Goal: Feedback & Contribution: Submit feedback/report problem

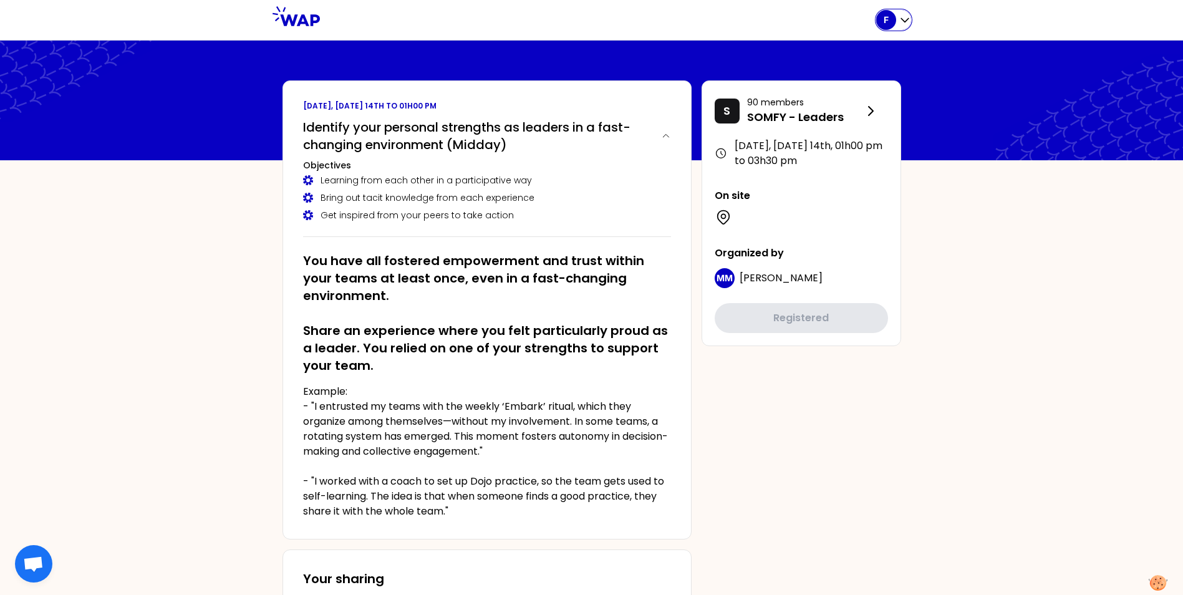
click at [909, 18] on icon "button" at bounding box center [905, 20] width 12 height 12
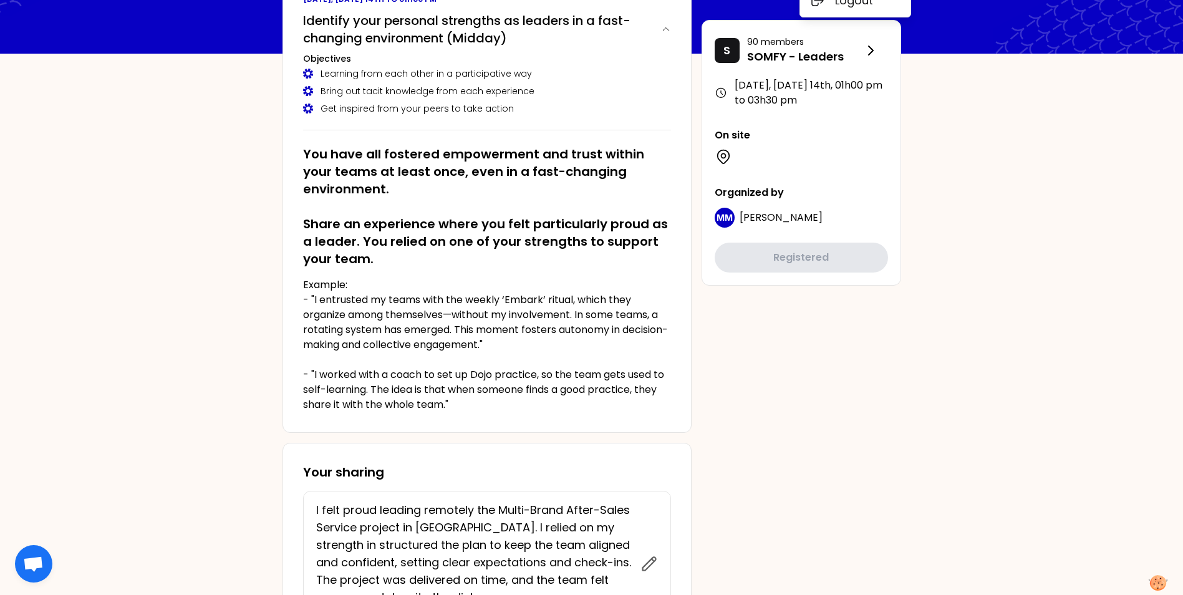
scroll to position [125, 0]
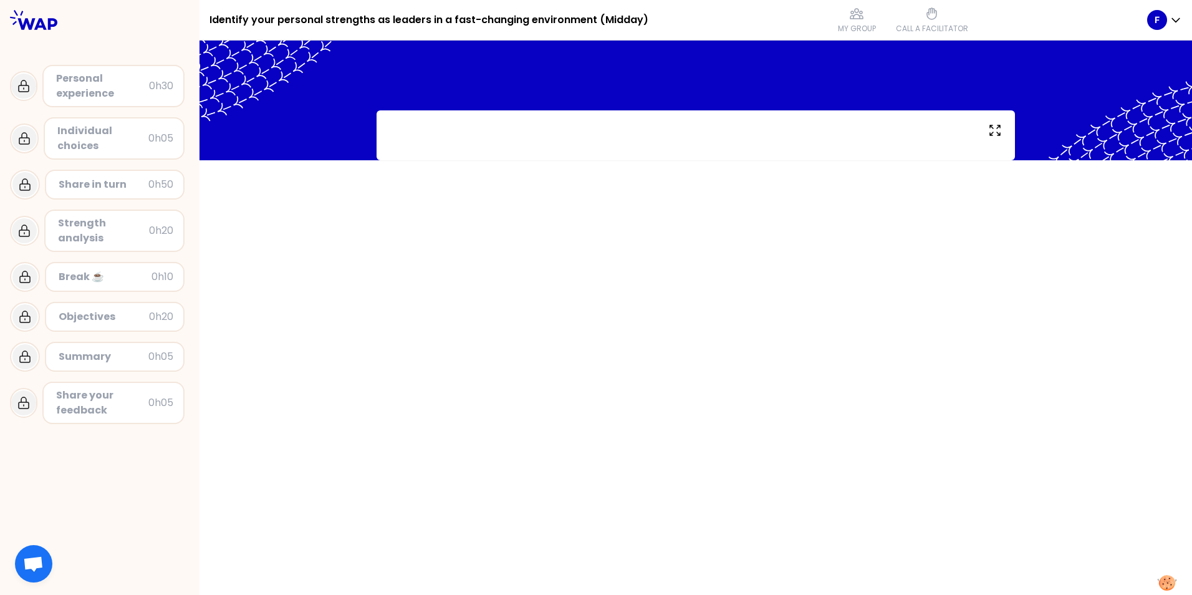
click at [103, 187] on div "Share in turn" at bounding box center [104, 184] width 90 height 15
click at [21, 187] on icon at bounding box center [24, 184] width 15 height 15
click at [49, 186] on div "Share in turn 0h50" at bounding box center [115, 185] width 140 height 30
click at [72, 185] on div "Share in turn" at bounding box center [104, 184] width 90 height 15
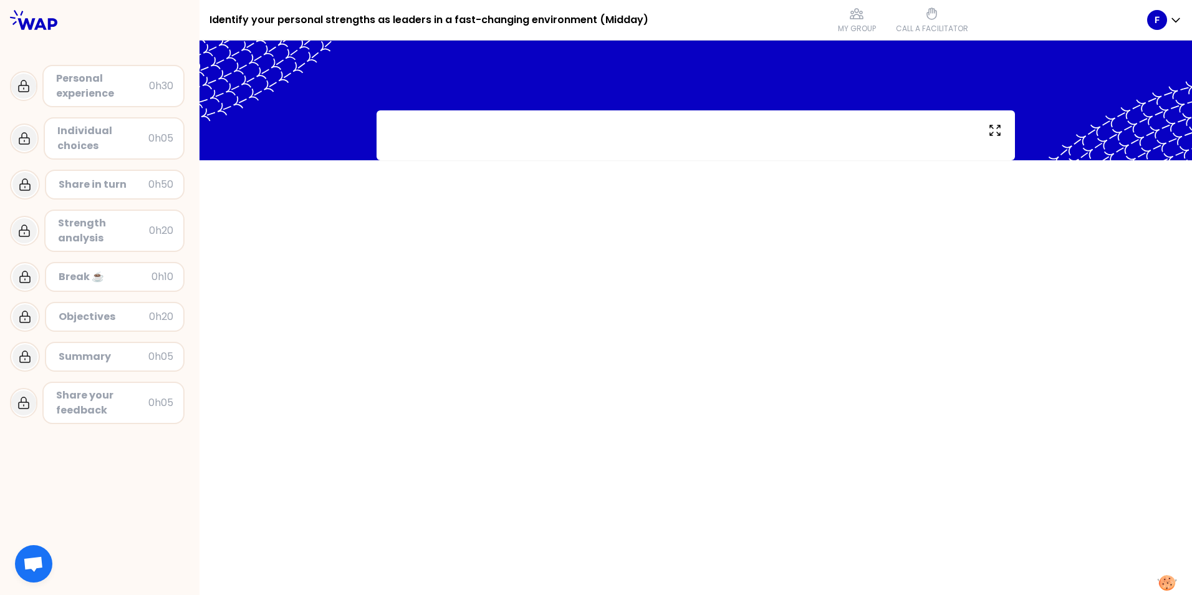
drag, startPoint x: 72, startPoint y: 185, endPoint x: 107, endPoint y: 189, distance: 35.7
click at [107, 189] on div "Share in turn" at bounding box center [104, 184] width 90 height 15
click at [84, 88] on div "Personal experience" at bounding box center [102, 86] width 93 height 30
click at [27, 87] on icon at bounding box center [23, 86] width 15 height 15
click at [93, 95] on div "Personal experience" at bounding box center [102, 86] width 93 height 30
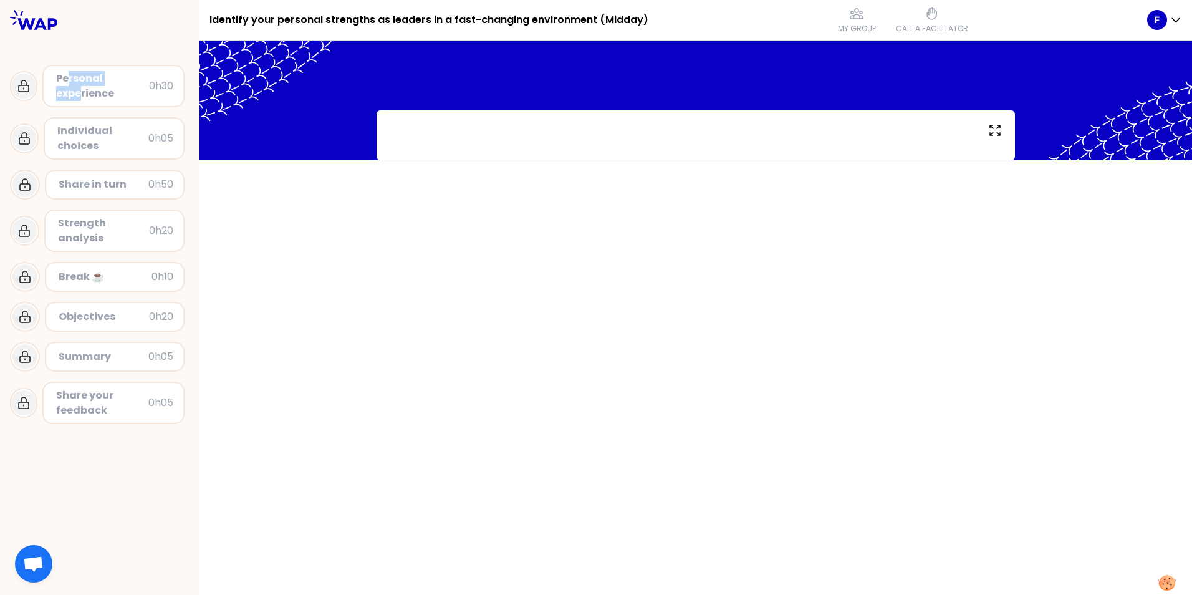
drag, startPoint x: 68, startPoint y: 82, endPoint x: 78, endPoint y: 85, distance: 10.7
click at [78, 85] on div "Personal experience" at bounding box center [102, 86] width 93 height 30
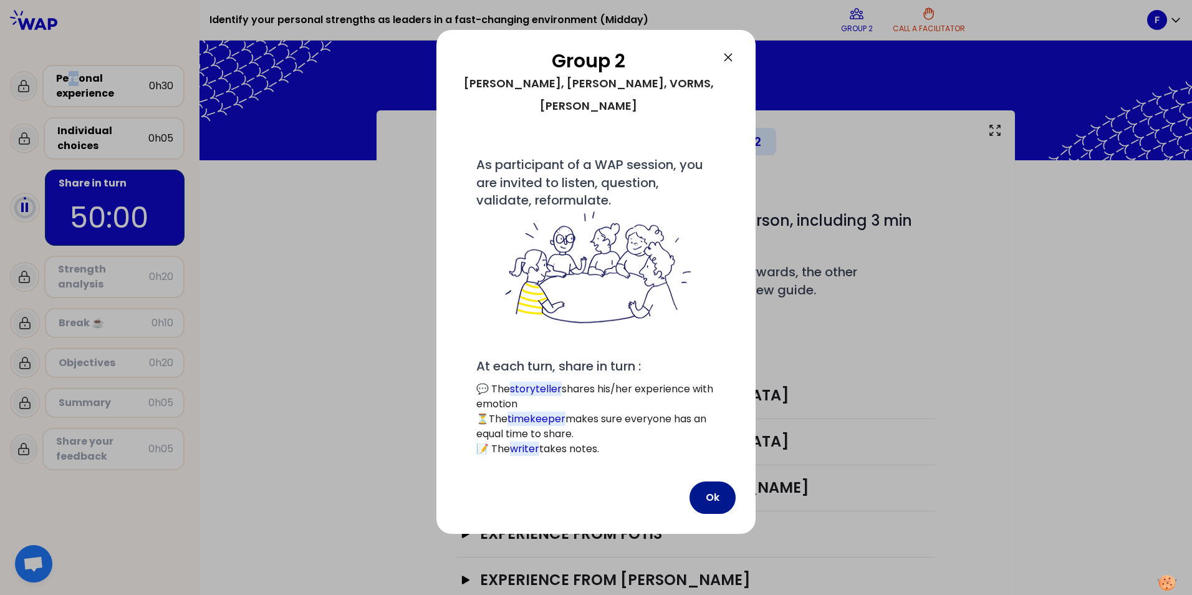
click at [711, 481] on button "Ok" at bounding box center [713, 497] width 46 height 32
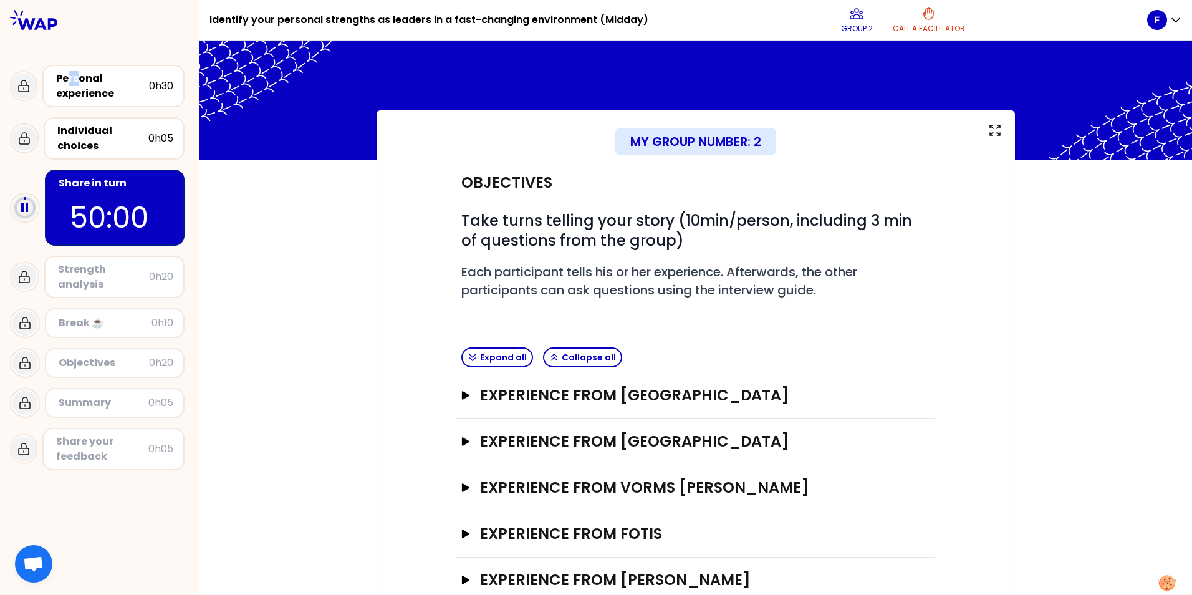
scroll to position [34, 0]
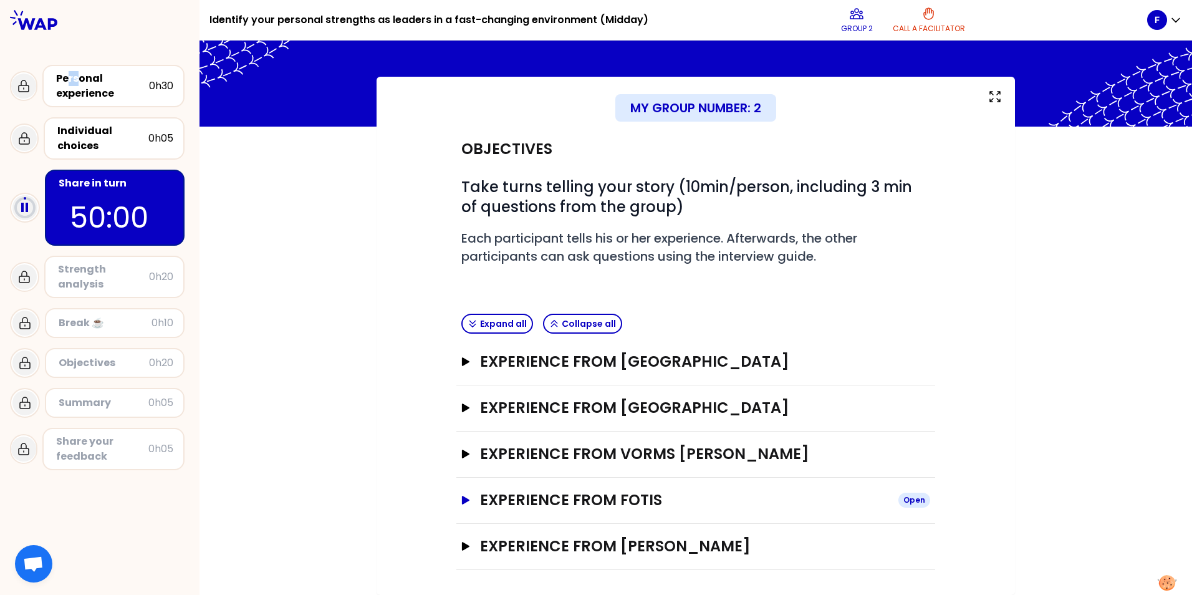
click at [463, 503] on icon "button" at bounding box center [466, 500] width 10 height 9
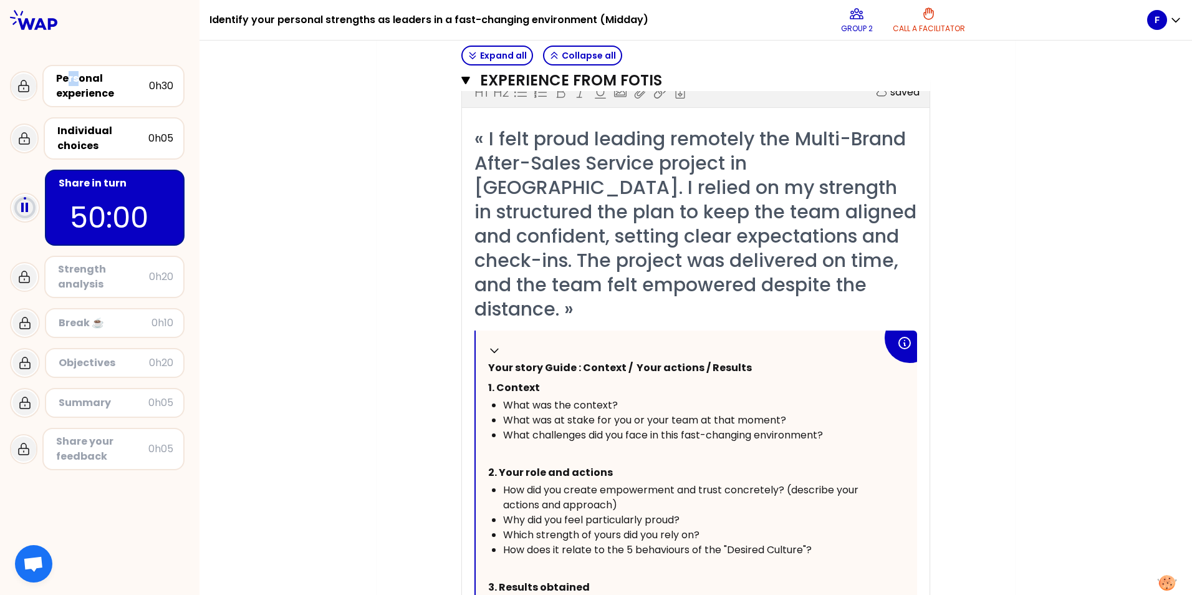
scroll to position [221, 0]
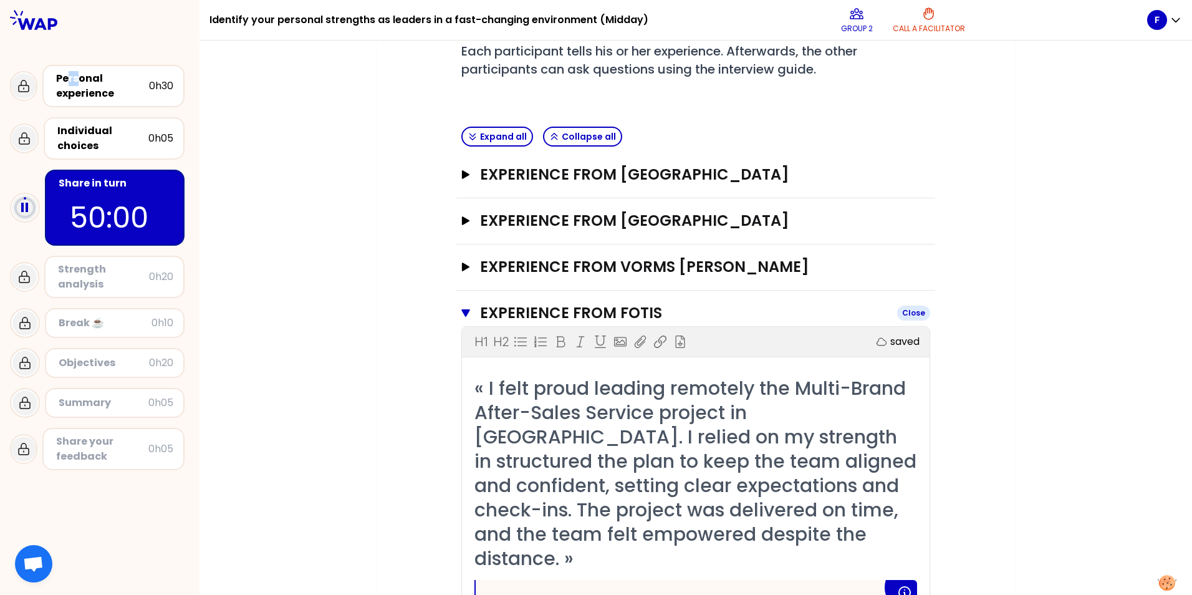
click at [461, 312] on icon "button" at bounding box center [465, 312] width 9 height 7
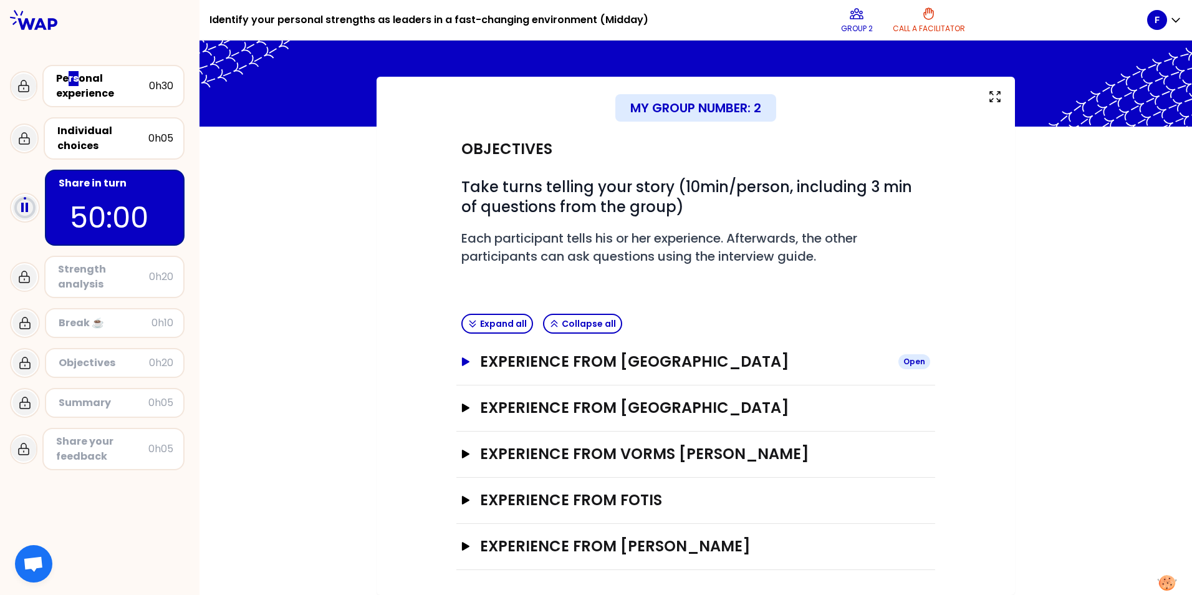
click at [461, 364] on icon "button" at bounding box center [466, 361] width 10 height 9
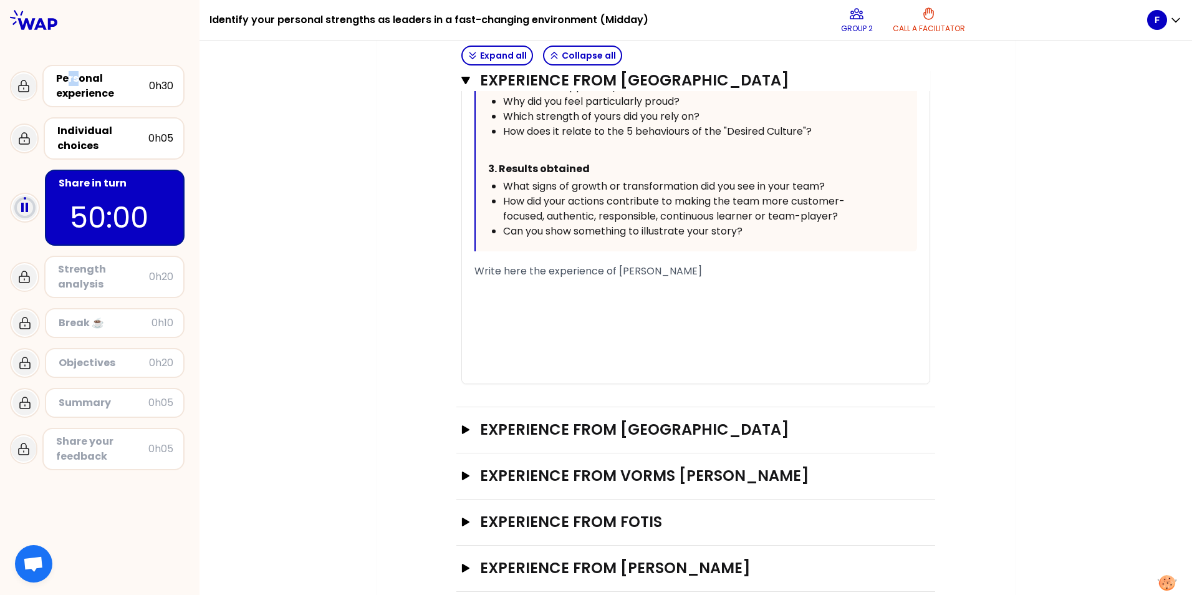
scroll to position [675, 0]
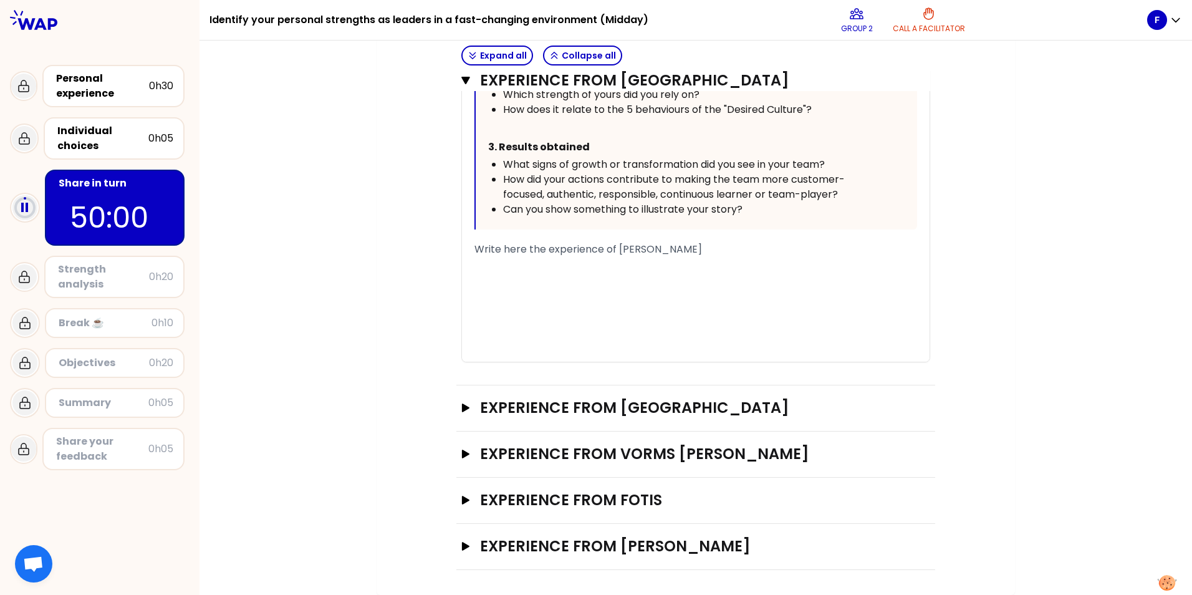
click at [634, 249] on span "Write here the experience of Staniewska" at bounding box center [589, 249] width 228 height 14
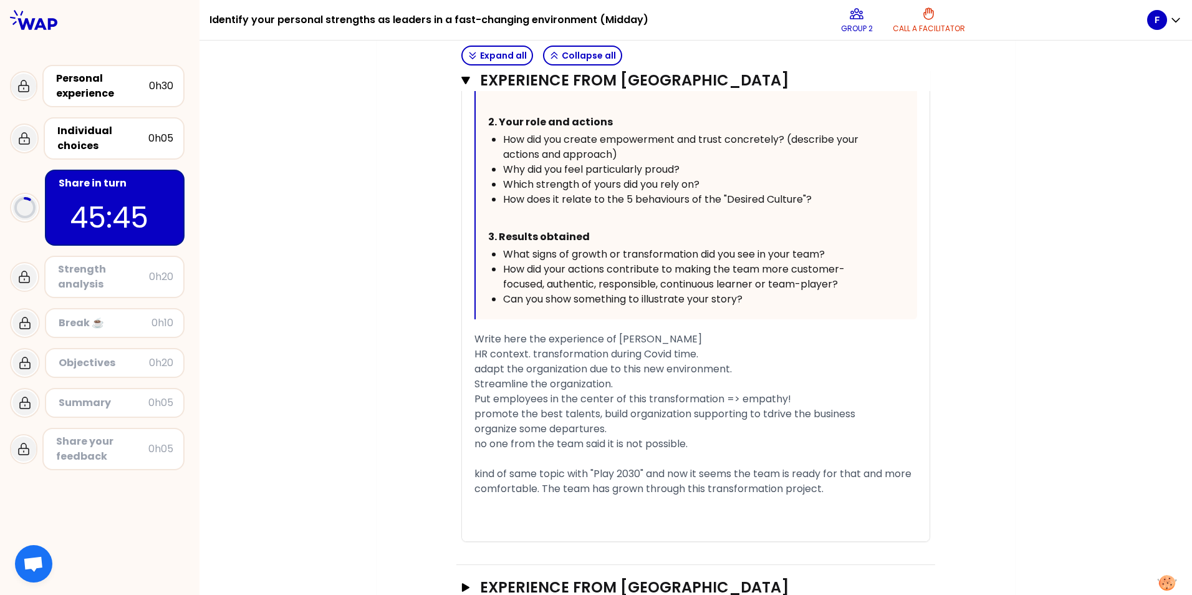
scroll to position [612, 0]
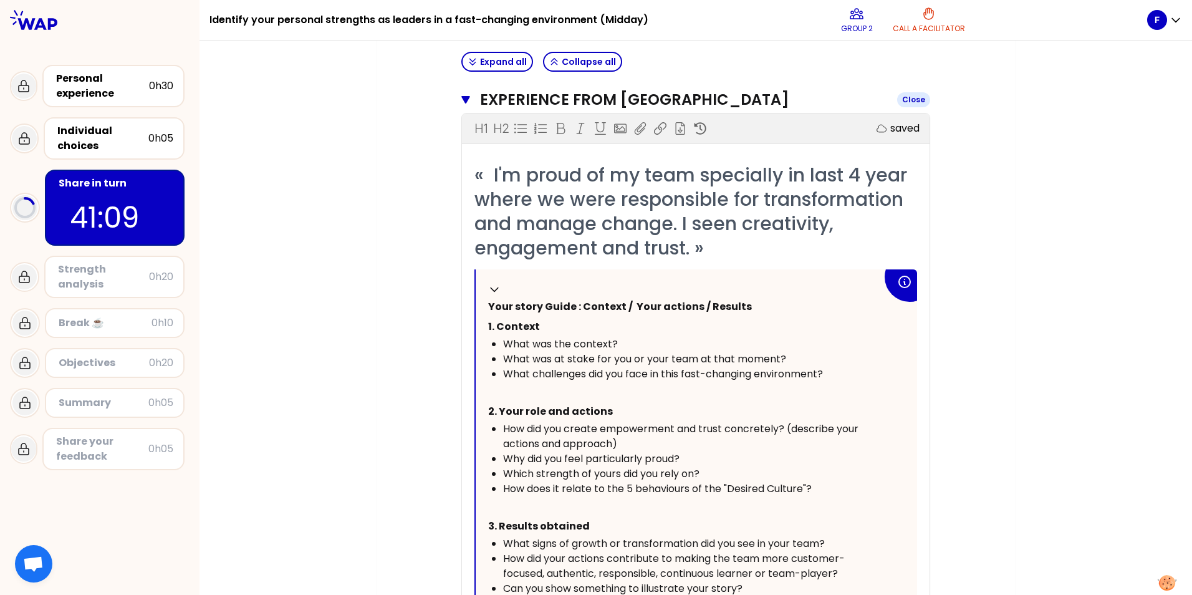
click at [461, 97] on icon "button" at bounding box center [465, 99] width 9 height 7
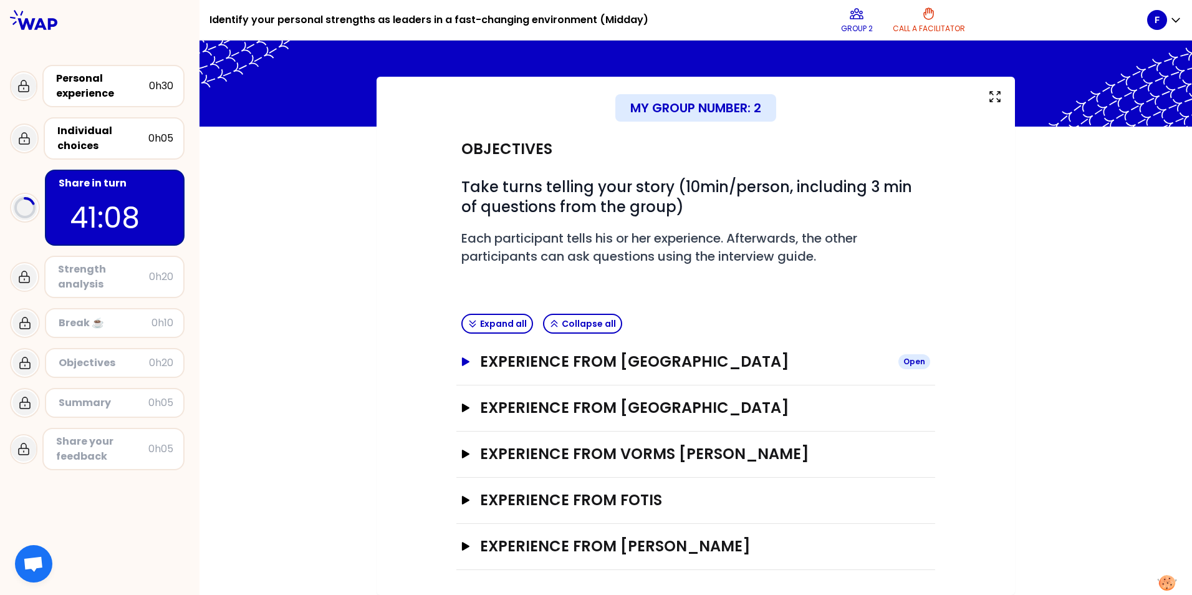
scroll to position [34, 0]
click at [461, 407] on icon "button" at bounding box center [466, 407] width 10 height 9
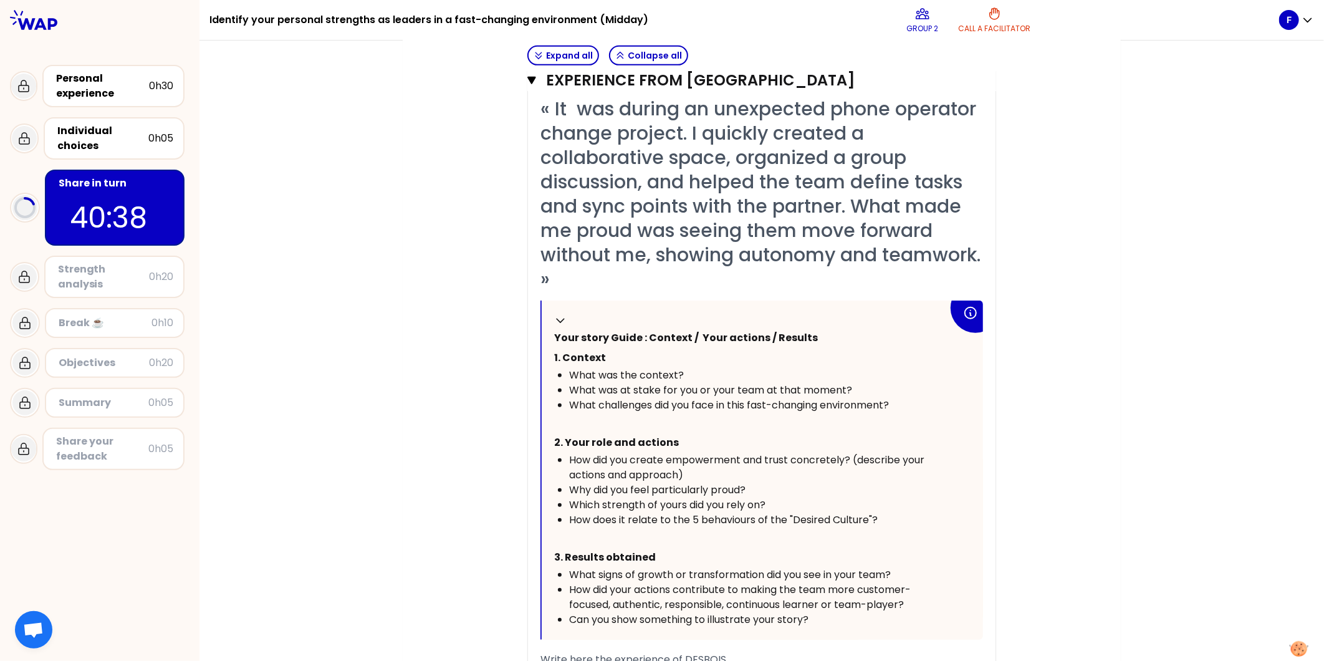
scroll to position [477, 0]
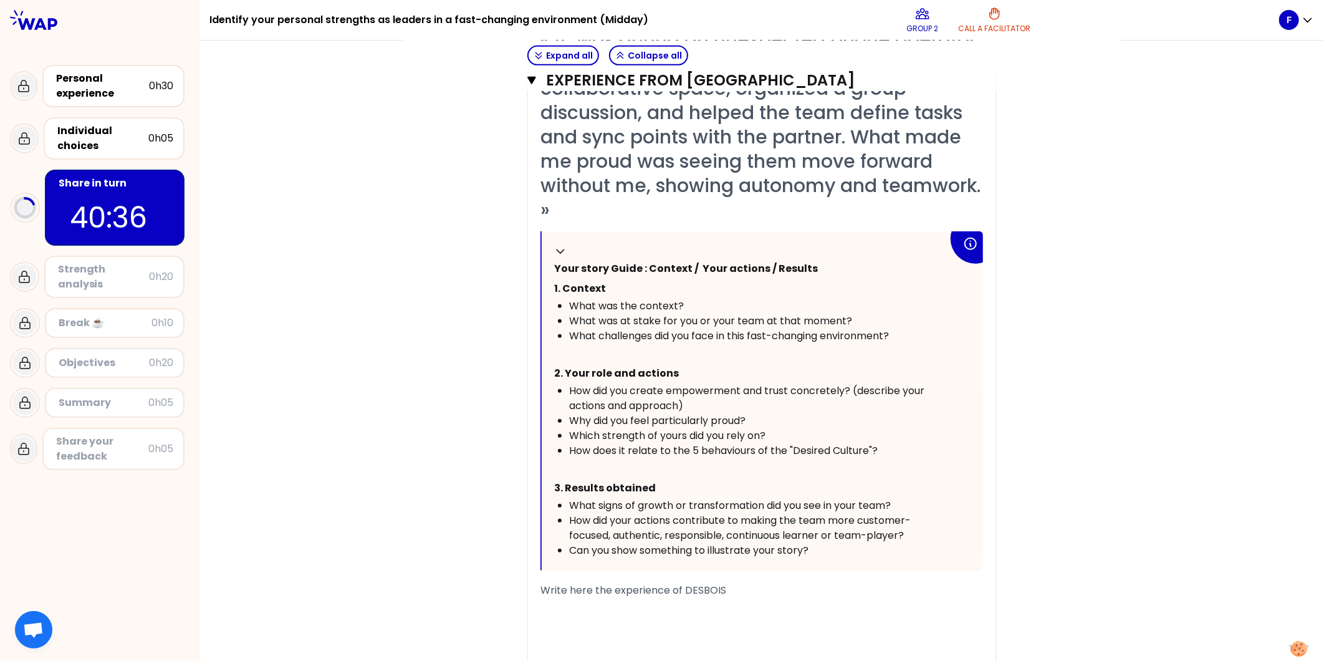
click at [751, 594] on div "﻿" at bounding box center [762, 605] width 443 height 15
click at [681, 591] on span "Write here the experience of DESBOIS" at bounding box center [634, 590] width 186 height 14
click at [703, 594] on div "﻿" at bounding box center [762, 590] width 443 height 15
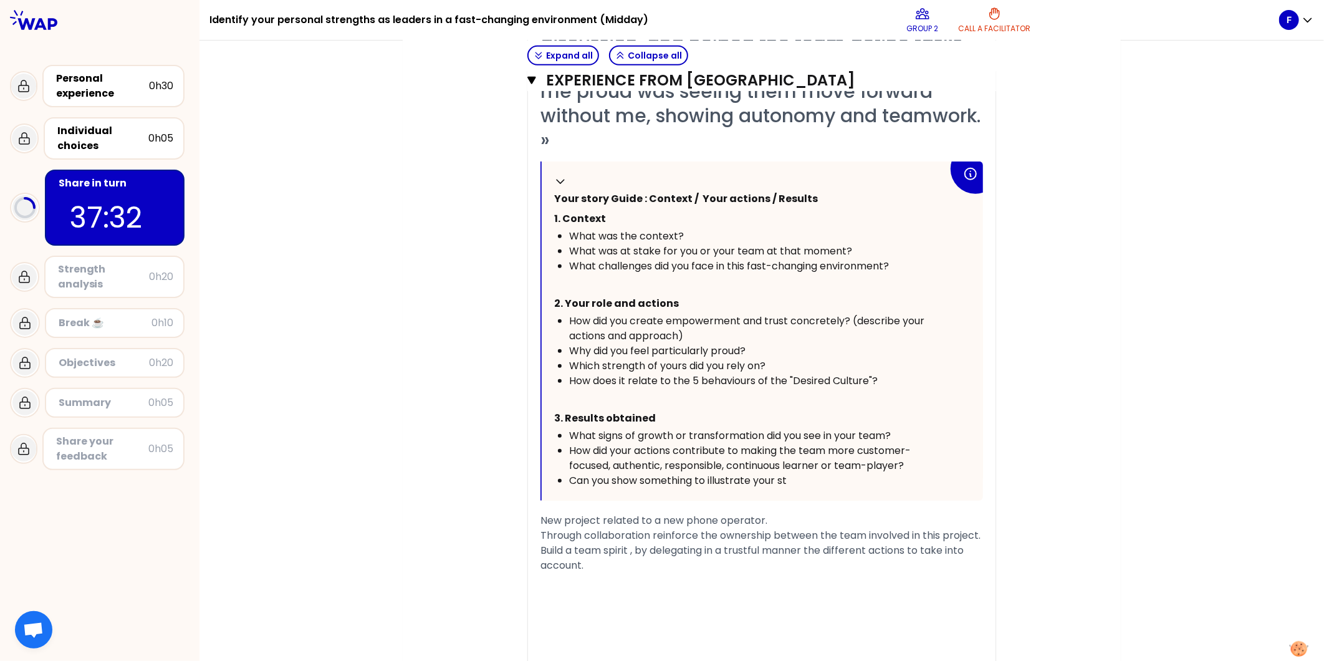
scroll to position [562, 0]
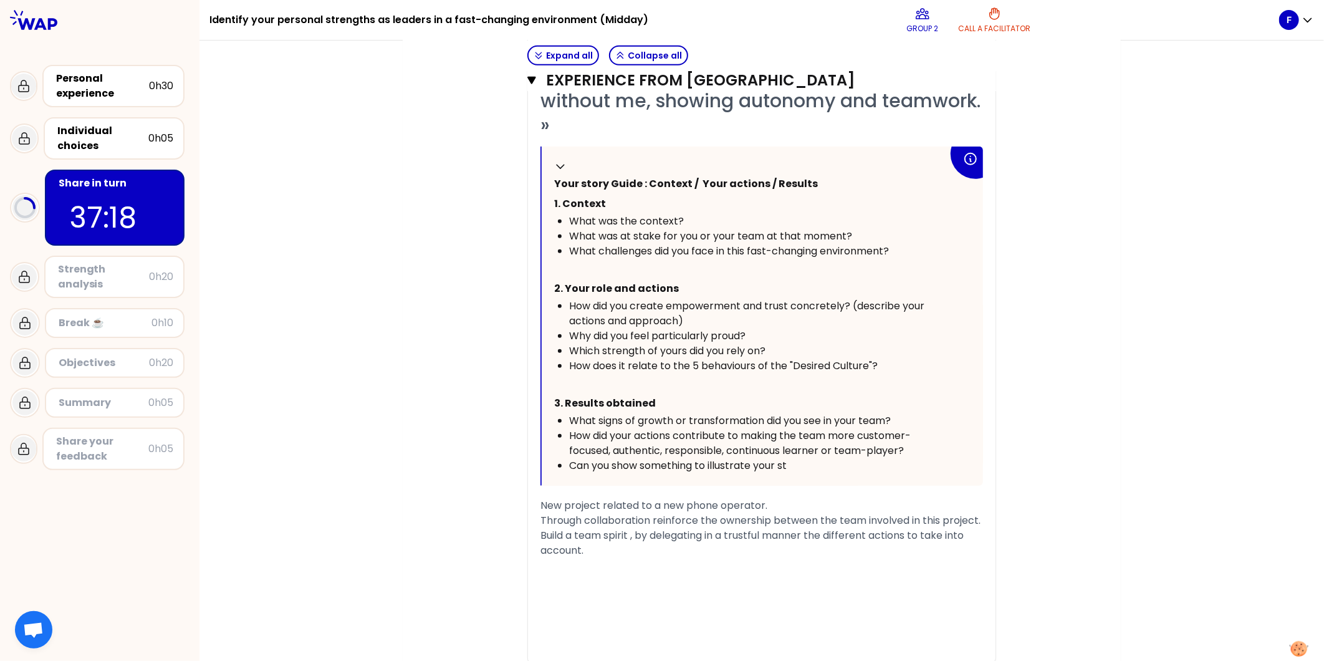
click at [580, 581] on div "﻿" at bounding box center [762, 580] width 443 height 15
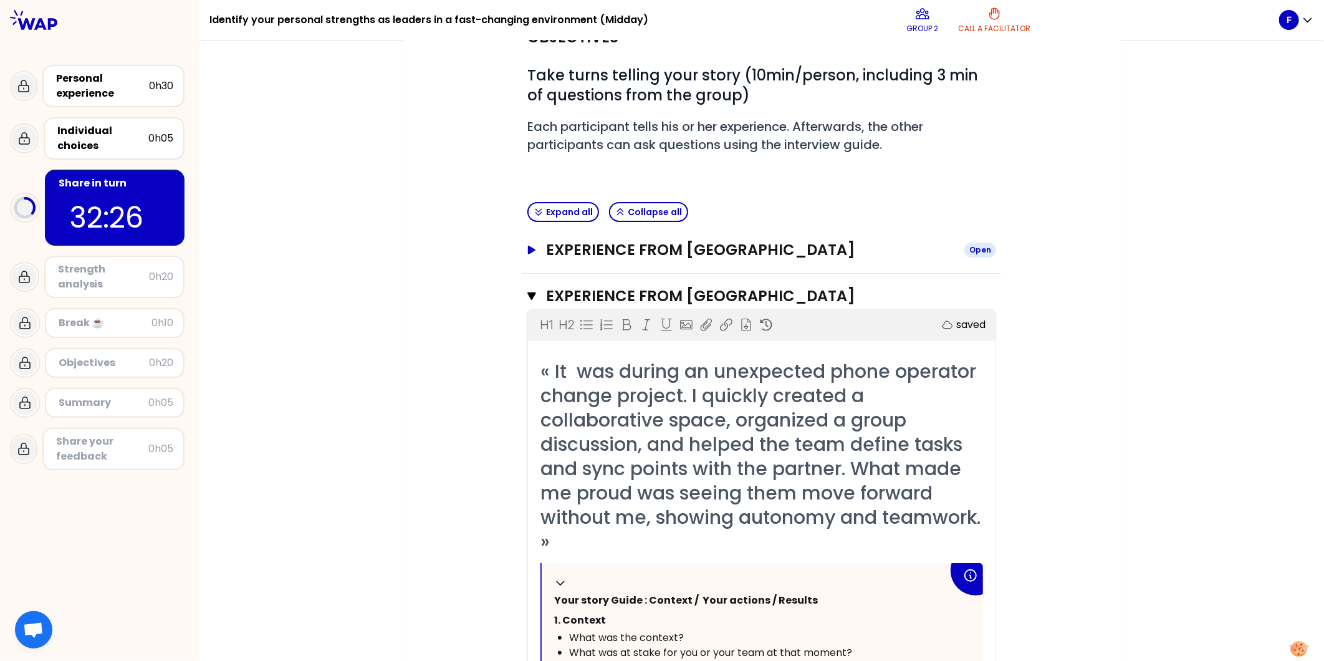
scroll to position [137, 0]
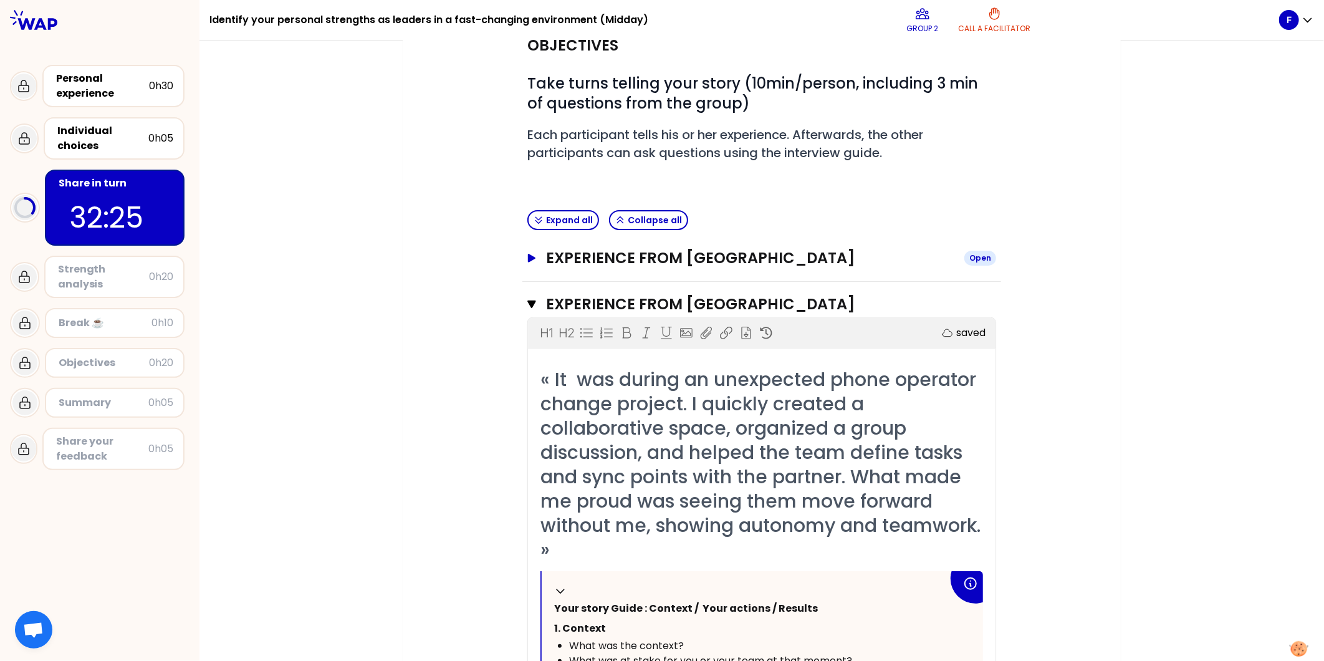
click at [528, 258] on icon "button" at bounding box center [531, 258] width 7 height 9
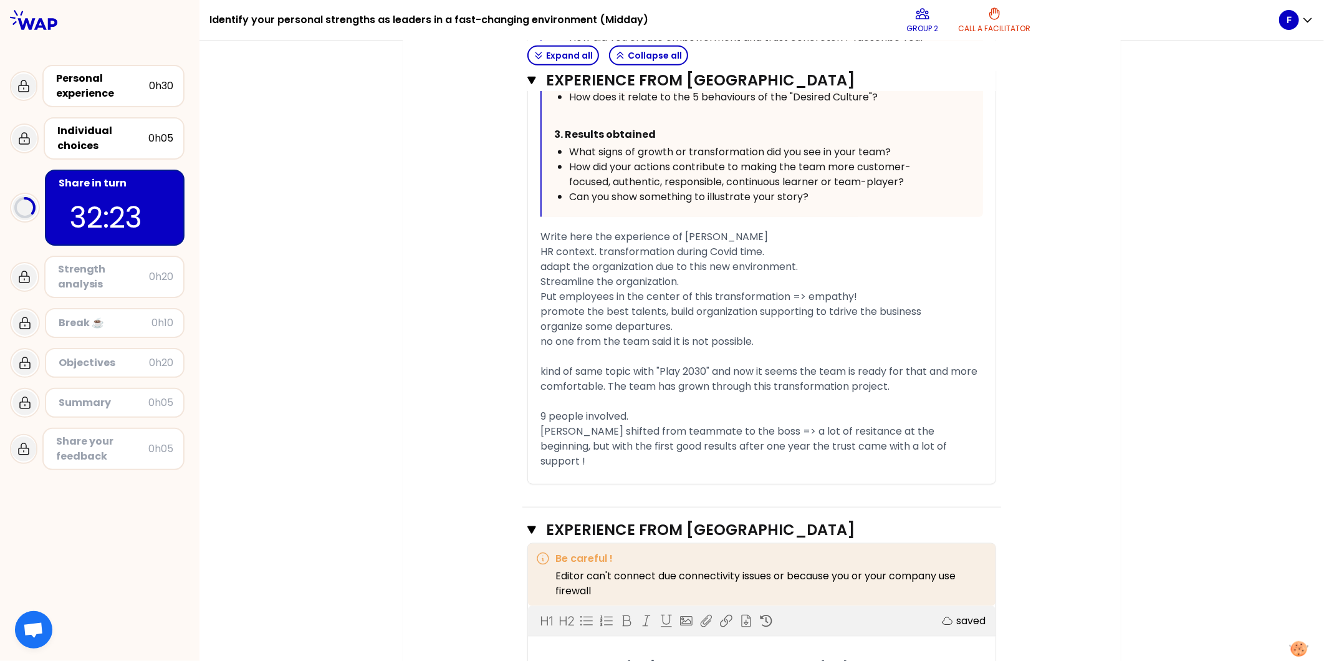
scroll to position [691, 0]
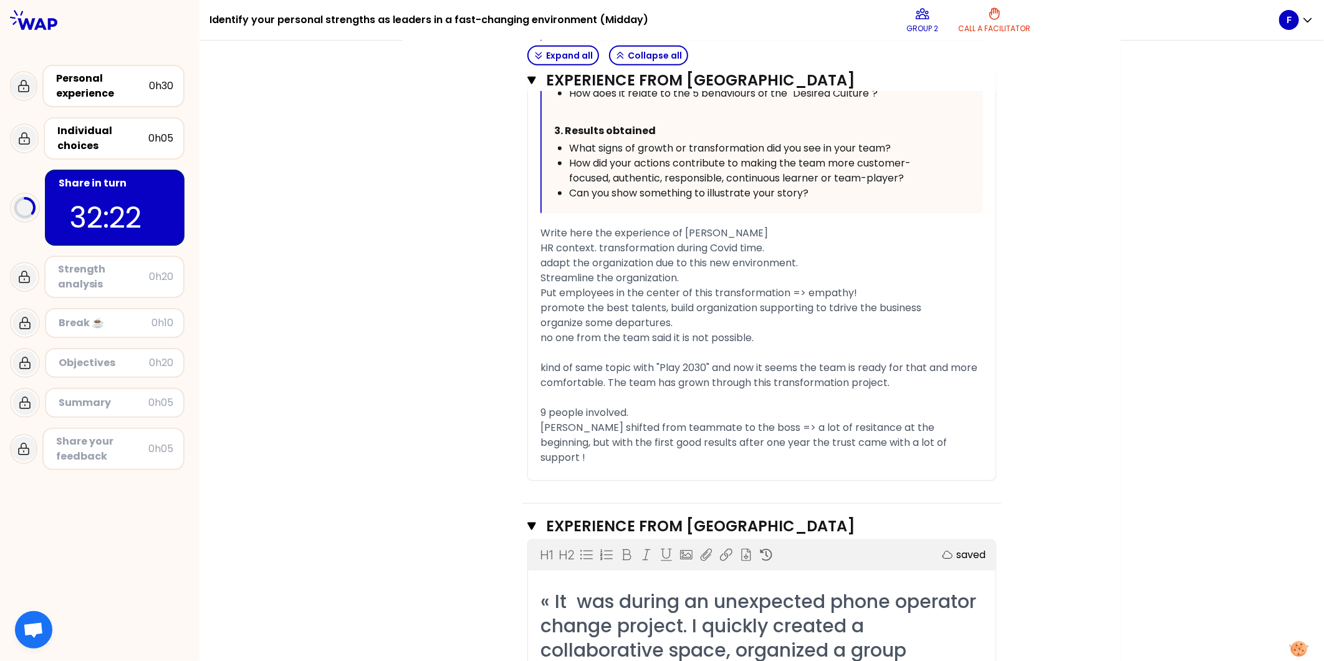
click at [918, 443] on div "Ana shifted from teammate to the boss => a lot of resitance at the beginning, b…" at bounding box center [762, 442] width 443 height 45
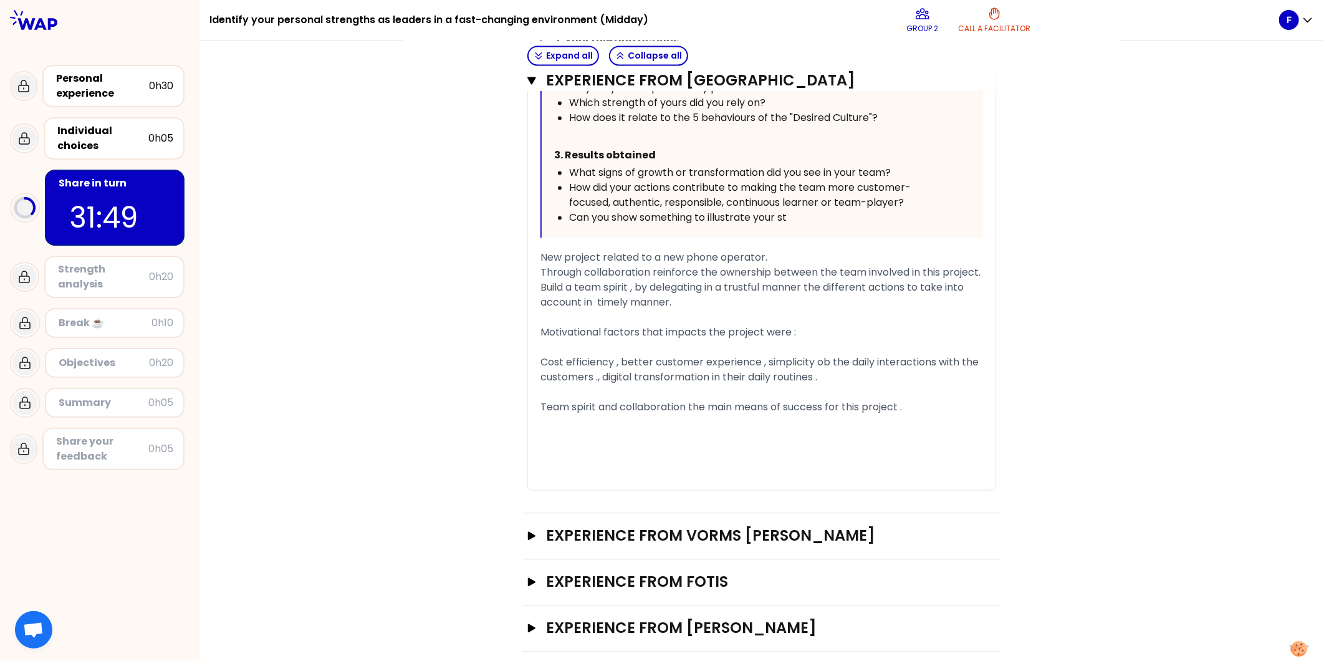
scroll to position [1616, 0]
click at [911, 399] on div "Team spirit and collaboration the main means of success for this project ." at bounding box center [762, 406] width 443 height 15
click at [698, 429] on div "﻿" at bounding box center [762, 436] width 443 height 15
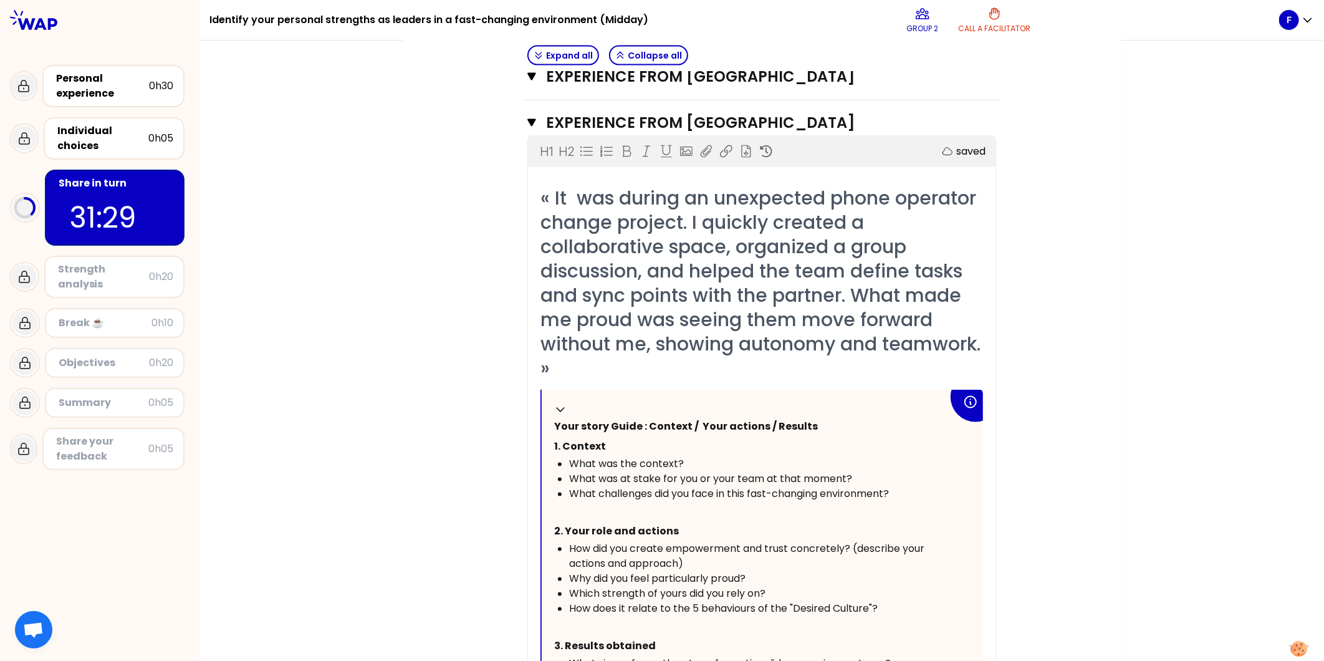
scroll to position [1062, 0]
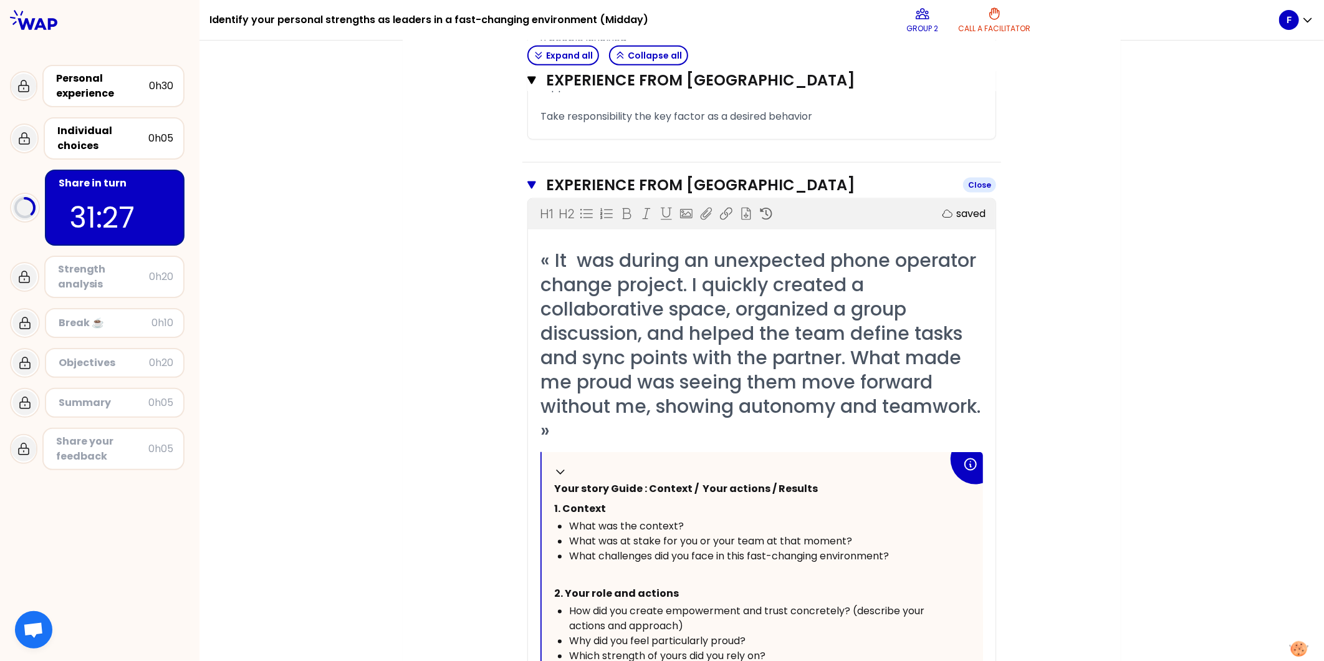
click at [528, 180] on icon "button" at bounding box center [532, 185] width 9 height 10
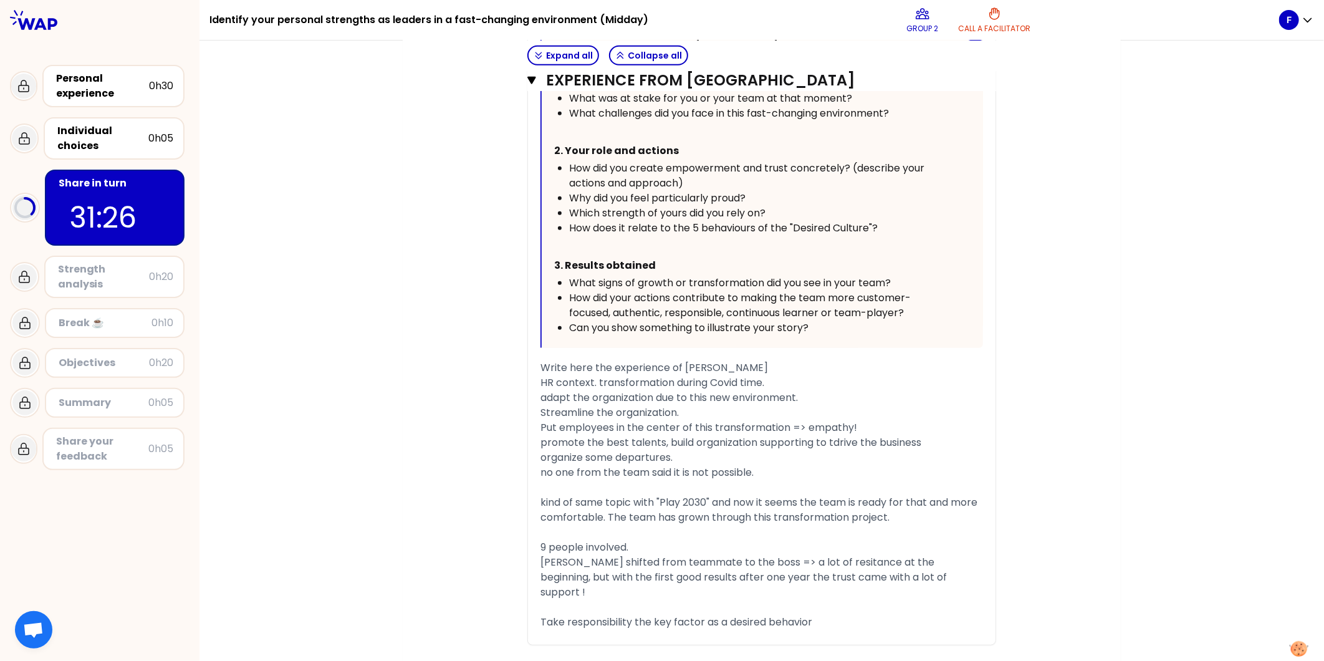
scroll to position [551, 0]
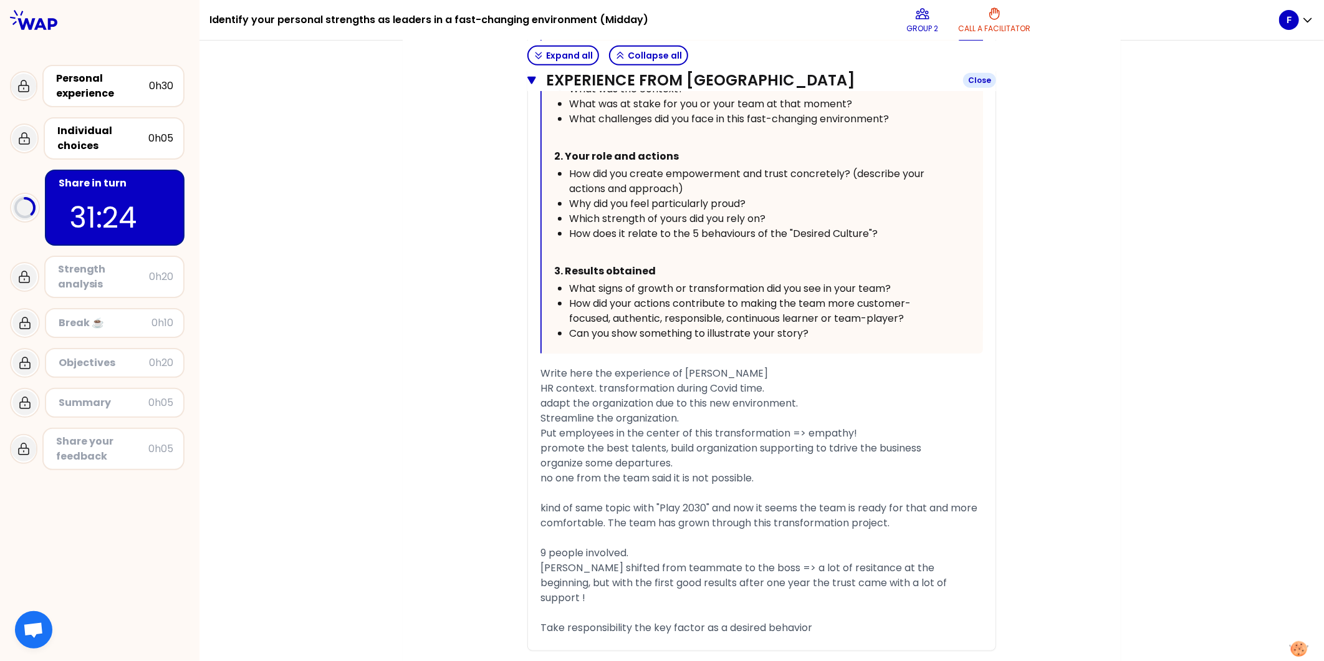
click at [529, 83] on icon "button" at bounding box center [532, 80] width 9 height 10
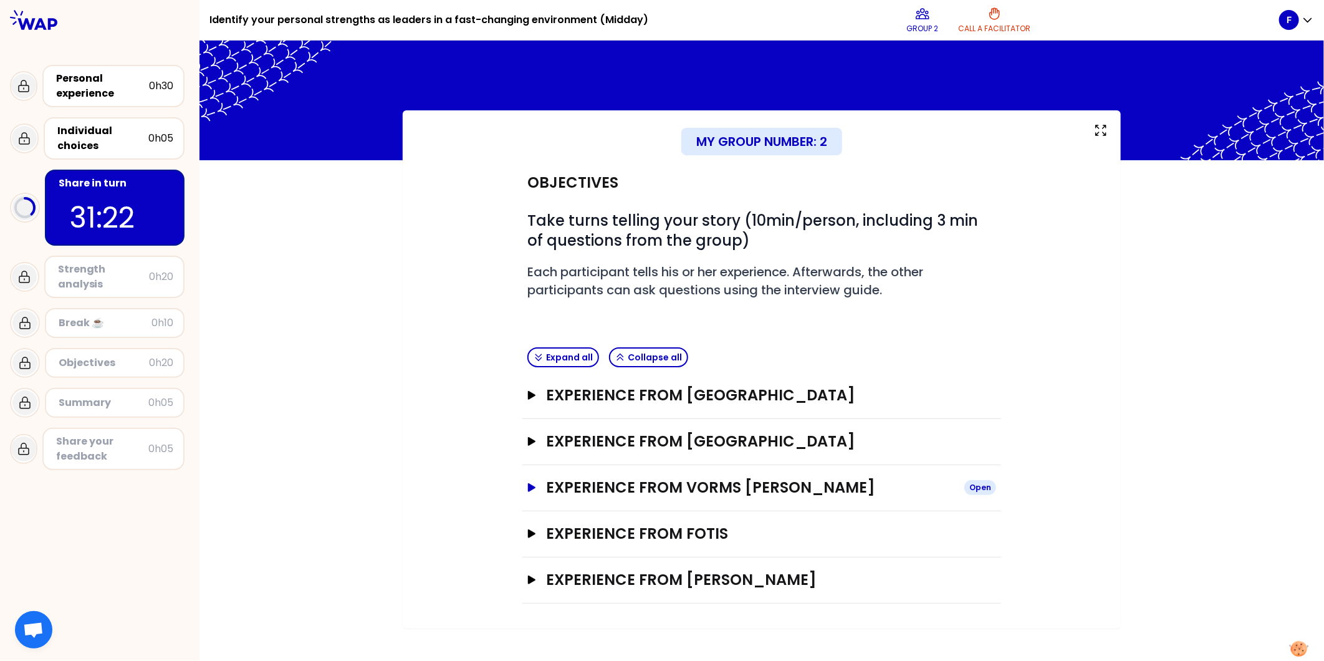
click at [531, 486] on icon "button" at bounding box center [531, 487] width 7 height 9
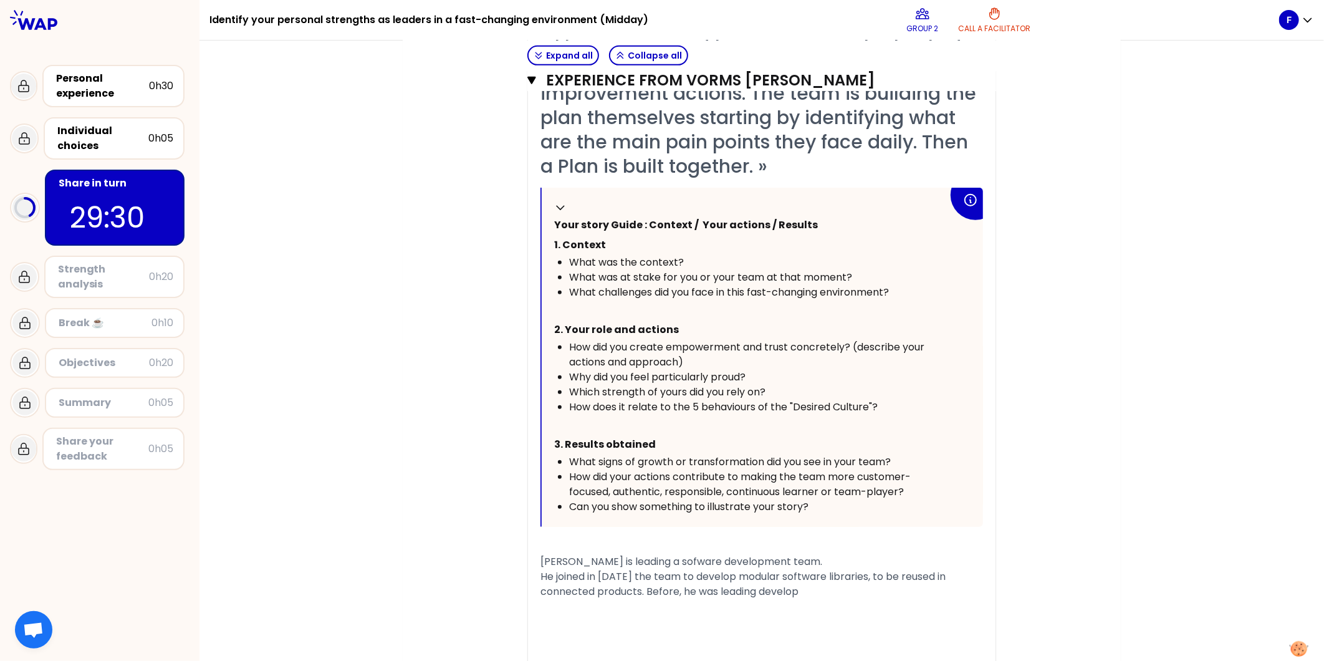
scroll to position [587, 0]
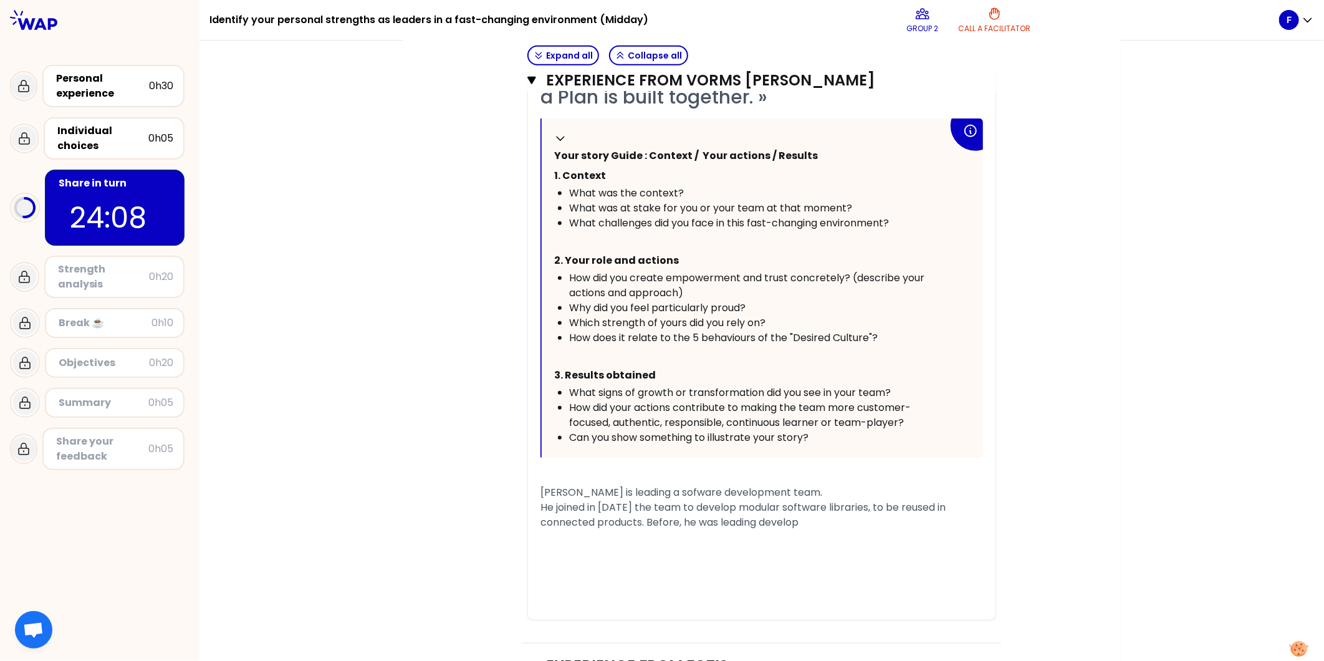
click at [863, 526] on div "He joined in 2022 the team to develop modular software libraries, to be reused …" at bounding box center [762, 515] width 443 height 30
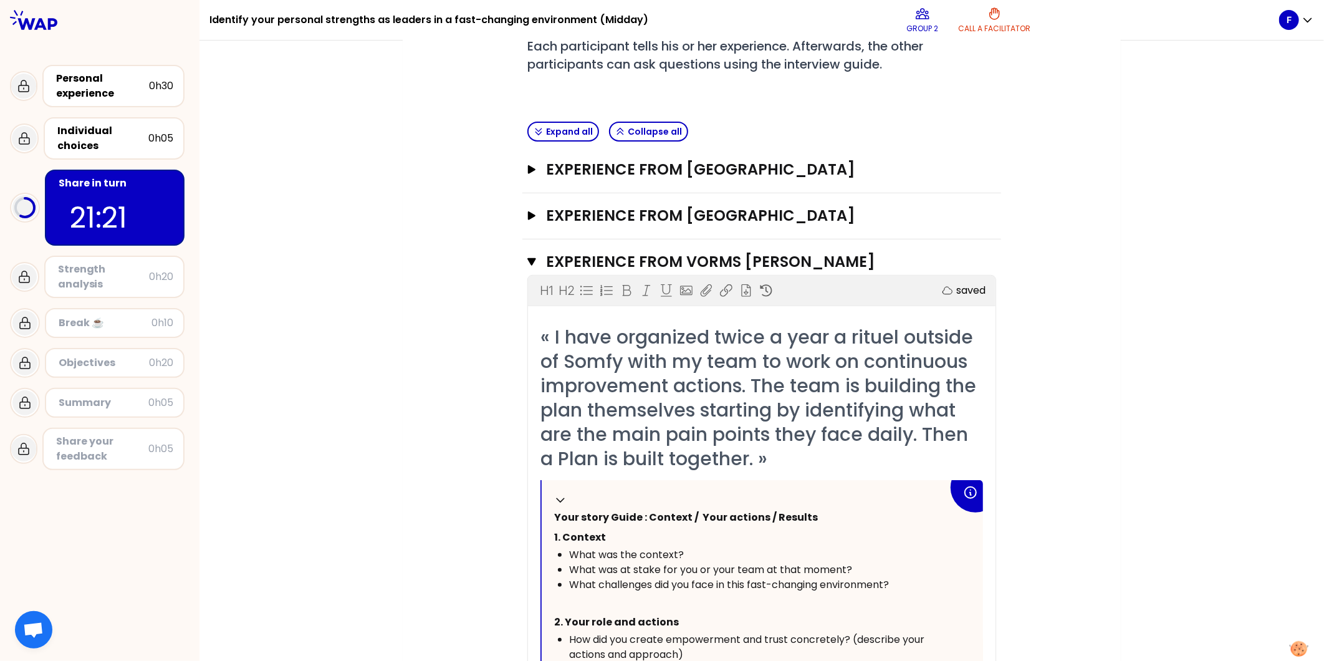
scroll to position [220, 0]
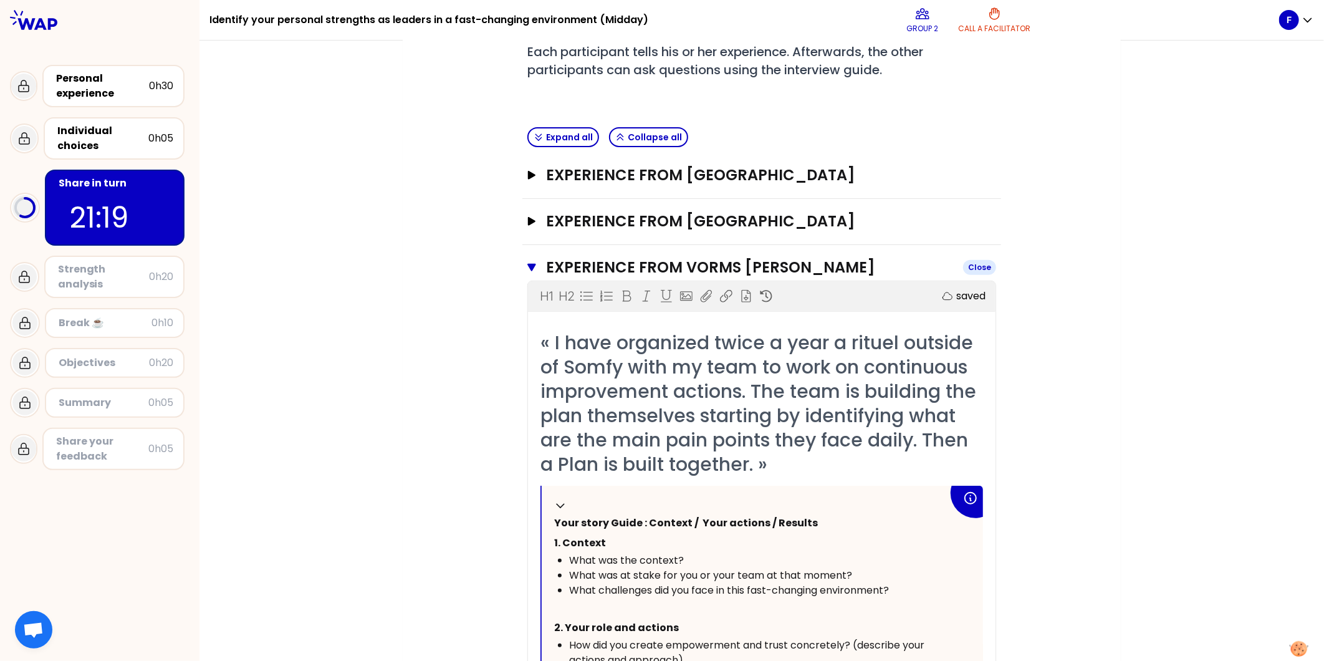
click at [528, 268] on icon "button" at bounding box center [532, 268] width 9 height 10
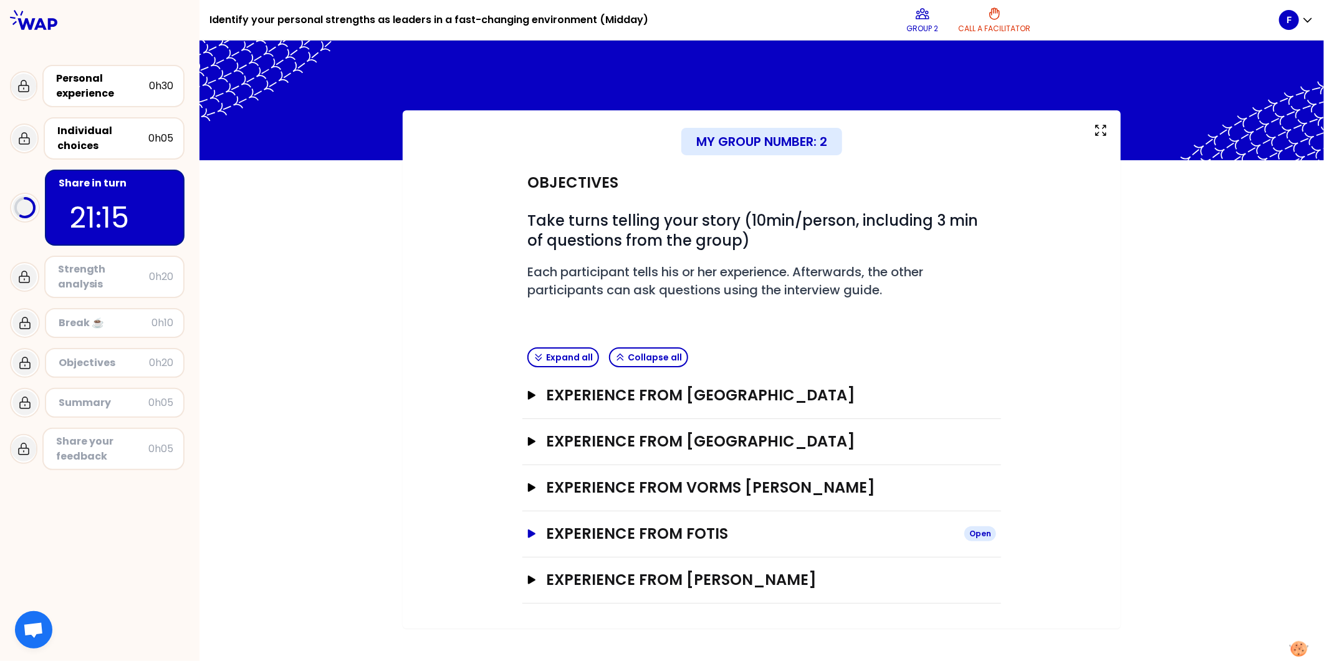
click at [533, 533] on icon "button" at bounding box center [531, 533] width 7 height 9
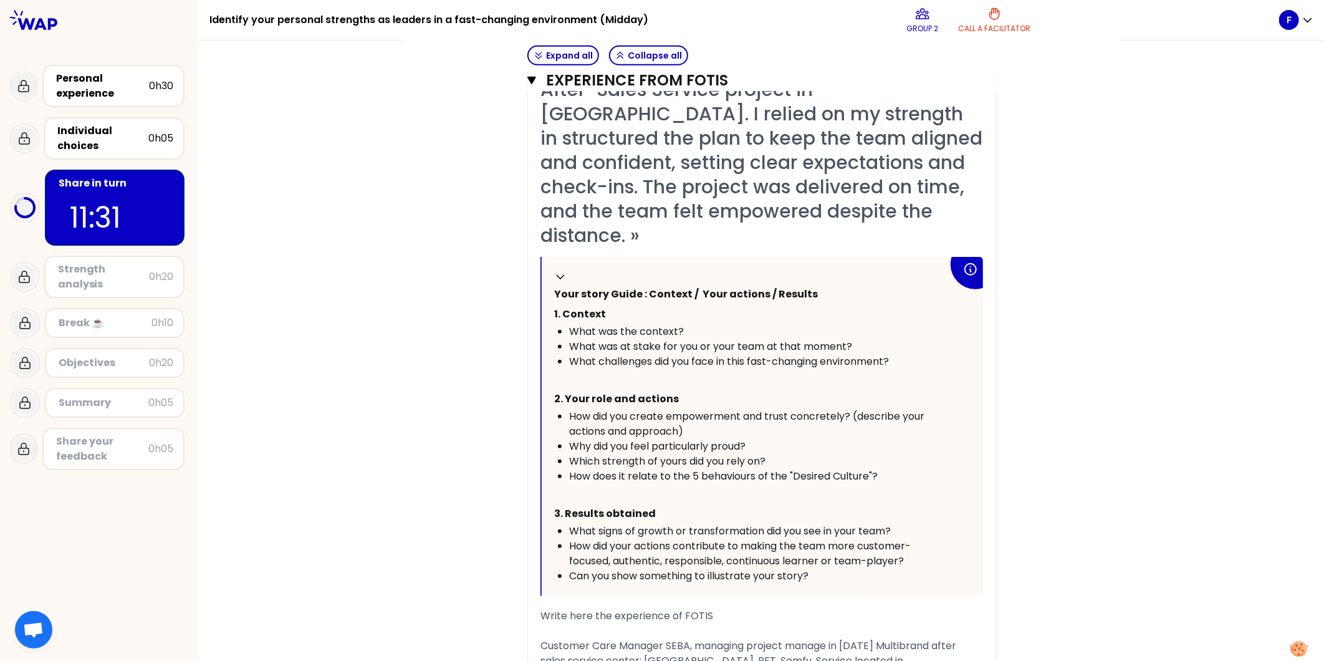
scroll to position [542, 0]
click at [528, 82] on icon "button" at bounding box center [532, 80] width 9 height 10
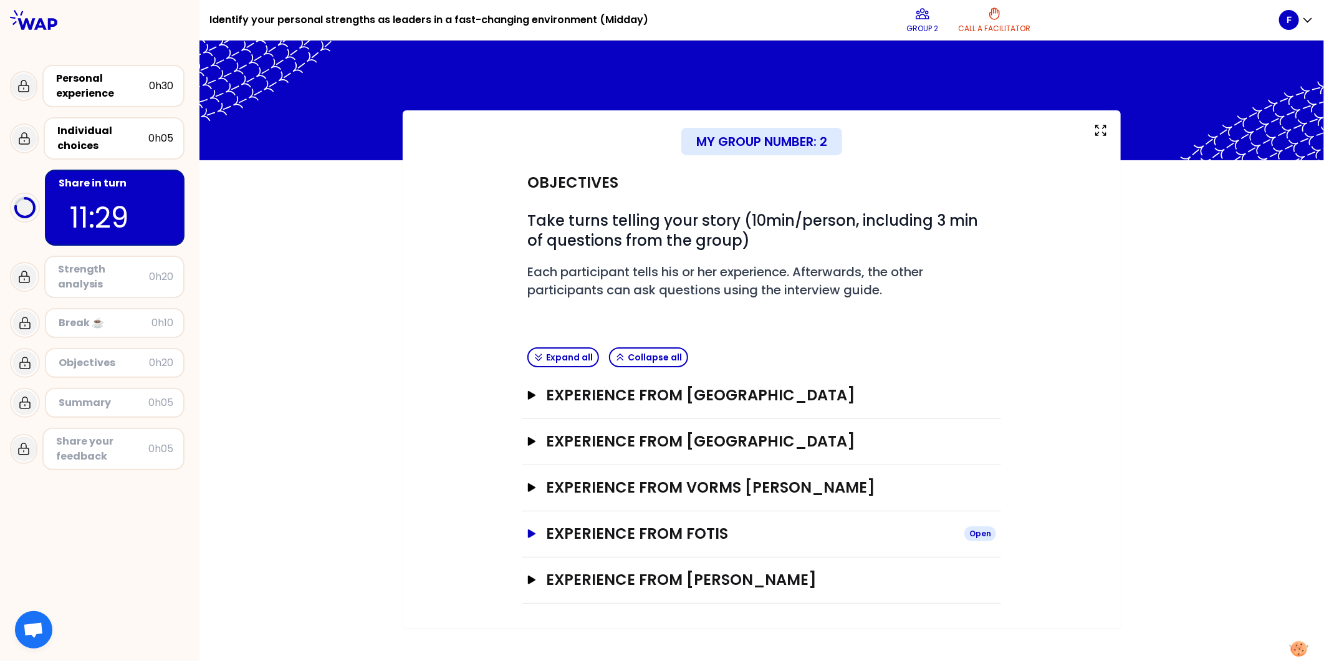
scroll to position [0, 0]
click at [530, 583] on icon "button" at bounding box center [532, 580] width 10 height 9
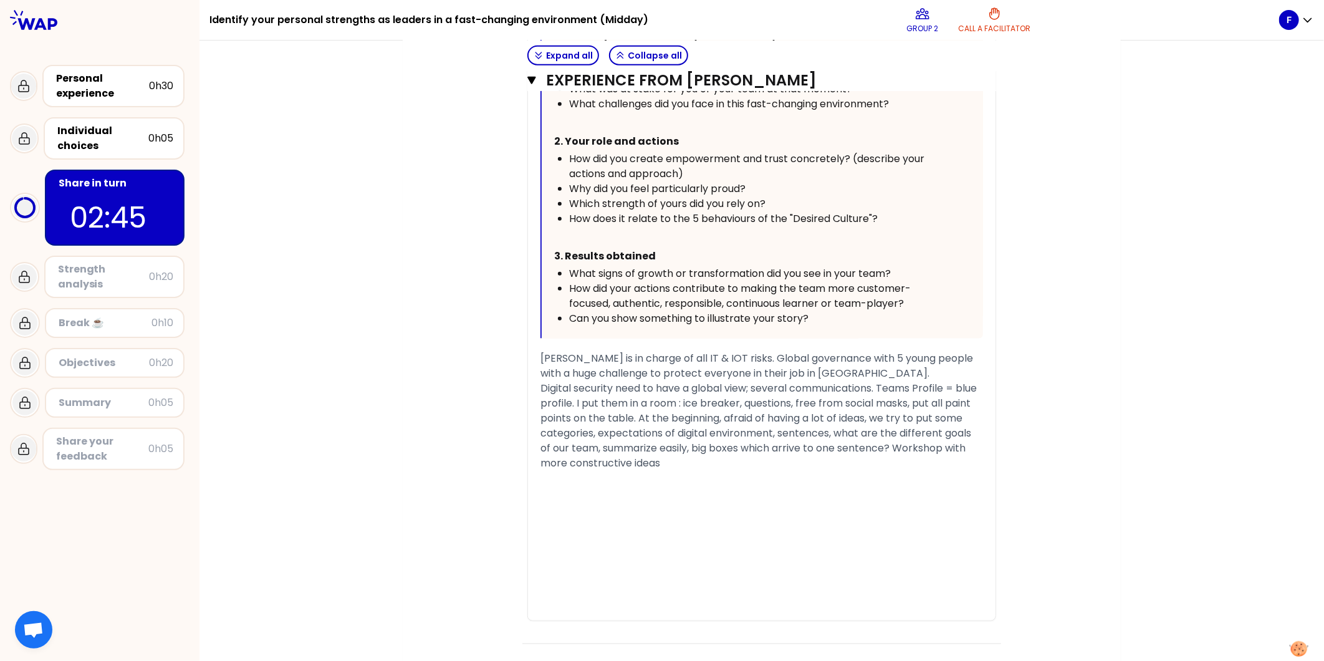
scroll to position [831, 0]
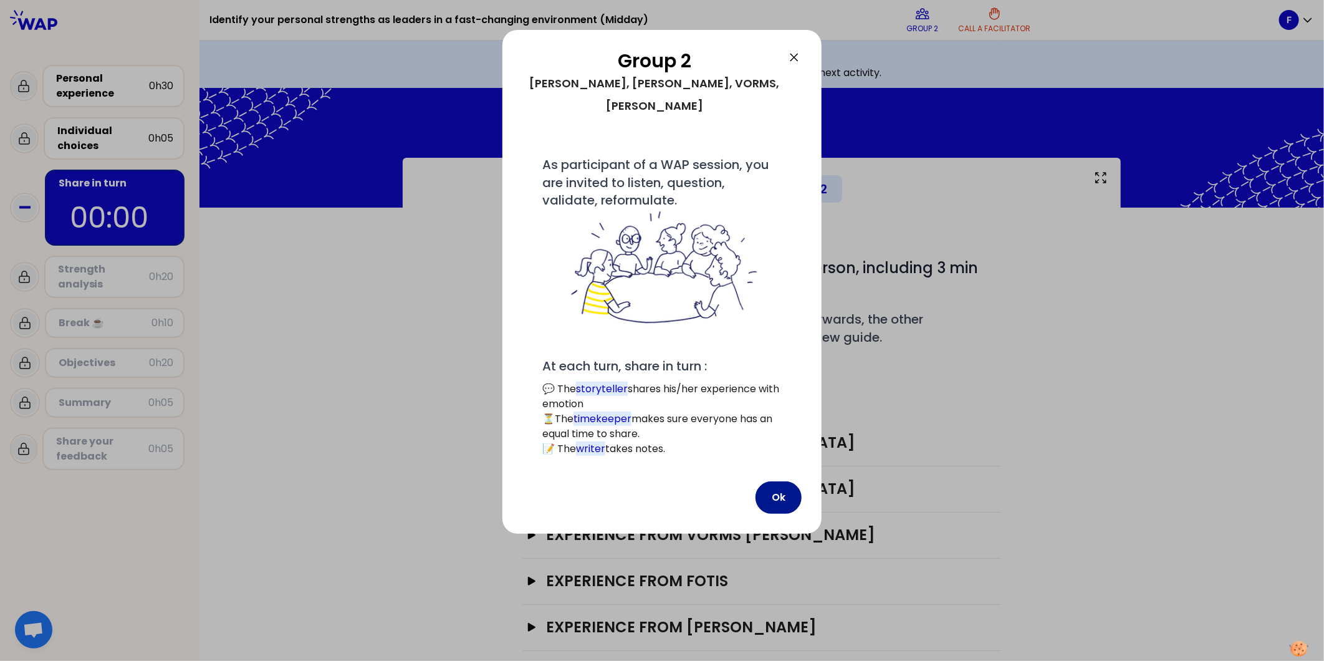
click at [779, 481] on button "Ok" at bounding box center [779, 497] width 46 height 32
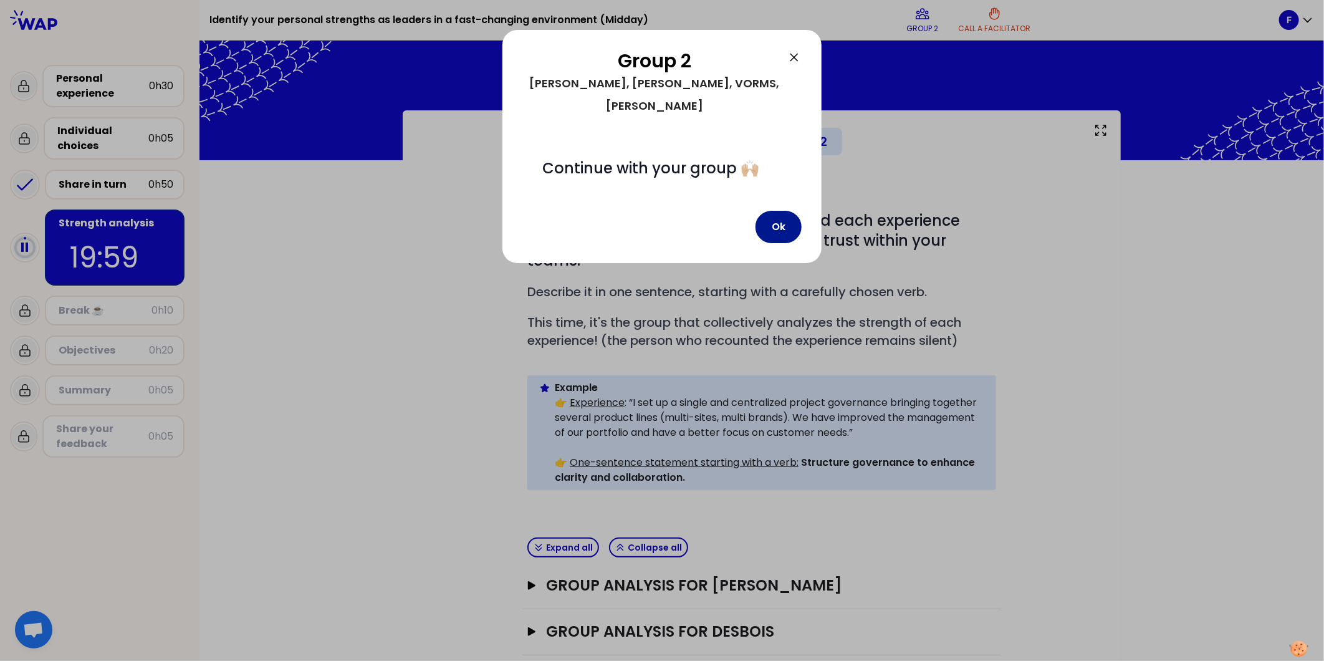
click at [781, 211] on button "Ok" at bounding box center [779, 227] width 46 height 32
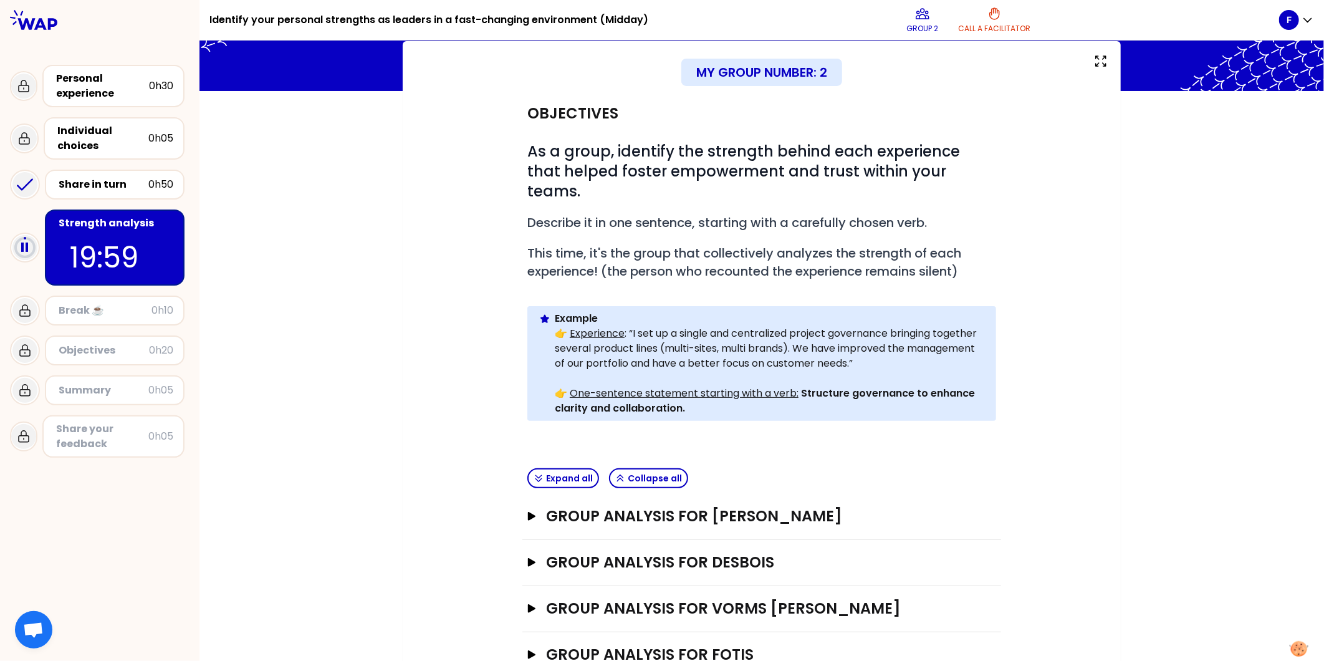
scroll to position [137, 0]
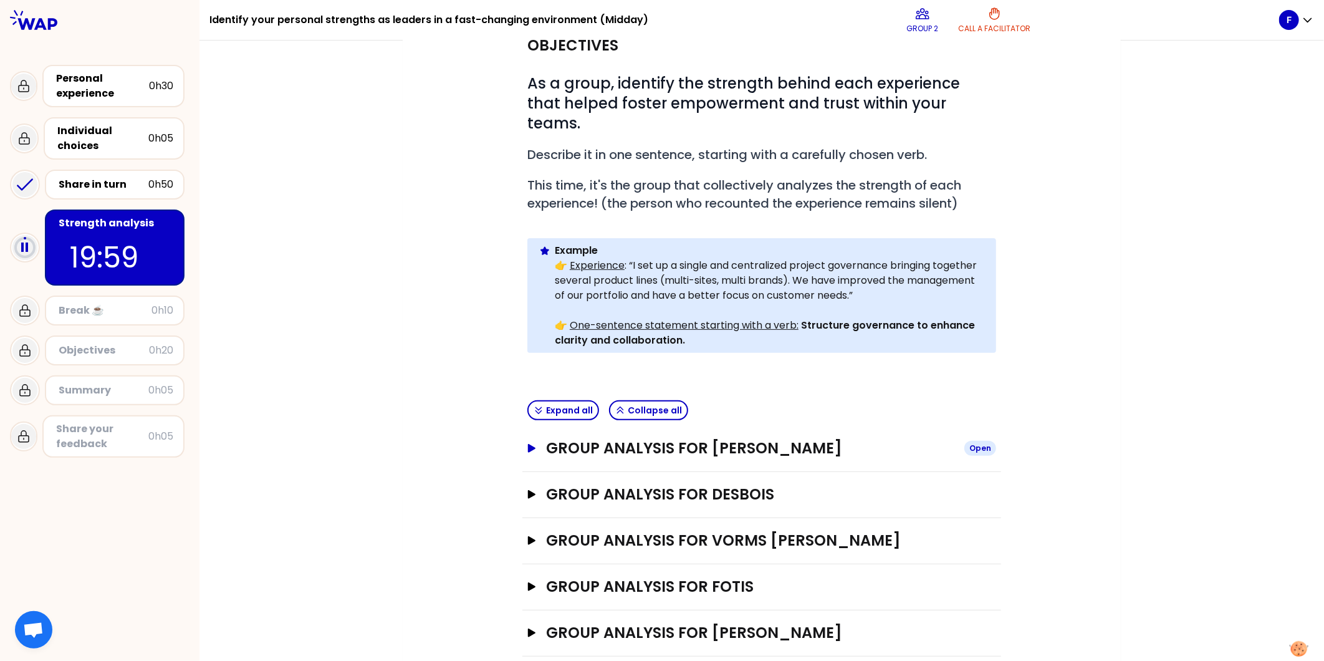
click at [529, 444] on icon "button" at bounding box center [532, 448] width 10 height 9
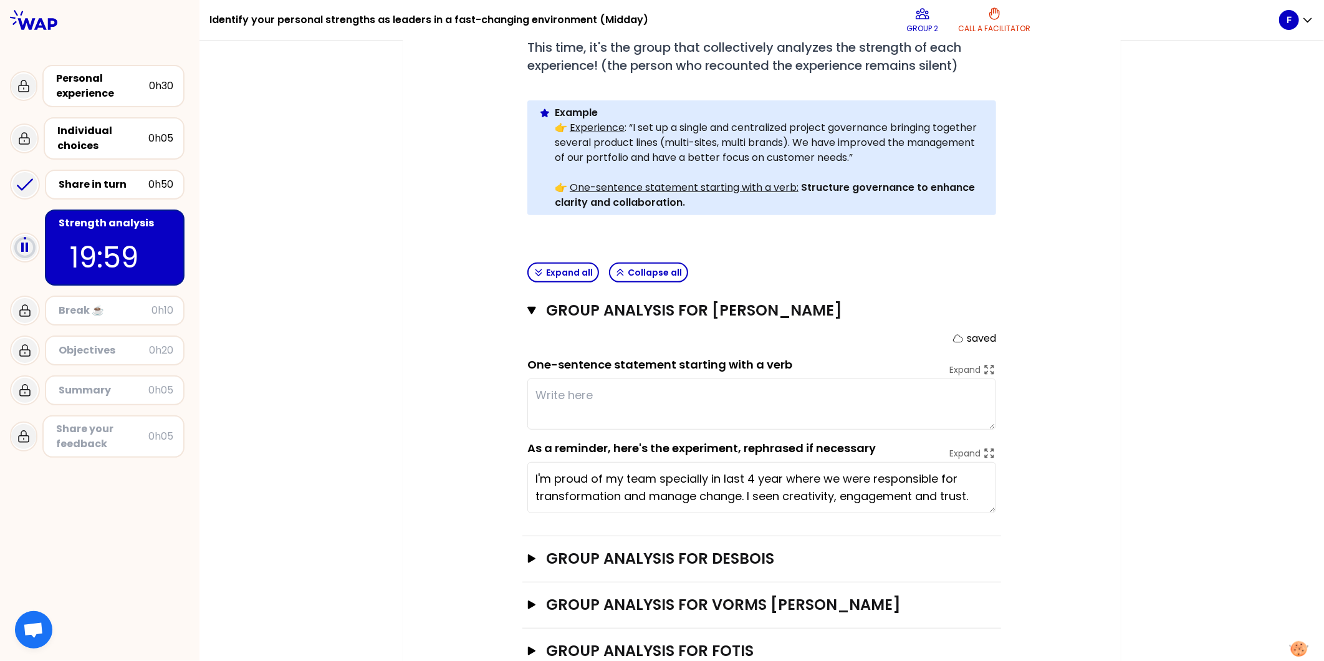
scroll to position [339, 0]
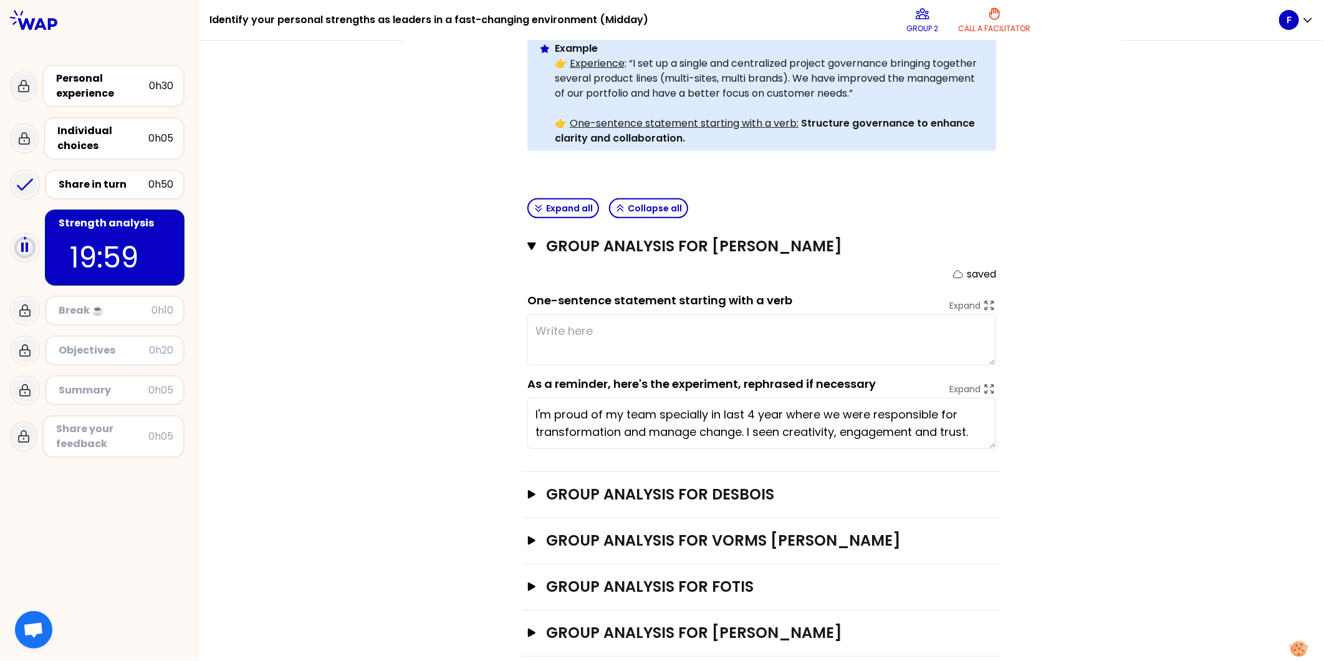
click at [616, 314] on textarea at bounding box center [762, 339] width 469 height 51
click at [586, 314] on textarea at bounding box center [762, 339] width 469 height 51
click at [85, 179] on div "Share in turn" at bounding box center [104, 184] width 90 height 15
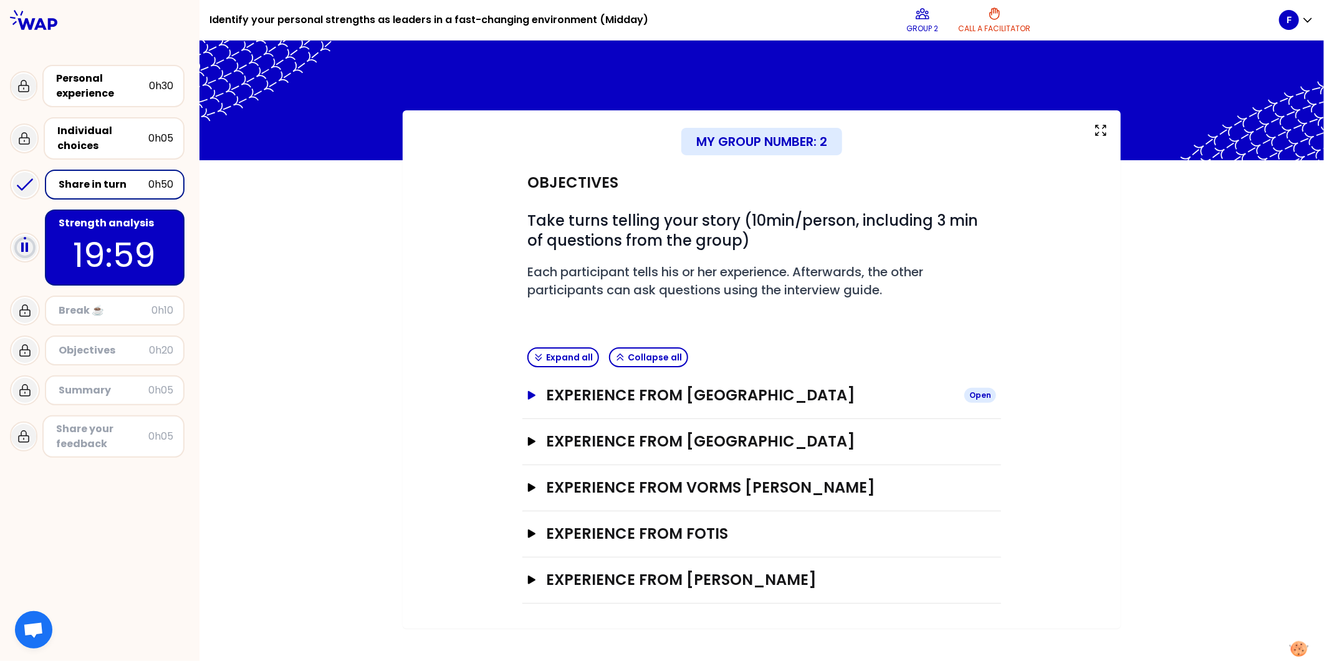
click at [529, 396] on icon "button" at bounding box center [531, 395] width 7 height 9
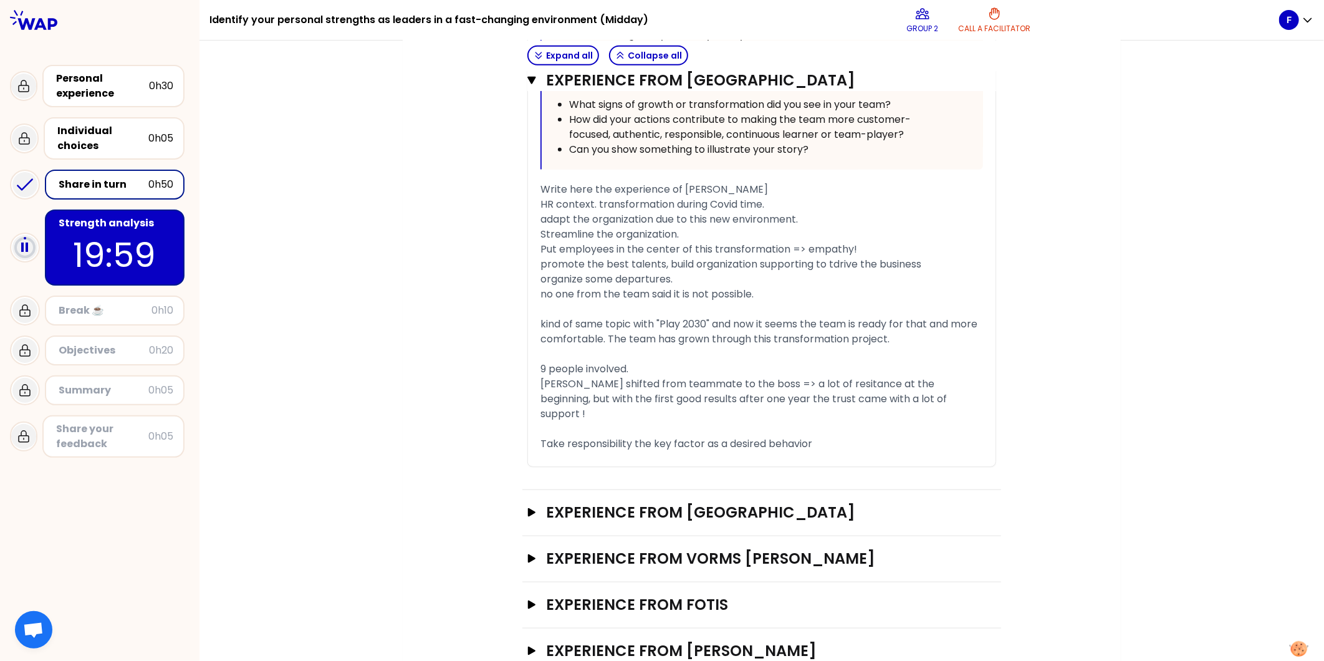
scroll to position [758, 0]
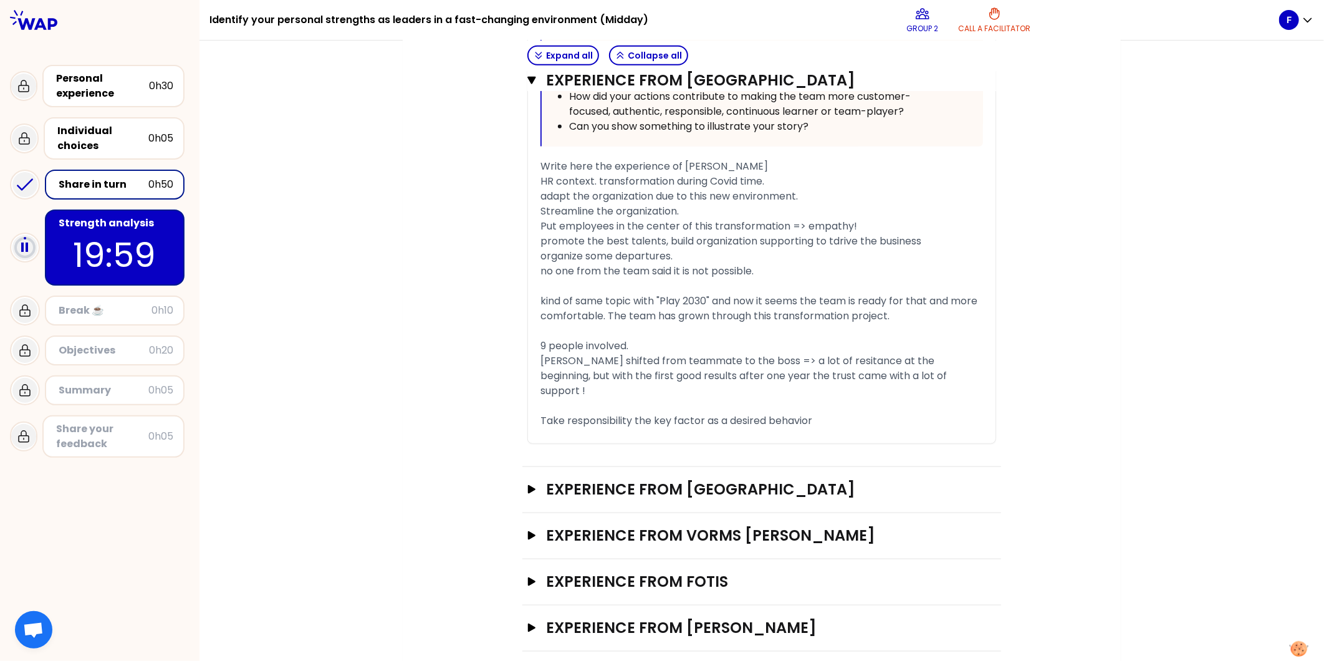
click at [67, 234] on p "19:59" at bounding box center [114, 255] width 117 height 49
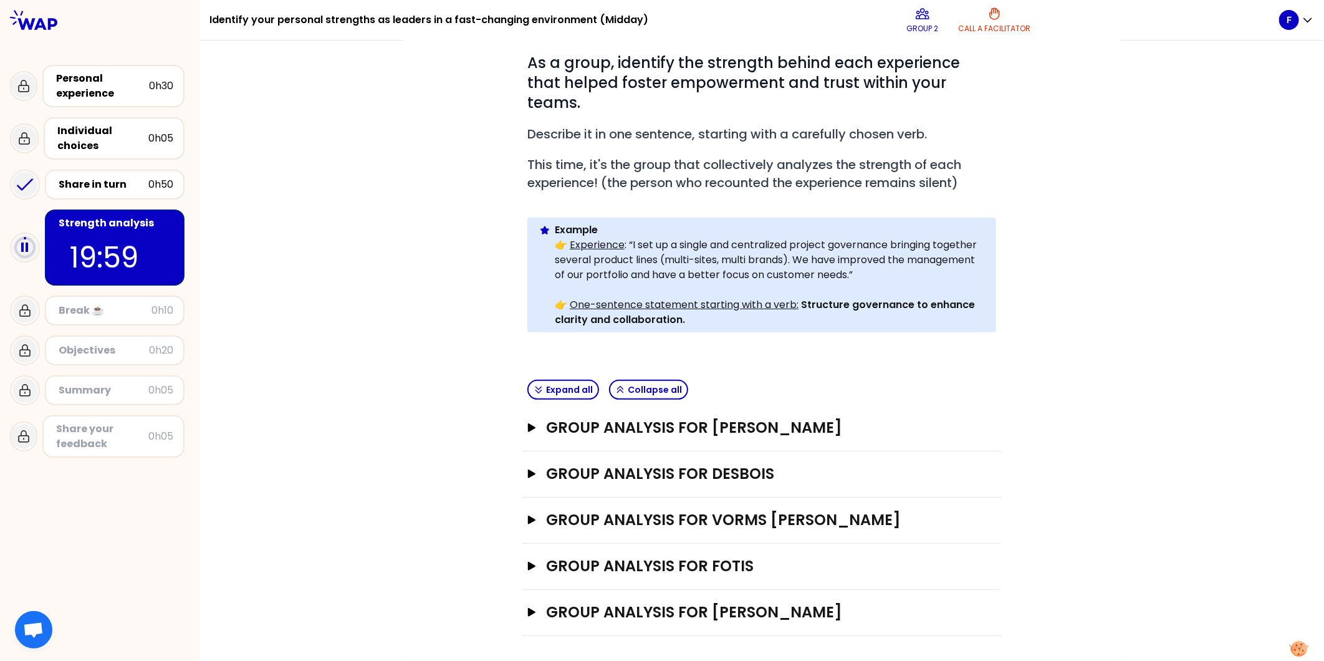
scroll to position [137, 0]
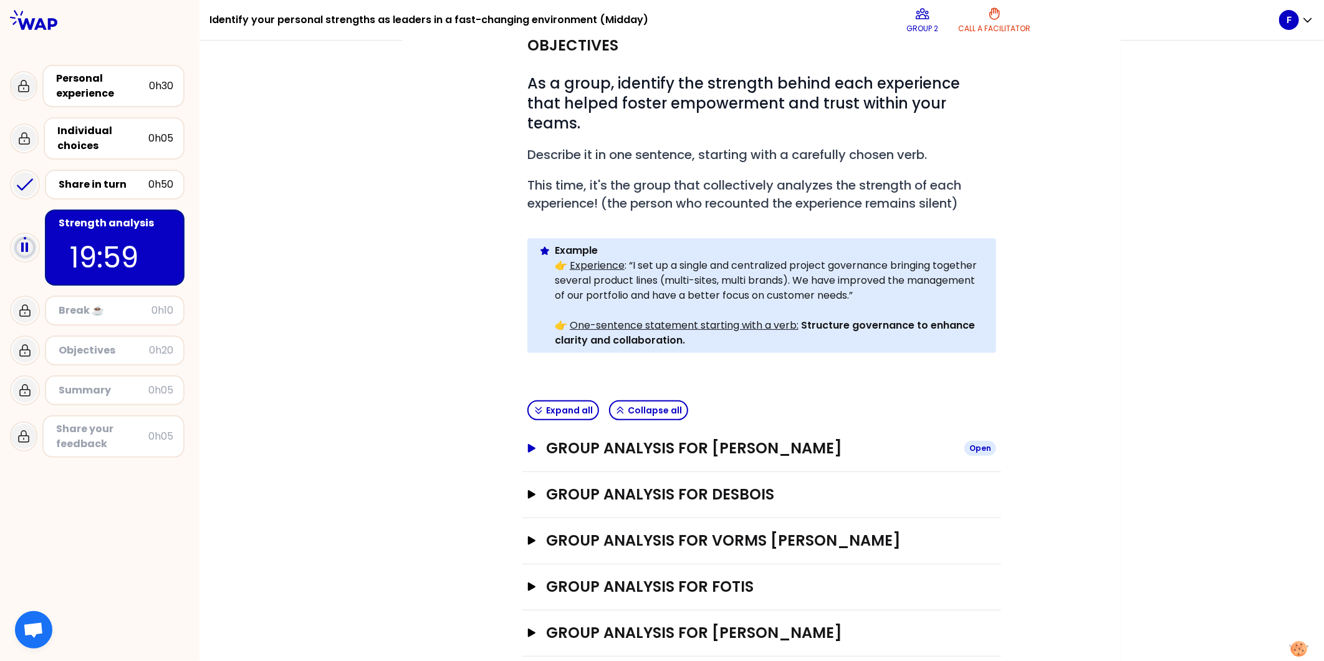
click at [527, 444] on icon "button" at bounding box center [532, 448] width 10 height 9
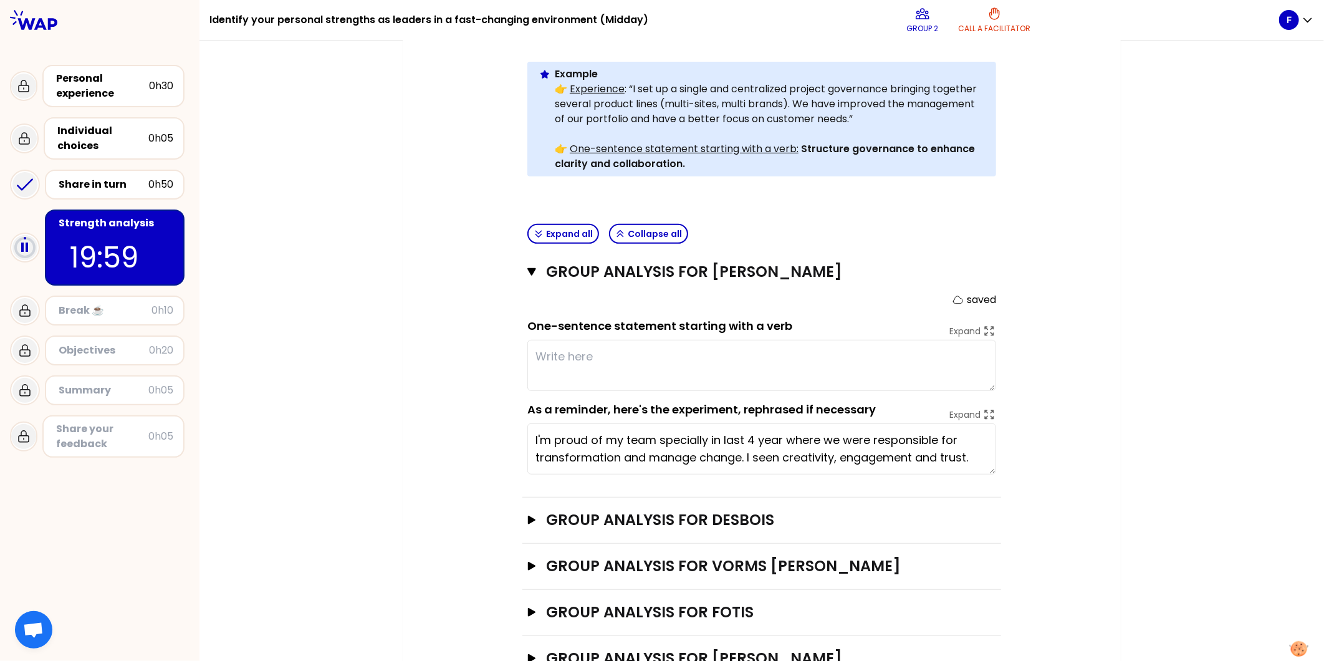
scroll to position [339, 0]
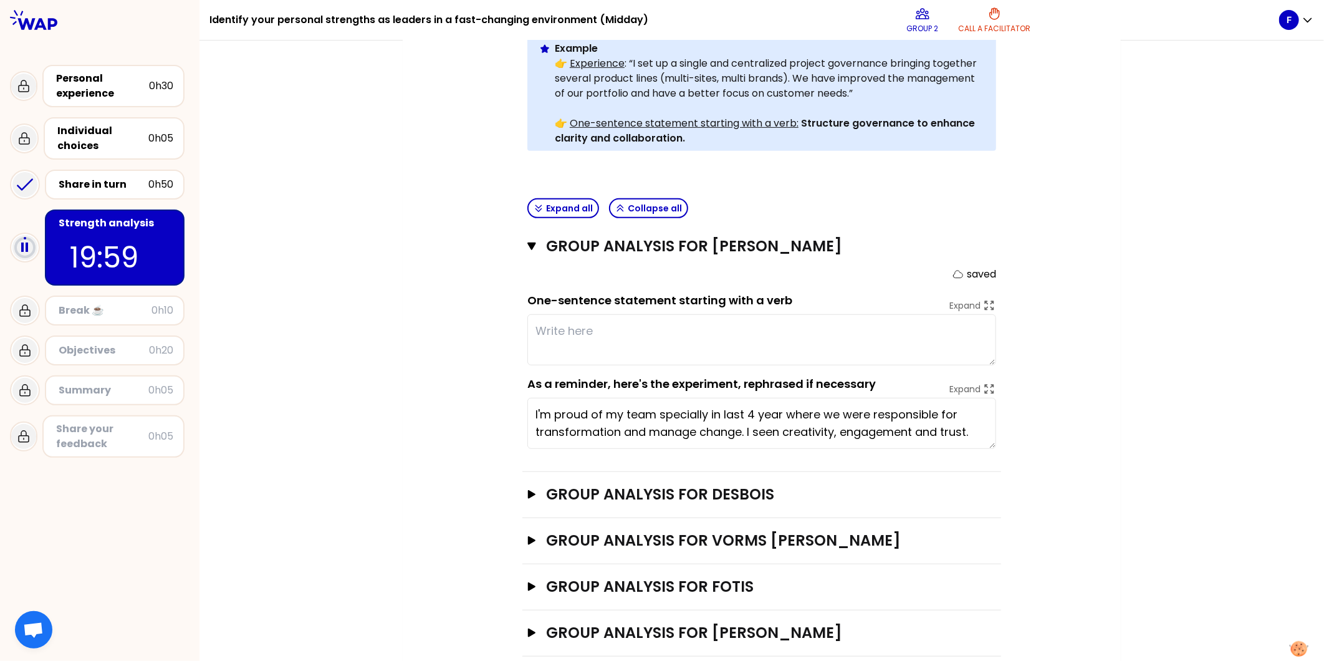
click at [581, 314] on textarea at bounding box center [762, 339] width 469 height 51
type textarea "Soldering the team around the project in this challenging context"
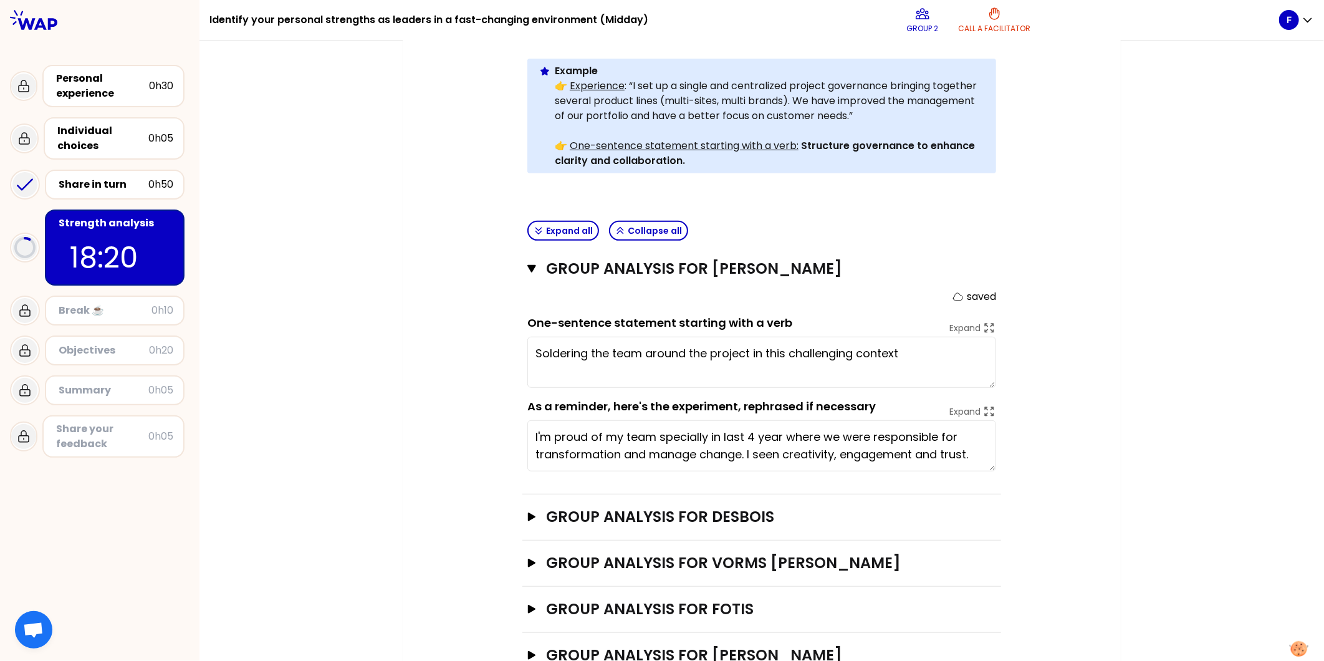
scroll to position [339, 0]
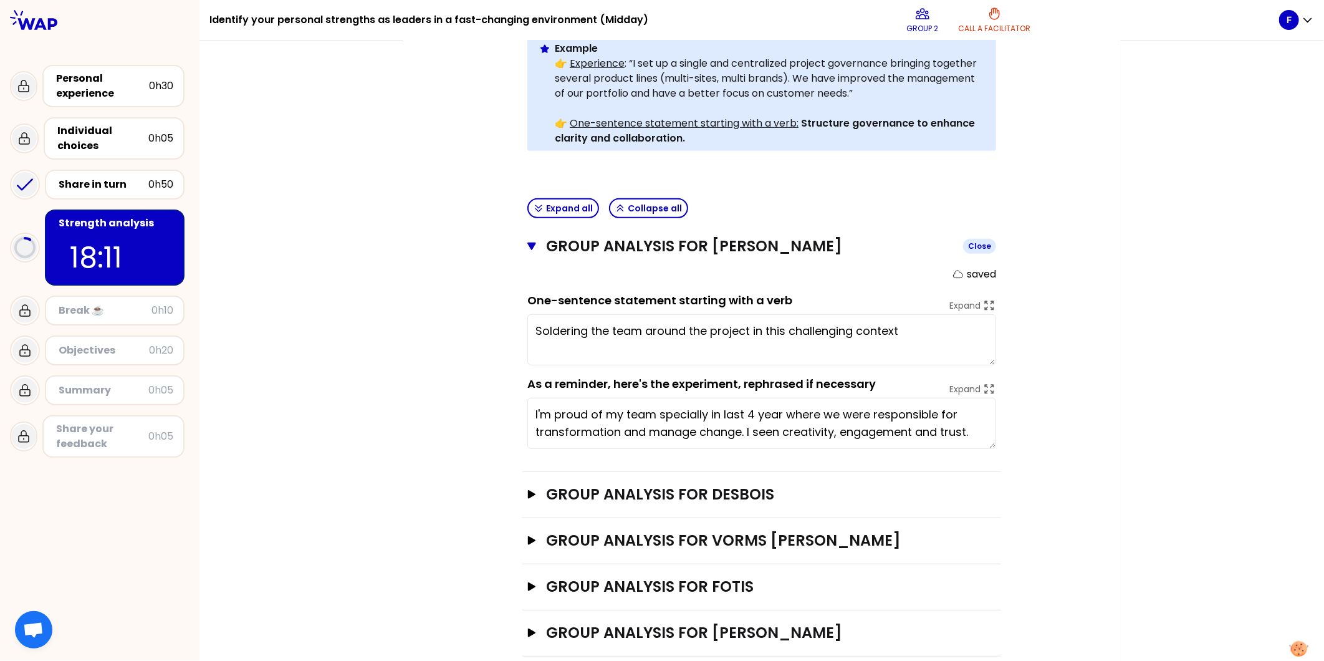
click at [528, 243] on icon "button" at bounding box center [532, 246] width 9 height 7
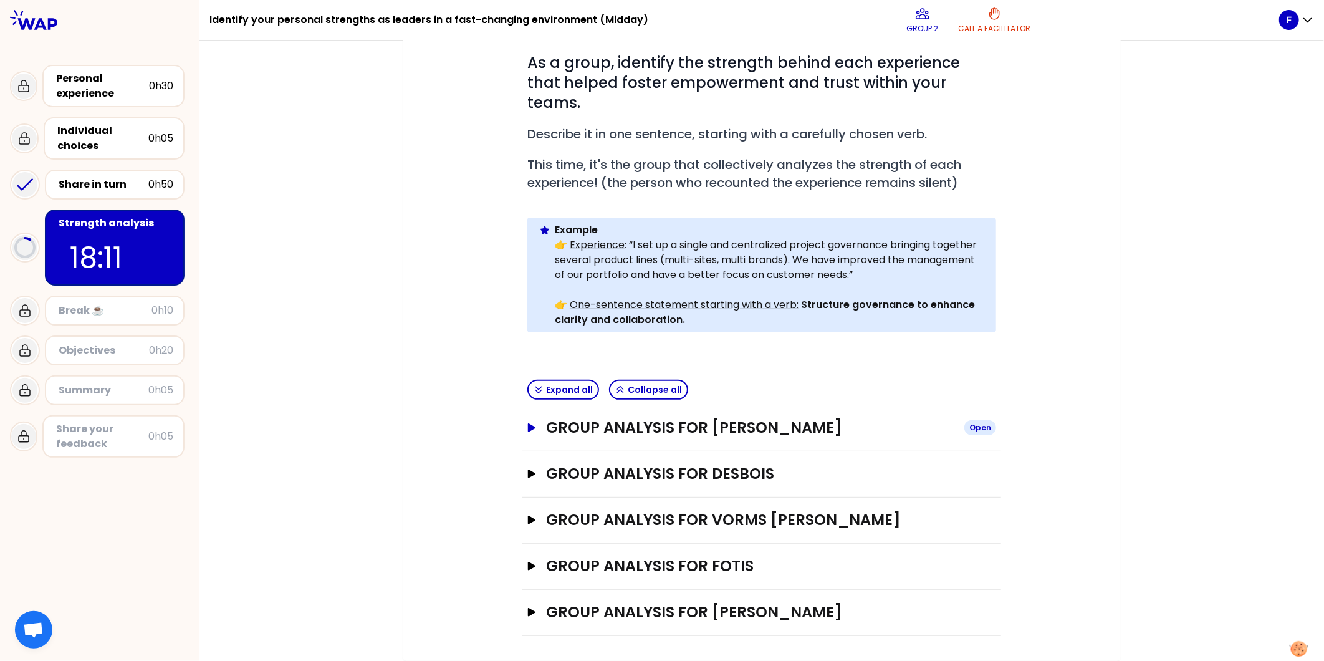
scroll to position [137, 0]
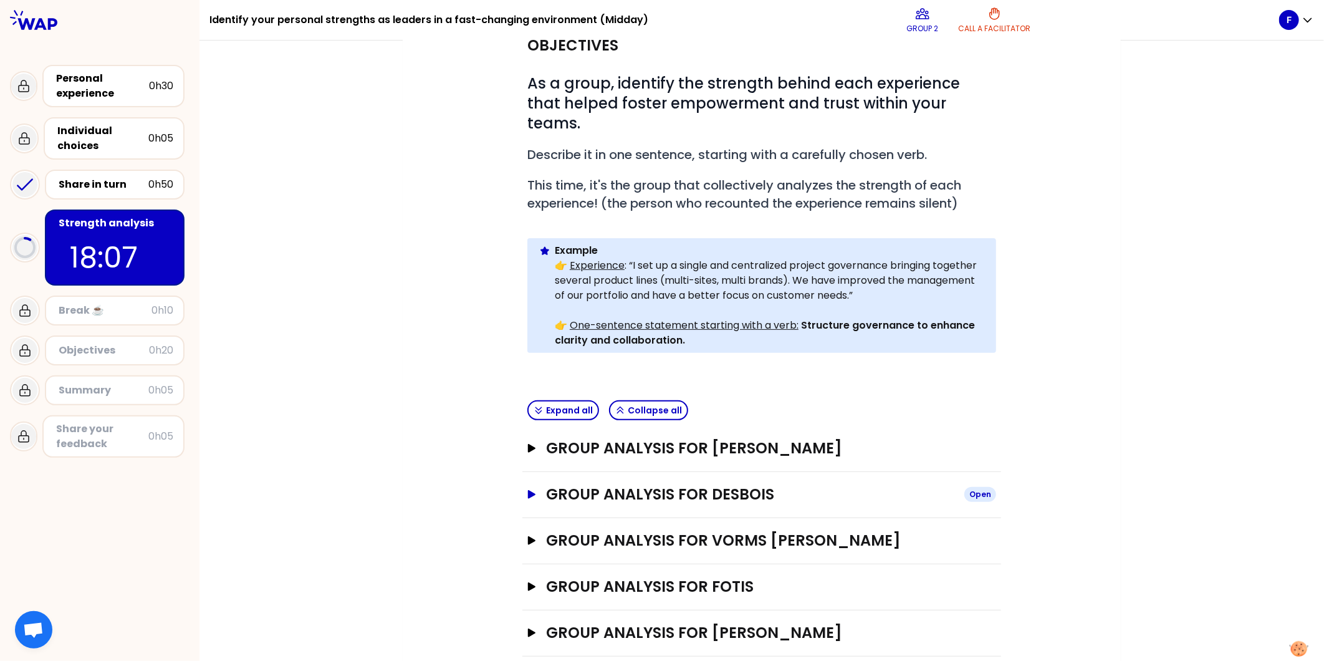
click at [528, 490] on icon "button" at bounding box center [531, 494] width 7 height 9
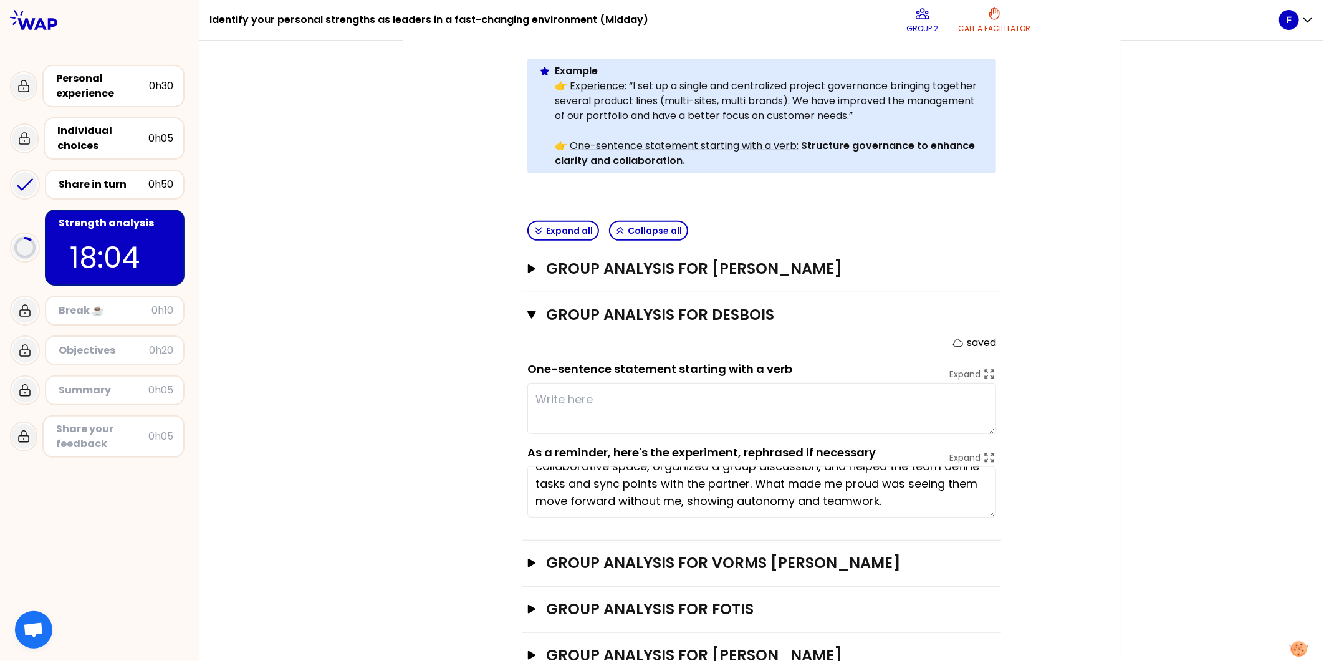
scroll to position [339, 0]
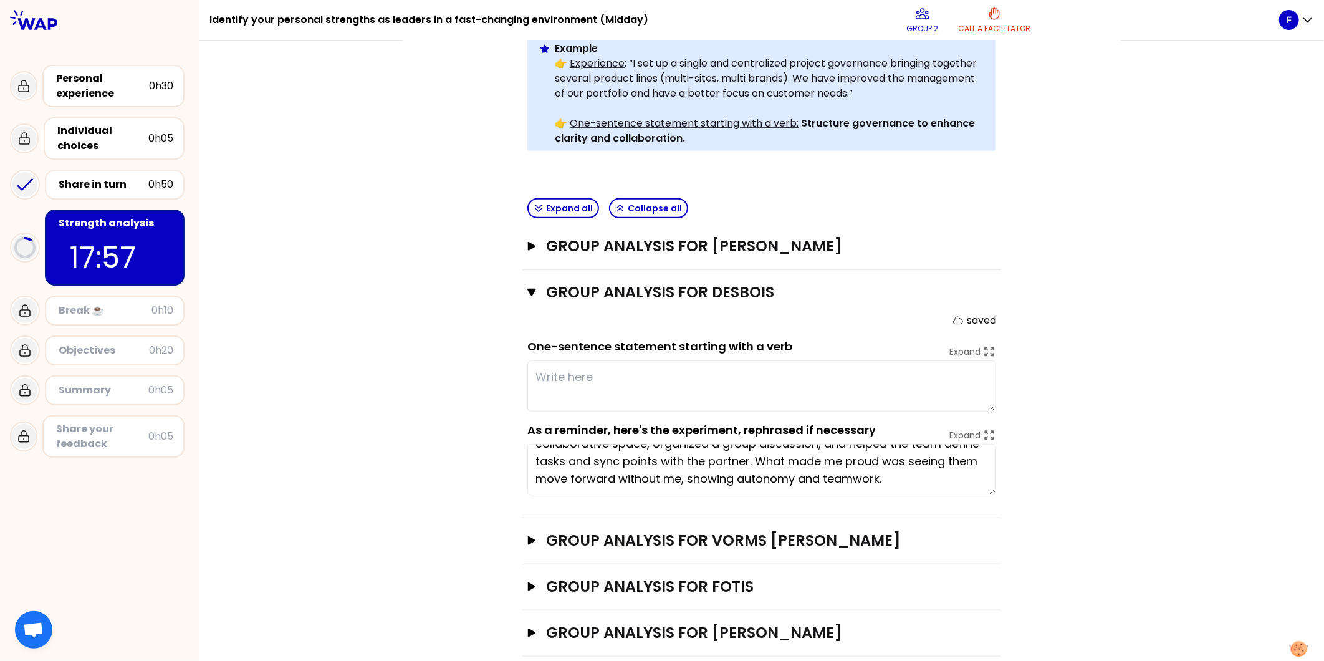
click at [689, 364] on textarea at bounding box center [762, 385] width 469 height 51
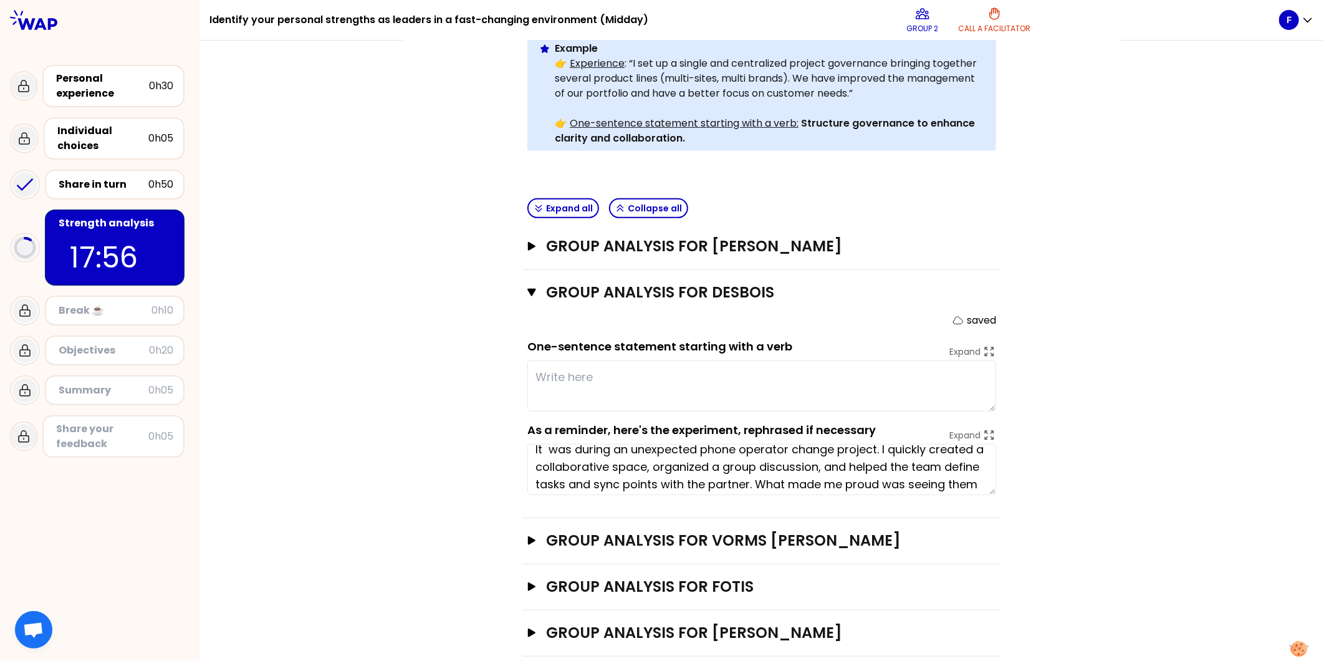
scroll to position [0, 0]
click at [667, 369] on textarea at bounding box center [762, 385] width 469 height 51
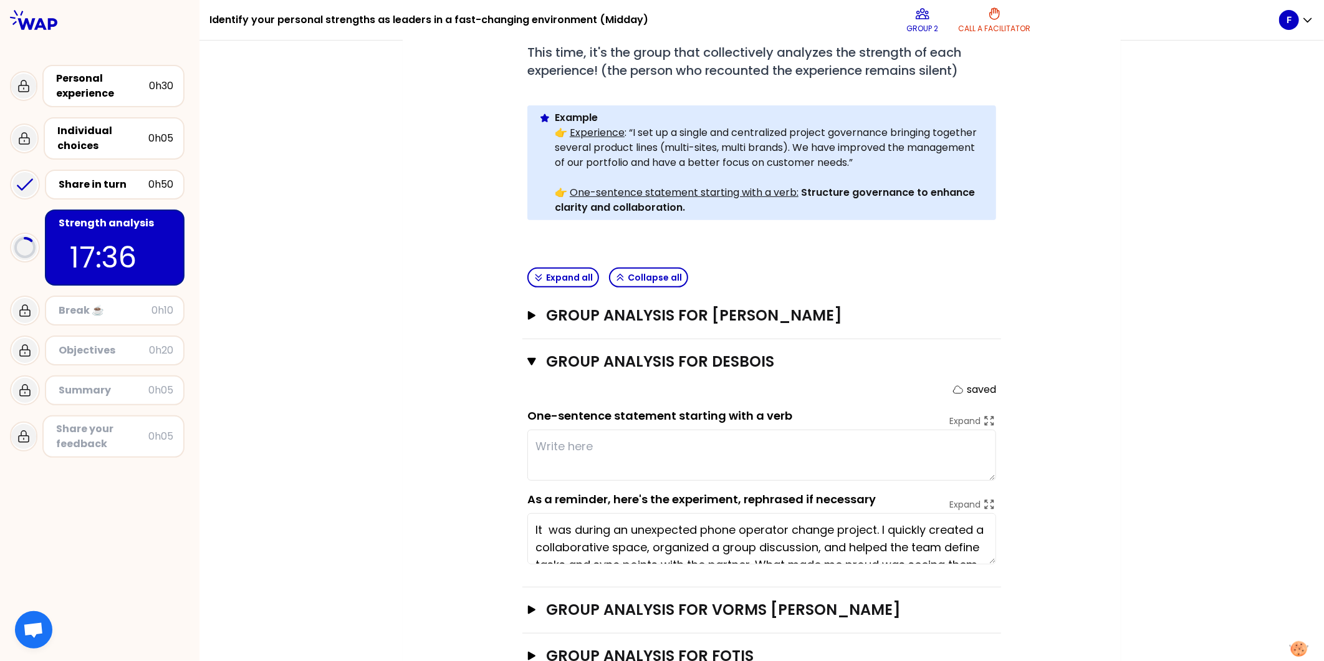
click at [626, 430] on textarea at bounding box center [762, 455] width 469 height 51
type textarea "b"
click at [570, 430] on textarea "Believe and act!" at bounding box center [762, 455] width 469 height 51
click at [570, 430] on textarea "Believefor people and act !" at bounding box center [762, 455] width 469 height 51
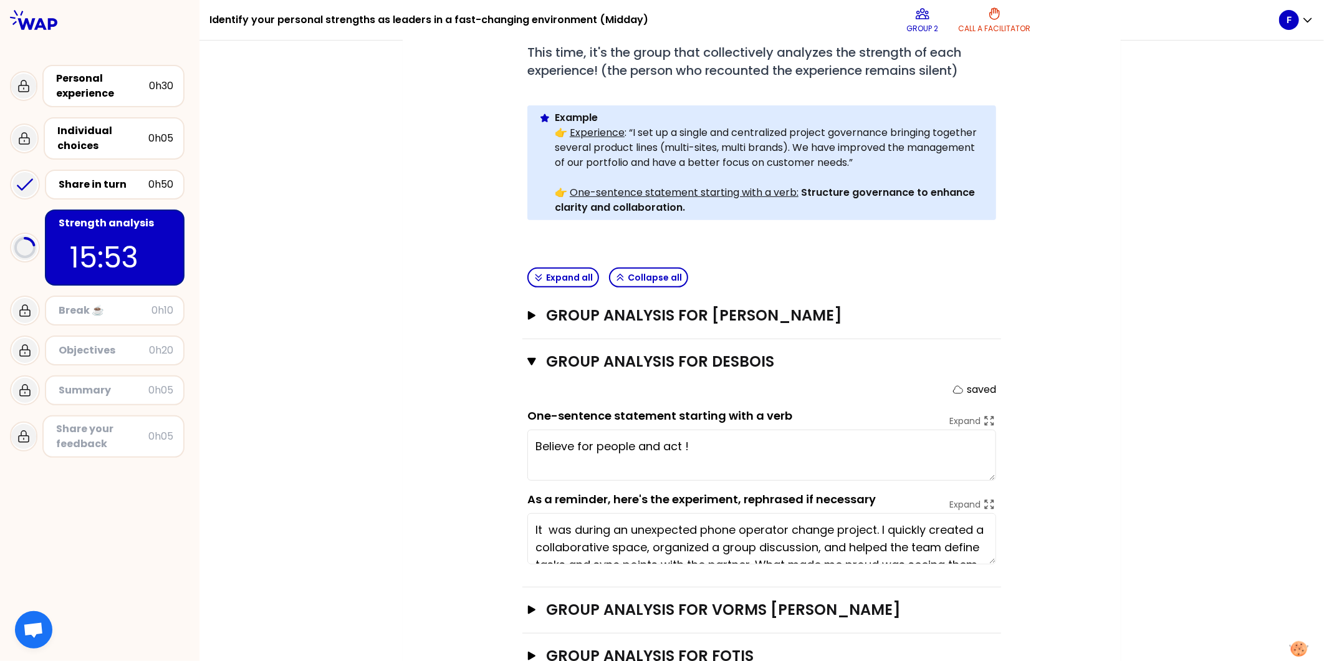
click at [675, 430] on textarea "Believe for people and act !" at bounding box center [762, 455] width 469 height 51
click at [761, 430] on textarea "Believe for people and act together !" at bounding box center [762, 455] width 469 height 51
type textarea "Believe for people and act together !"
click at [528, 358] on icon "button" at bounding box center [532, 361] width 9 height 7
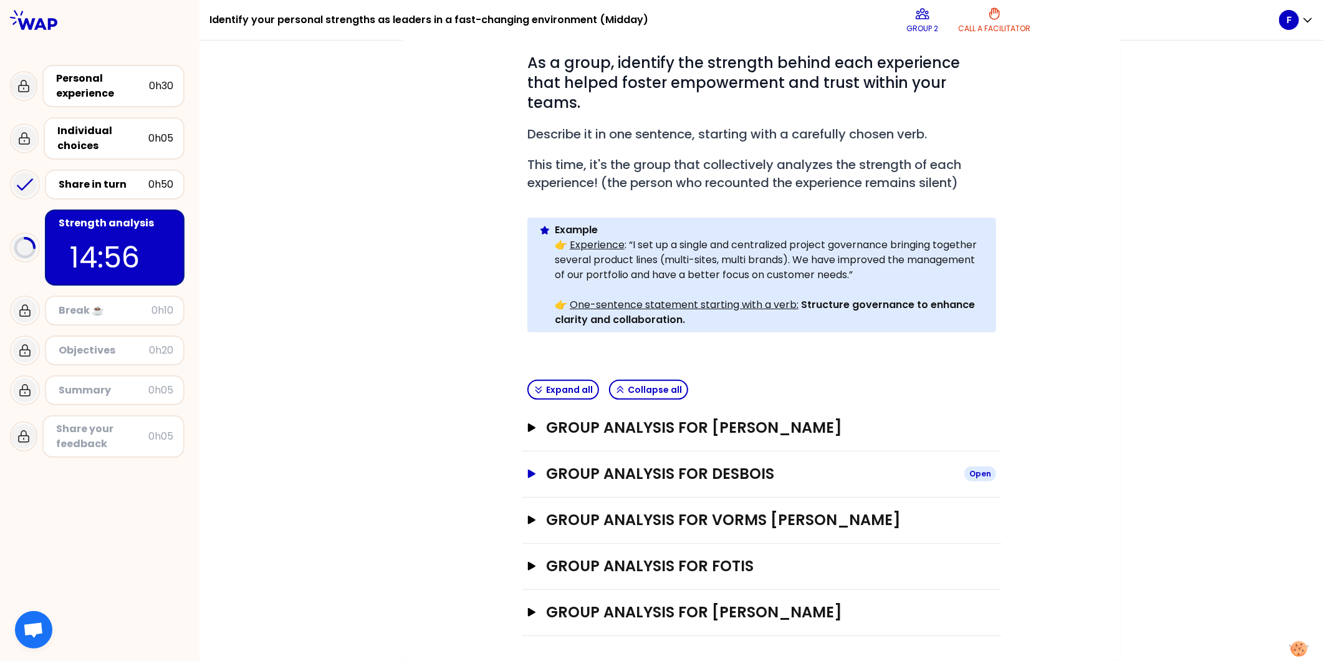
scroll to position [137, 0]
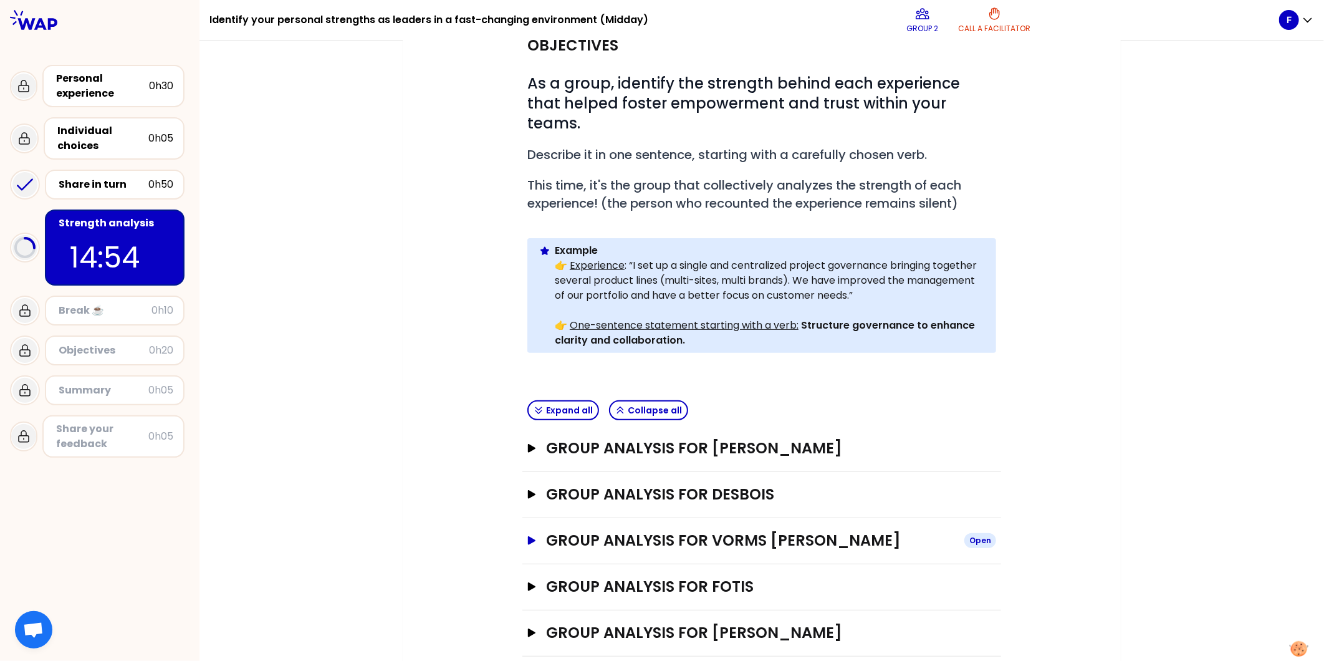
click at [528, 531] on button "Group analysis for VORMS Johan Open" at bounding box center [762, 541] width 469 height 20
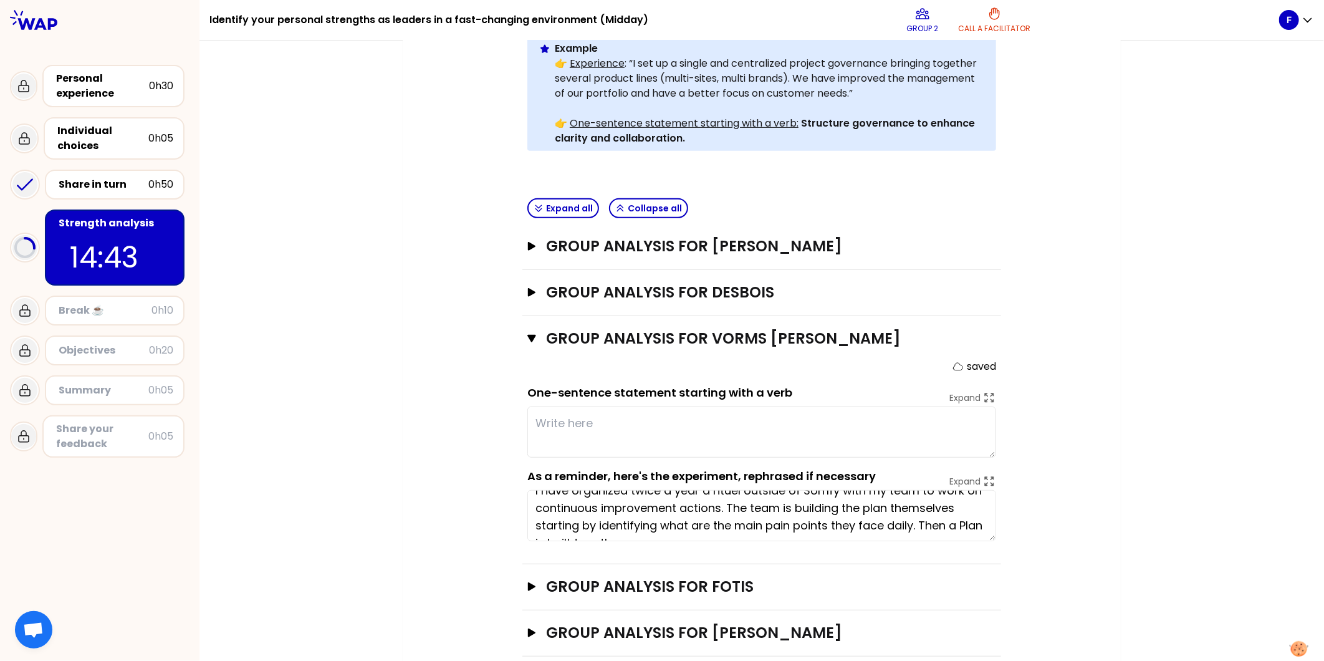
scroll to position [0, 0]
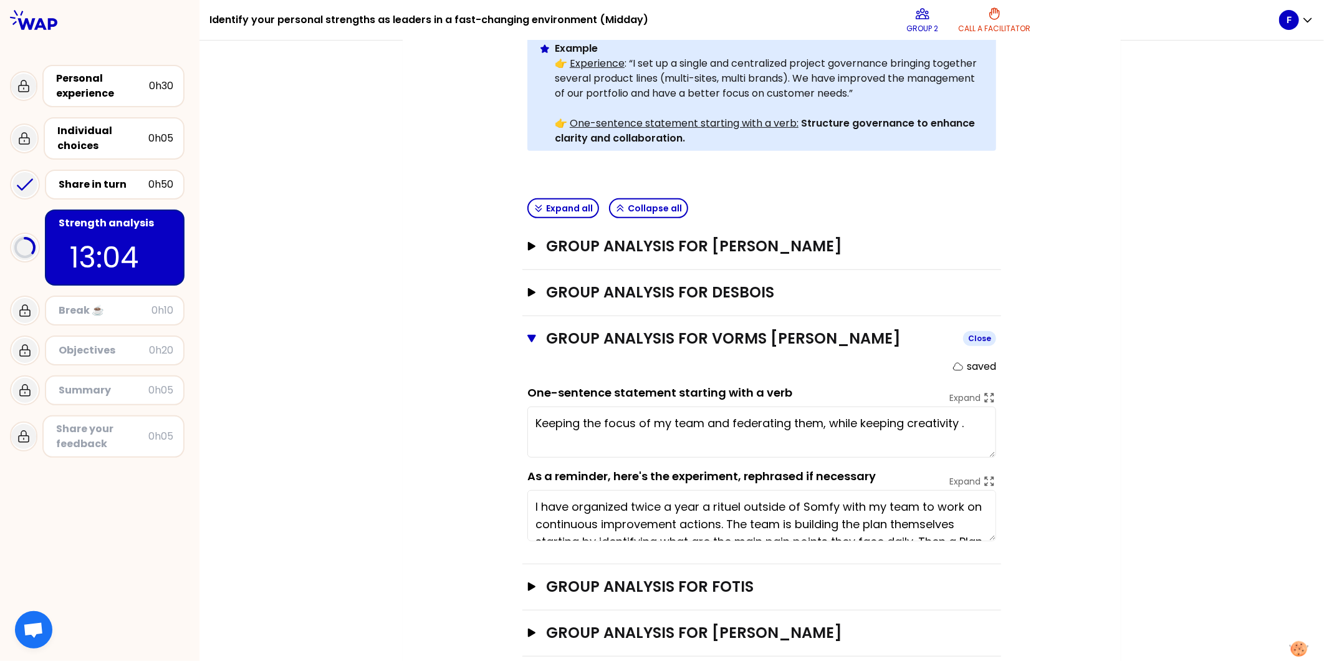
type textarea "Keeping the focus of my team and federating them, while keeping creativity of."
click at [528, 335] on icon "button" at bounding box center [532, 338] width 9 height 7
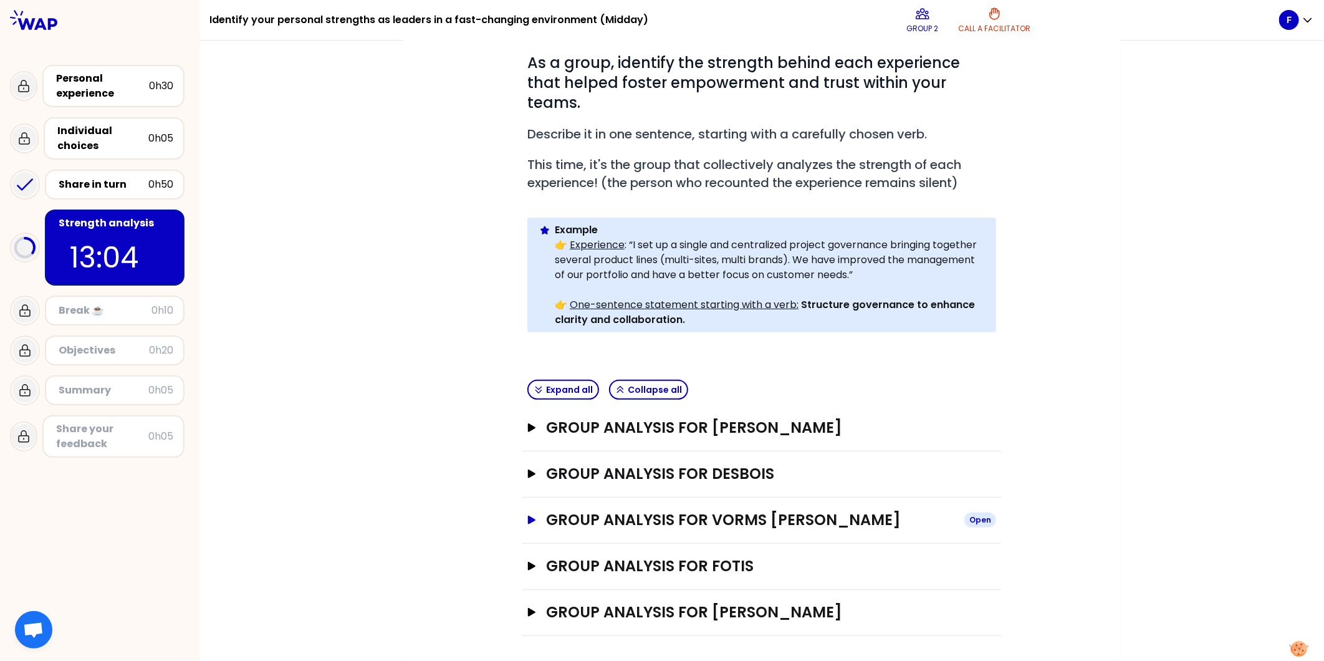
scroll to position [137, 0]
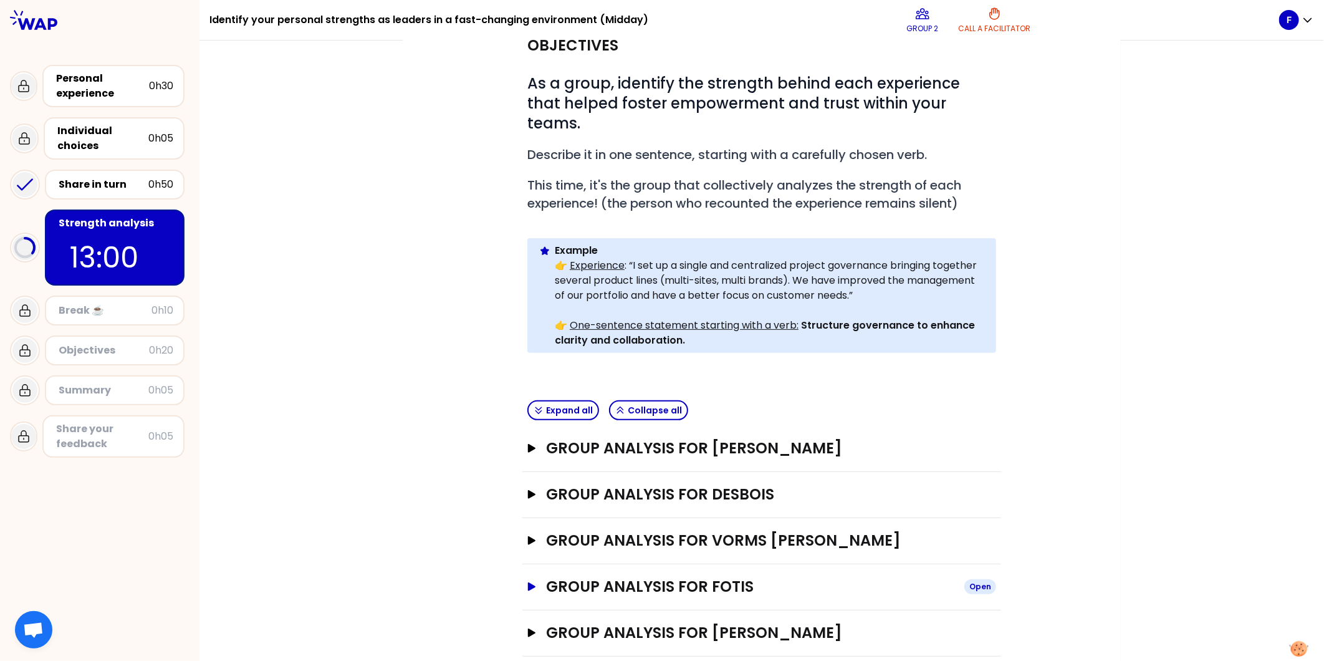
click at [528, 582] on icon "button" at bounding box center [531, 586] width 7 height 9
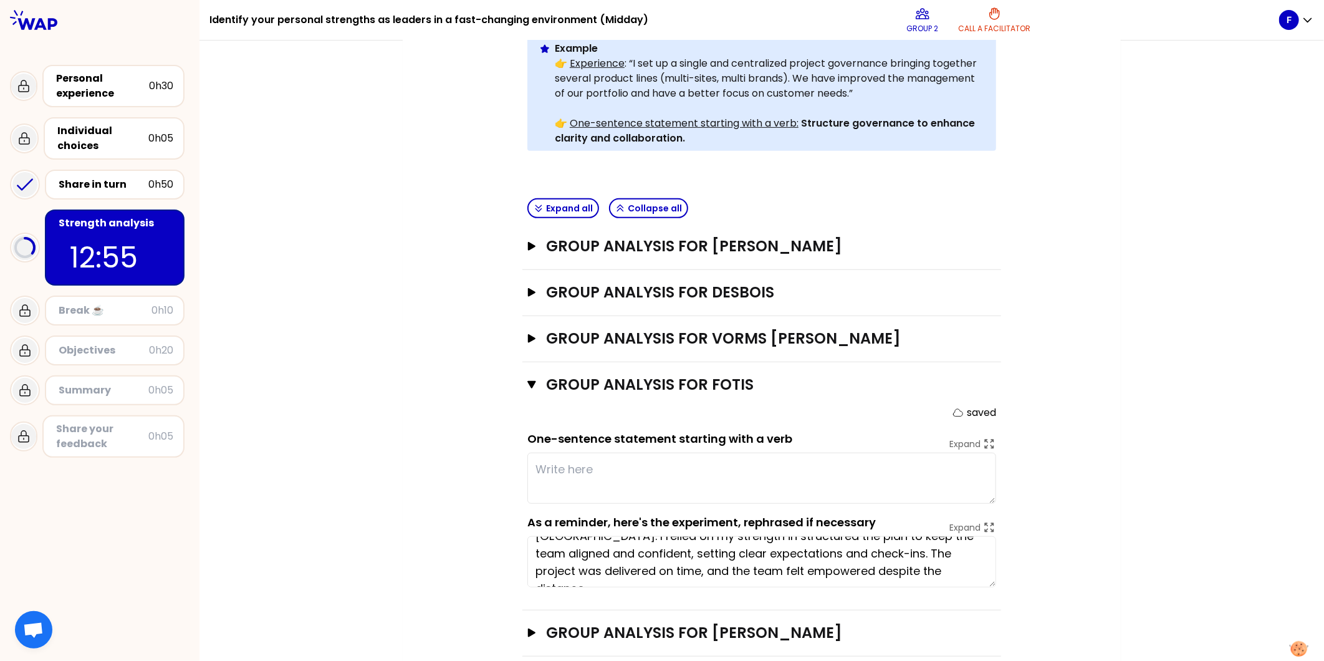
scroll to position [0, 0]
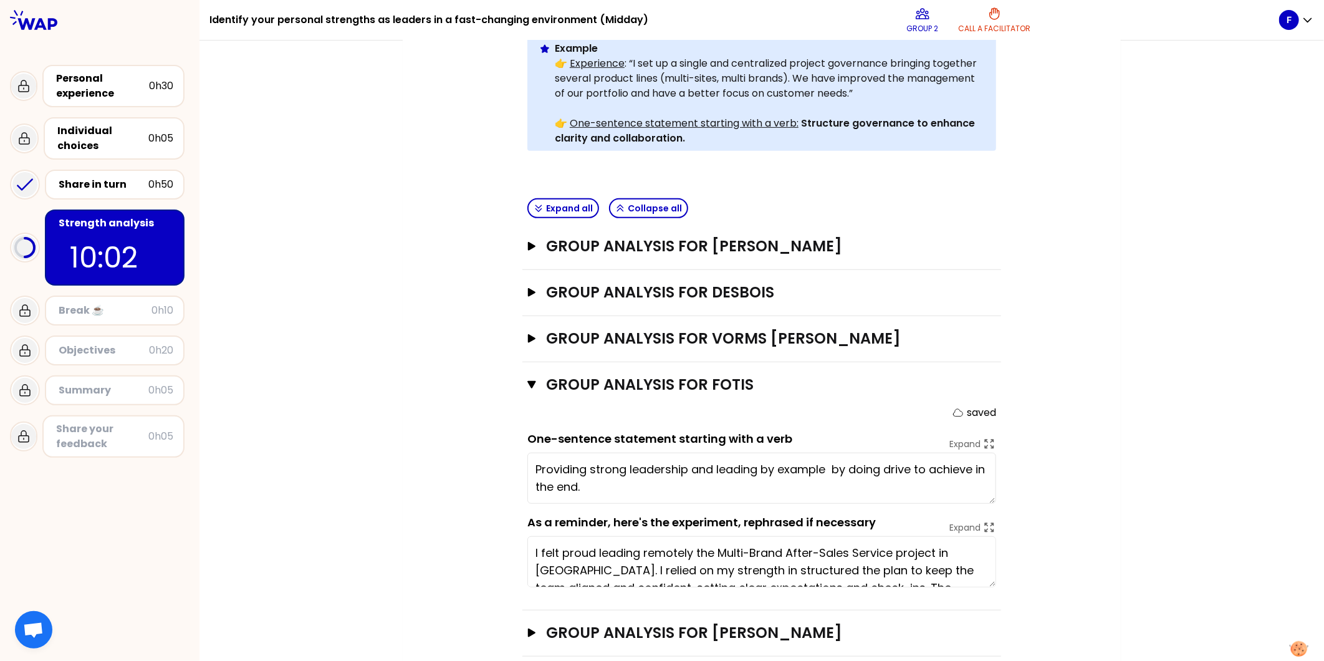
type textarea "Providing strong leadership and leading by example and by doing drive to achiev…"
click at [530, 380] on icon "button" at bounding box center [532, 385] width 9 height 10
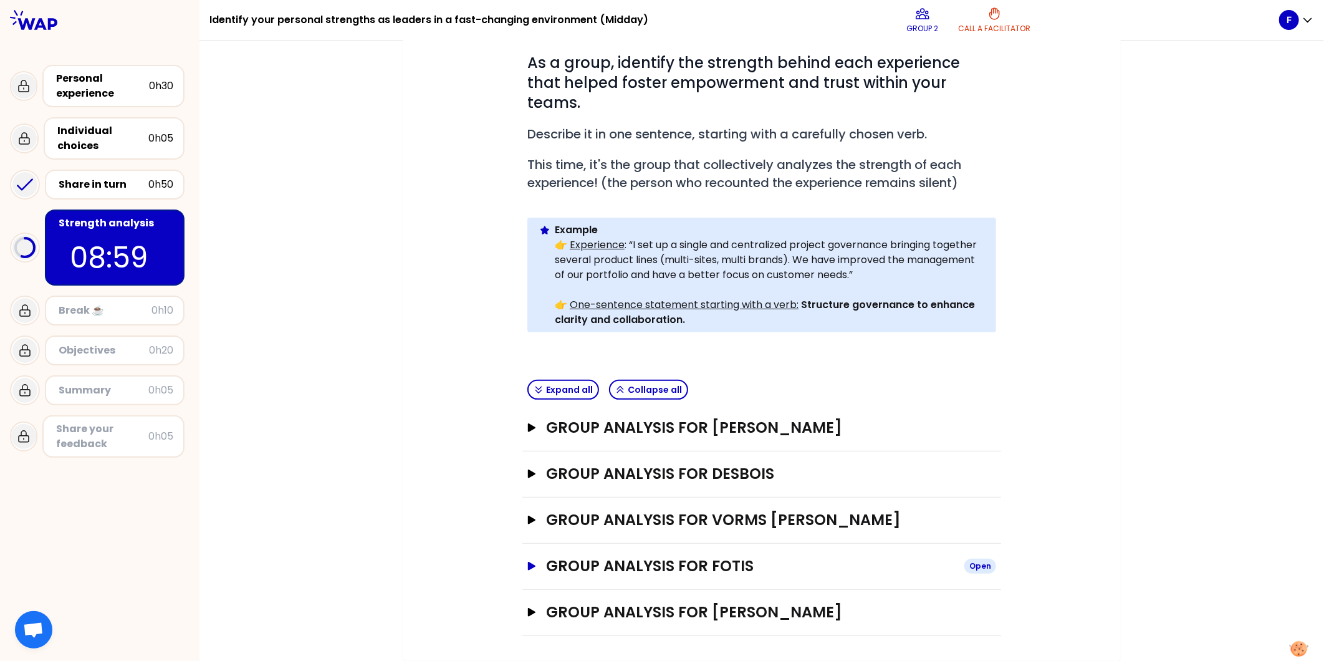
scroll to position [137, 0]
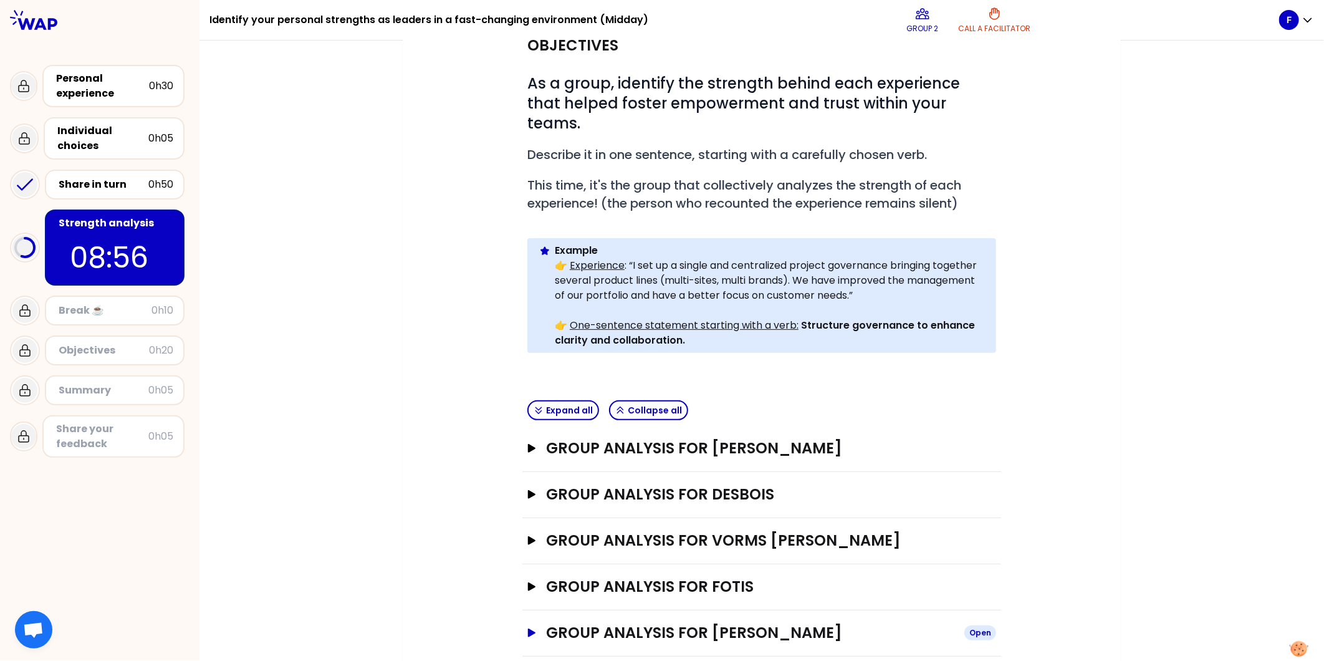
click at [528, 623] on button "Group analysis for Sébastien VALSEMEY Open" at bounding box center [762, 633] width 469 height 20
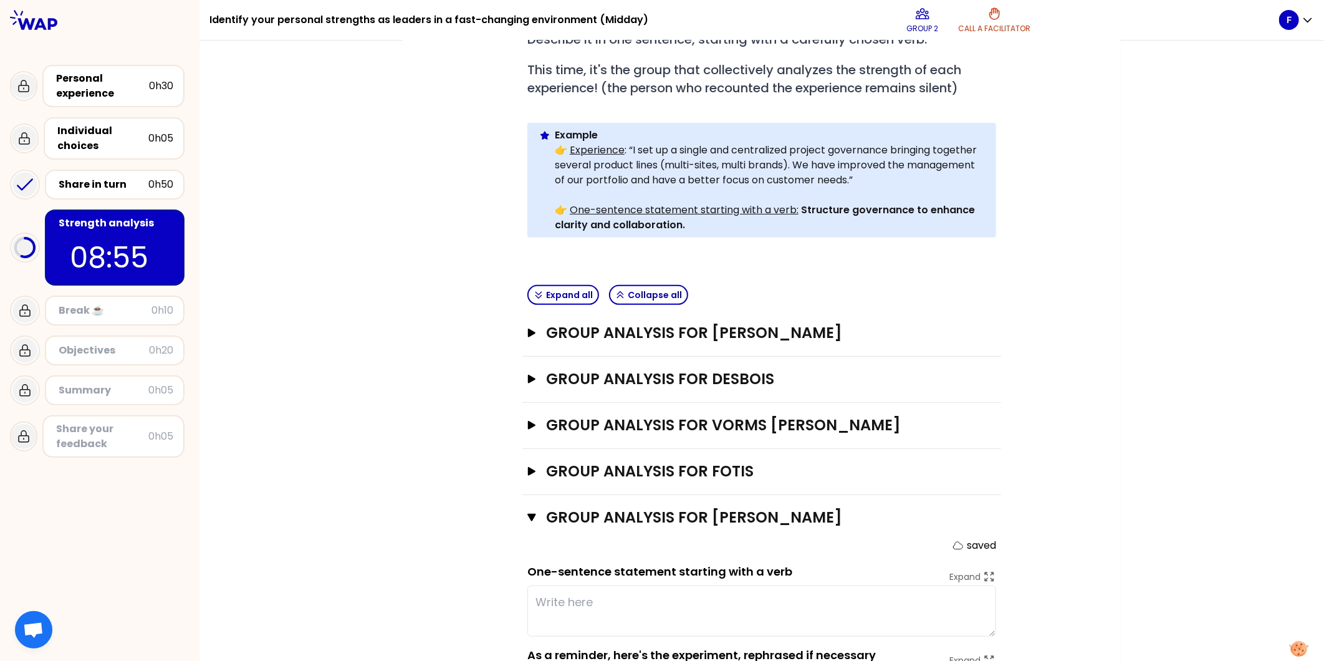
scroll to position [339, 0]
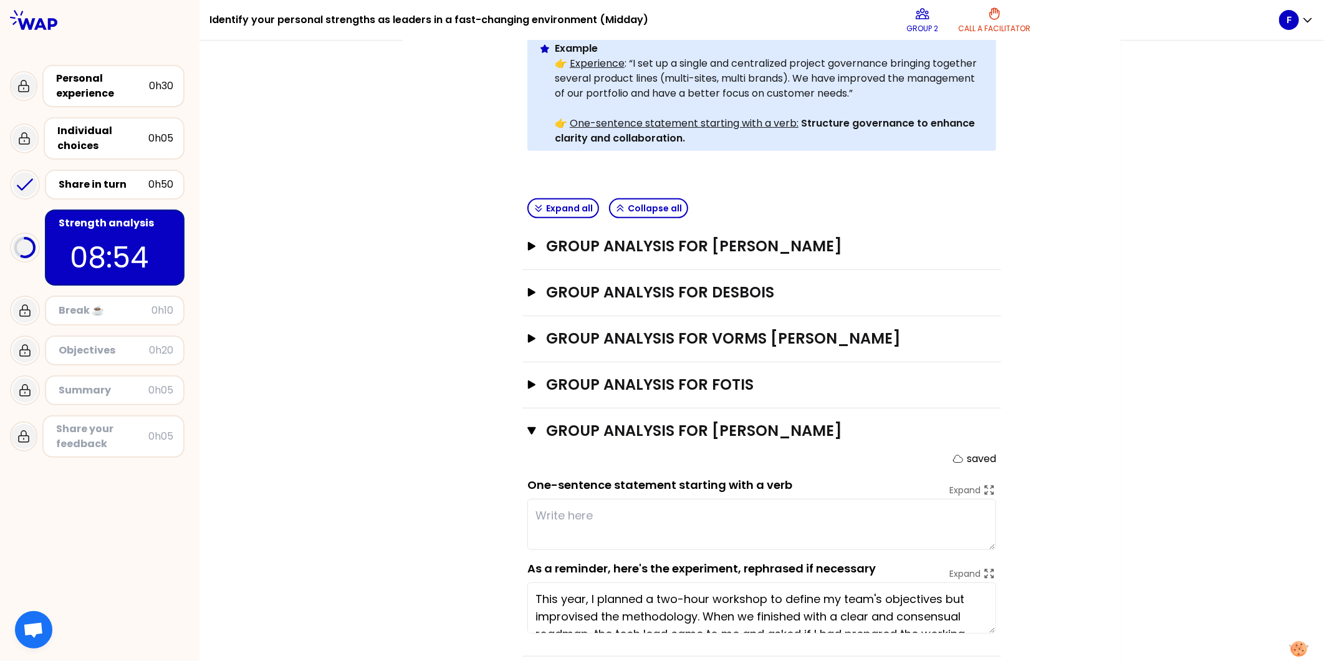
click at [602, 499] on textarea at bounding box center [762, 524] width 469 height 51
type textarea "Have a good adaptability and leadership in a complex and challenging environment"
click at [528, 427] on icon "button" at bounding box center [532, 430] width 9 height 7
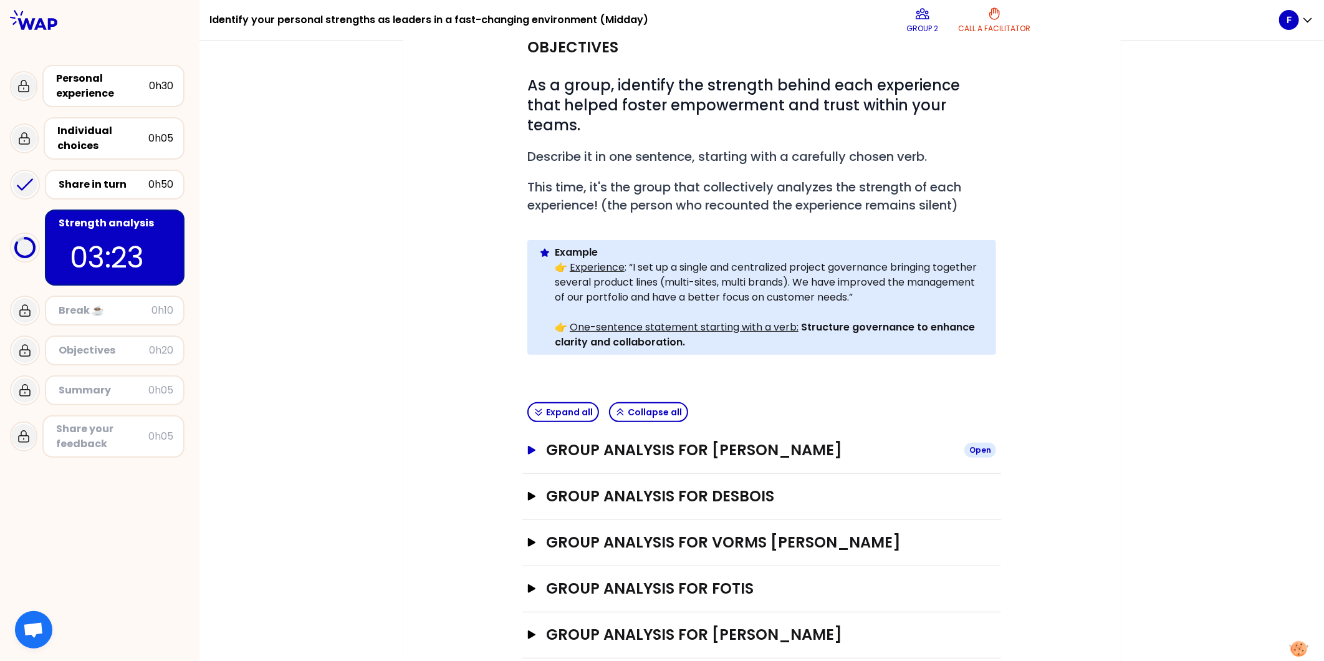
scroll to position [137, 0]
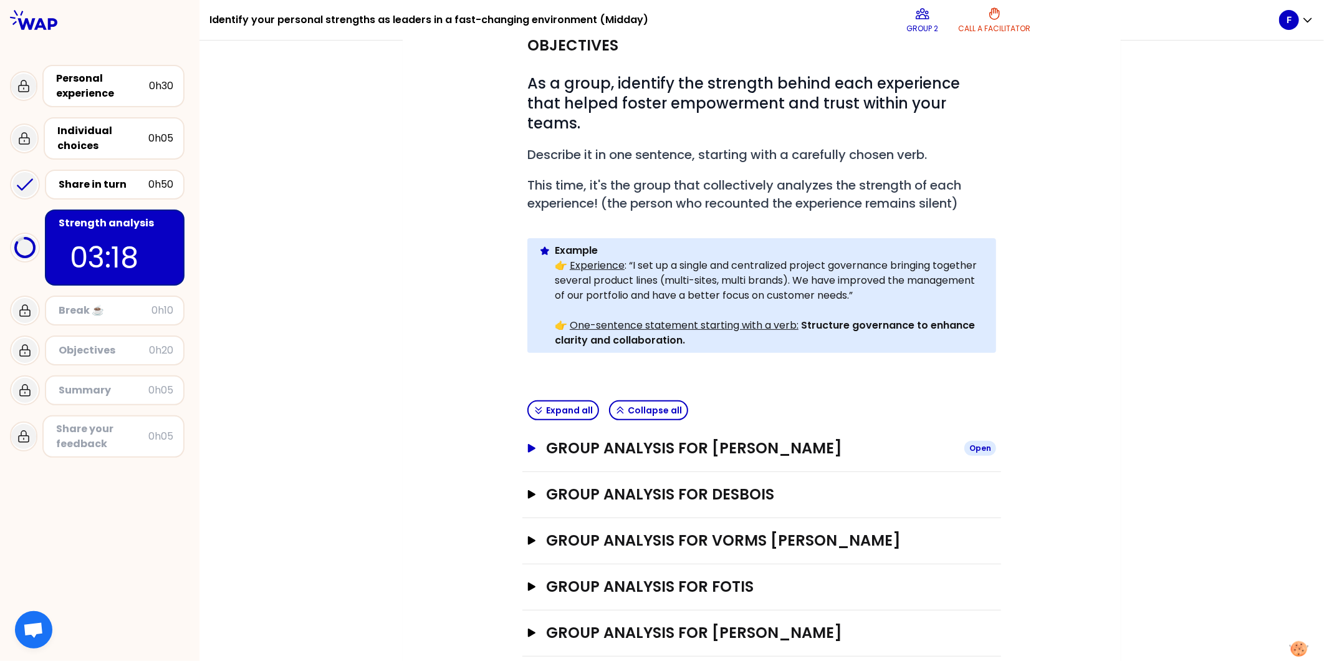
click at [528, 444] on icon "button" at bounding box center [532, 448] width 10 height 9
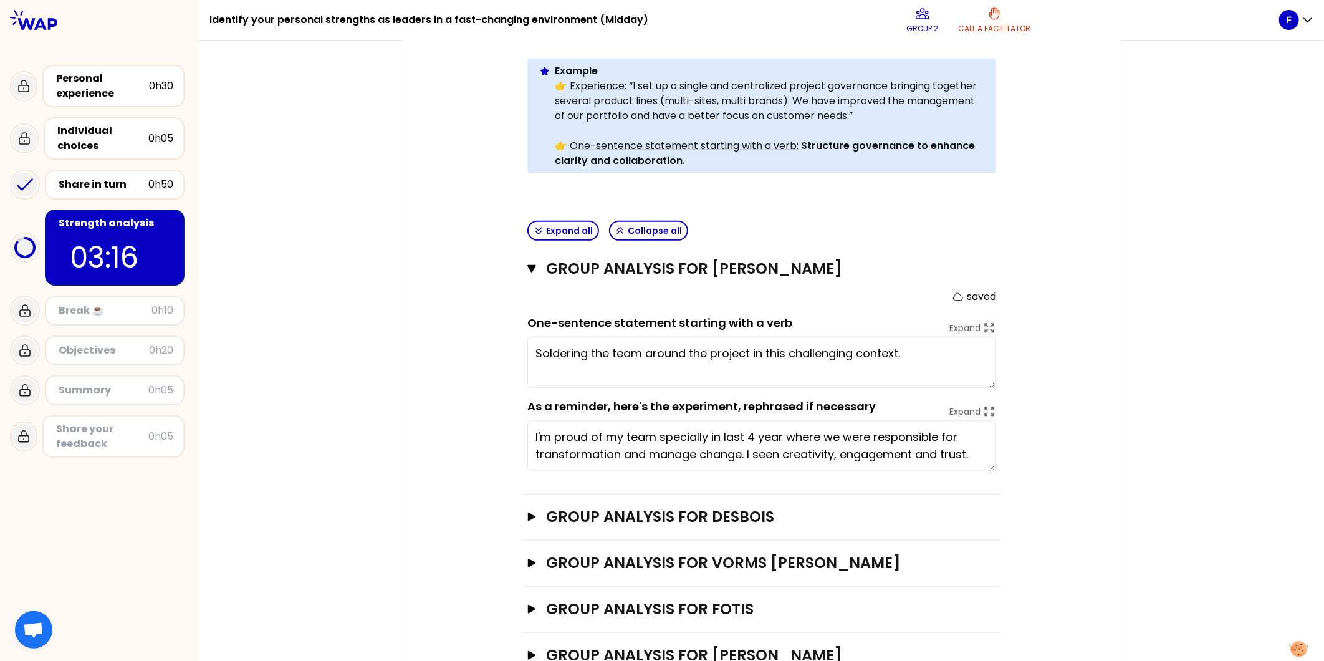
scroll to position [339, 0]
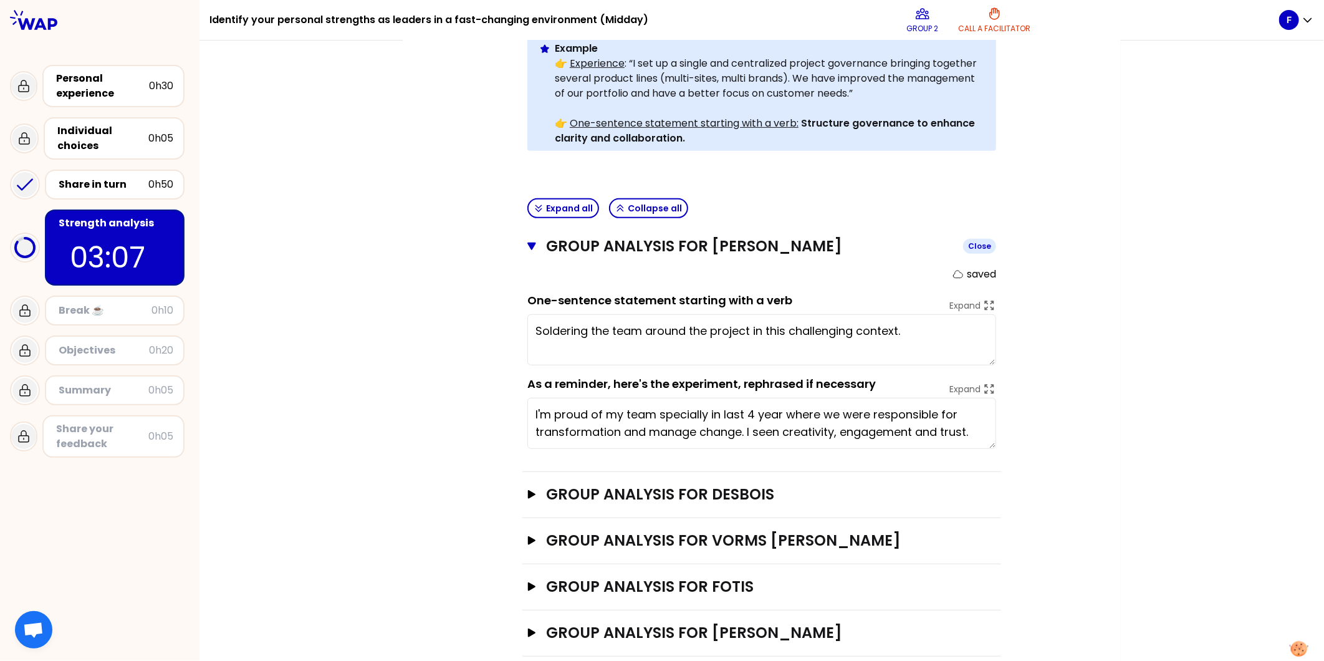
click at [528, 243] on icon "button" at bounding box center [532, 246] width 9 height 7
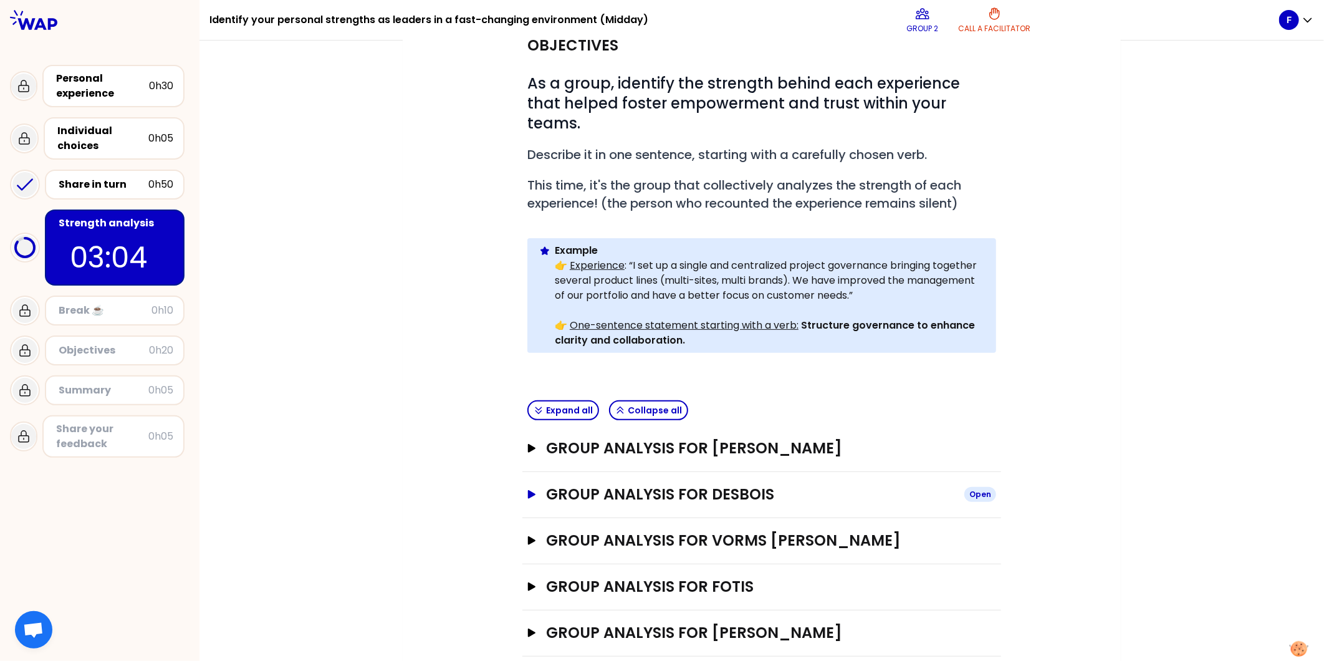
click at [528, 490] on icon "button" at bounding box center [531, 494] width 7 height 9
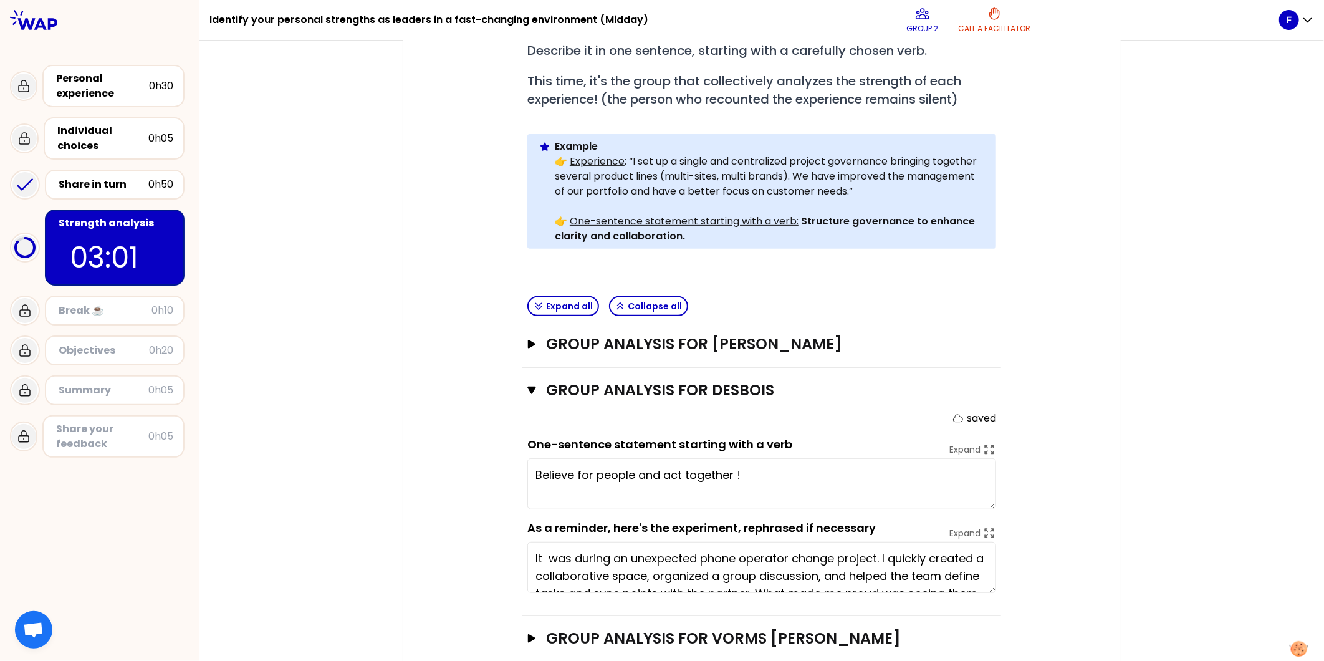
scroll to position [276, 0]
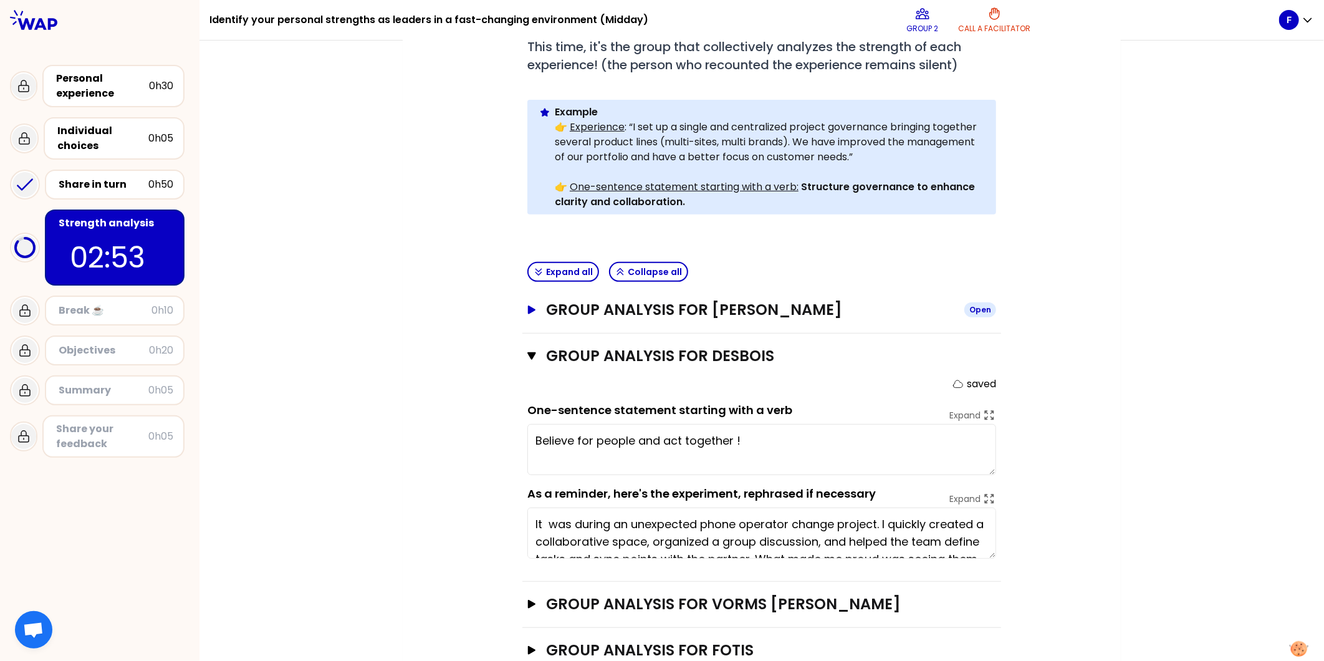
click at [528, 306] on icon "button" at bounding box center [531, 310] width 7 height 9
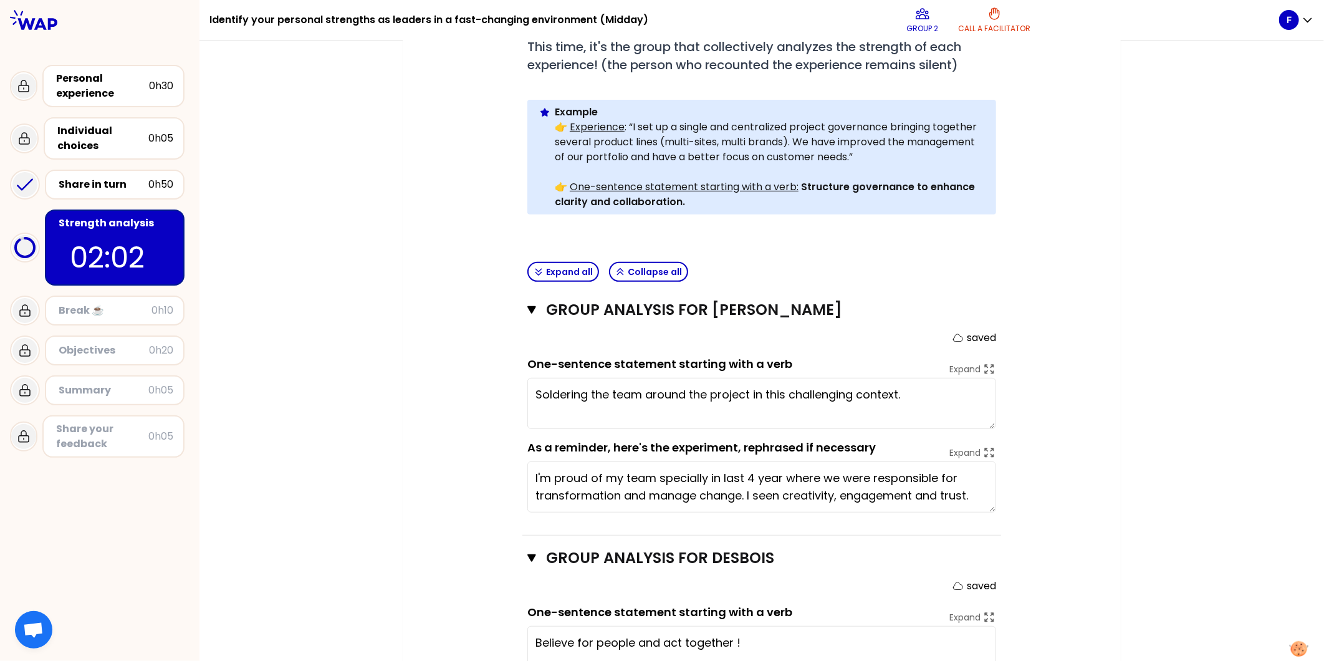
click at [603, 378] on textarea "Soldering the team around the project in this challenging context." at bounding box center [762, 403] width 469 height 51
click at [587, 378] on textarea "Soldering the team in a caring way around the project in this challenging conte…" at bounding box center [762, 403] width 469 height 51
type textarea "Soldering the team in a caring way around the project in this challenging conte…"
click at [528, 306] on icon "button" at bounding box center [532, 309] width 9 height 7
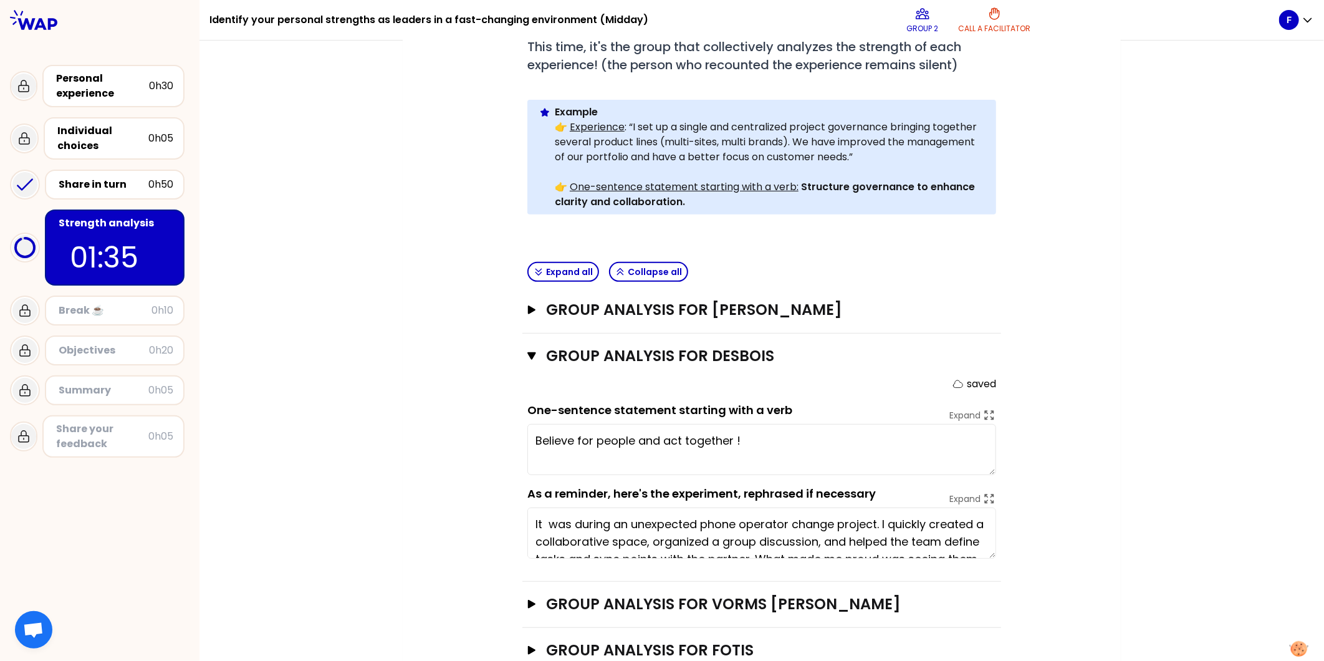
scroll to position [339, 0]
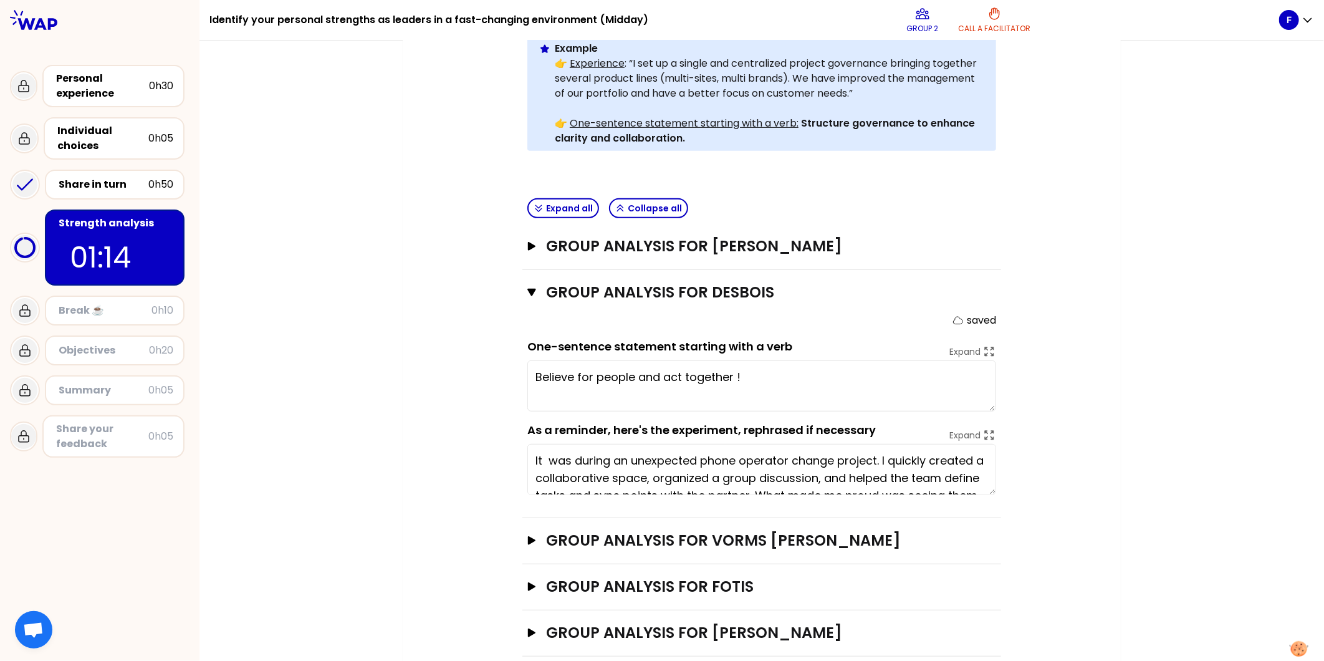
click at [586, 360] on textarea "Believe for people and act together !" at bounding box center [762, 385] width 469 height 51
type textarea "Believe and empower people and act together !"
click at [523, 270] on div "Group analysis for DESBOIS Close saved One-sentence statement starting with a v…" at bounding box center [762, 394] width 479 height 248
click at [528, 289] on icon "button" at bounding box center [532, 292] width 9 height 7
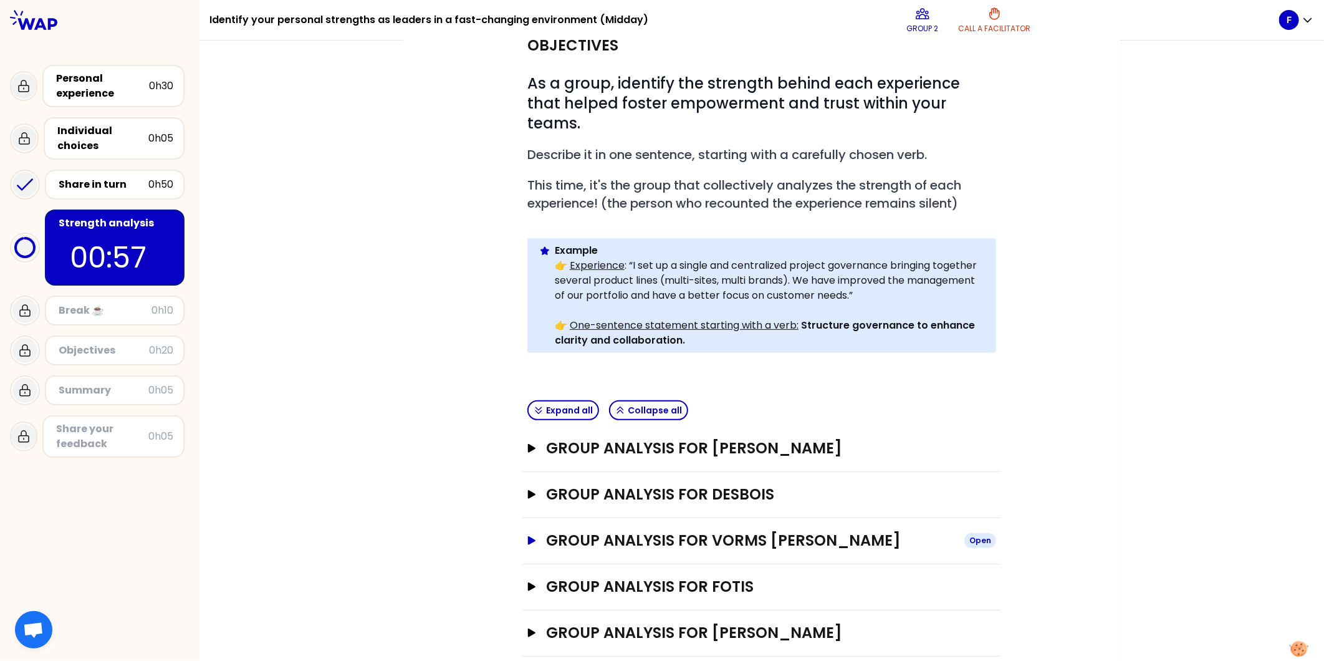
click at [529, 536] on icon "button" at bounding box center [532, 540] width 10 height 9
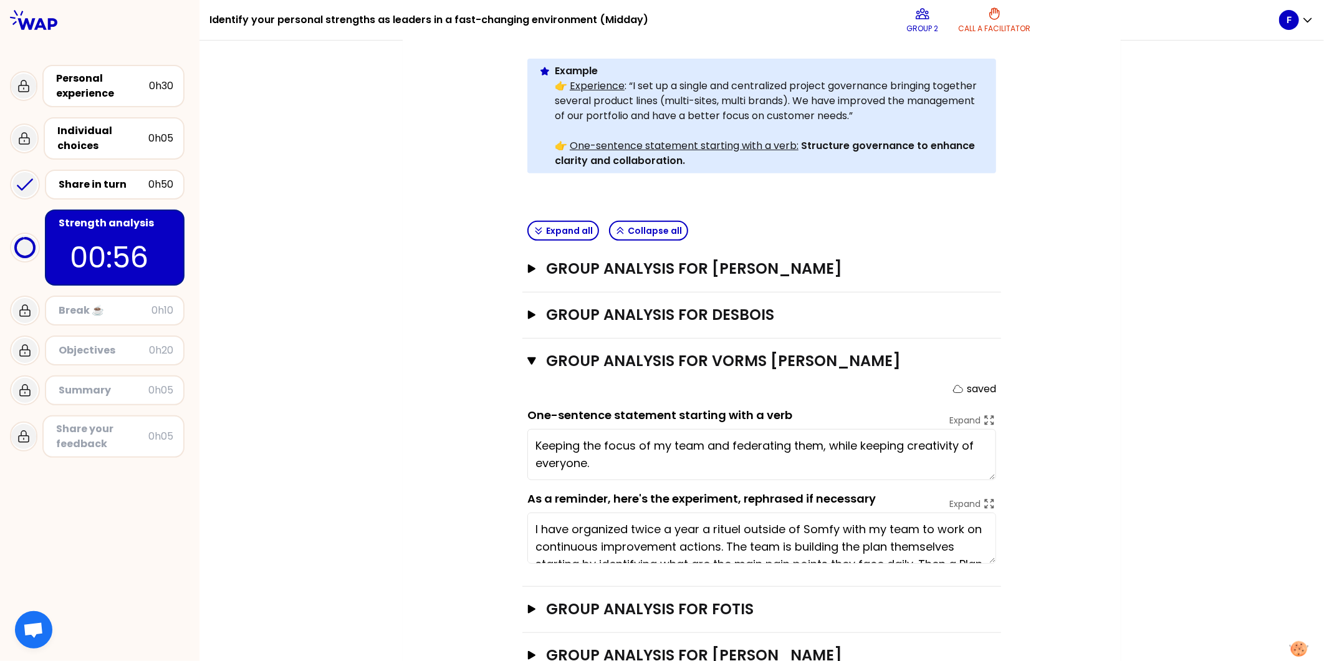
scroll to position [339, 0]
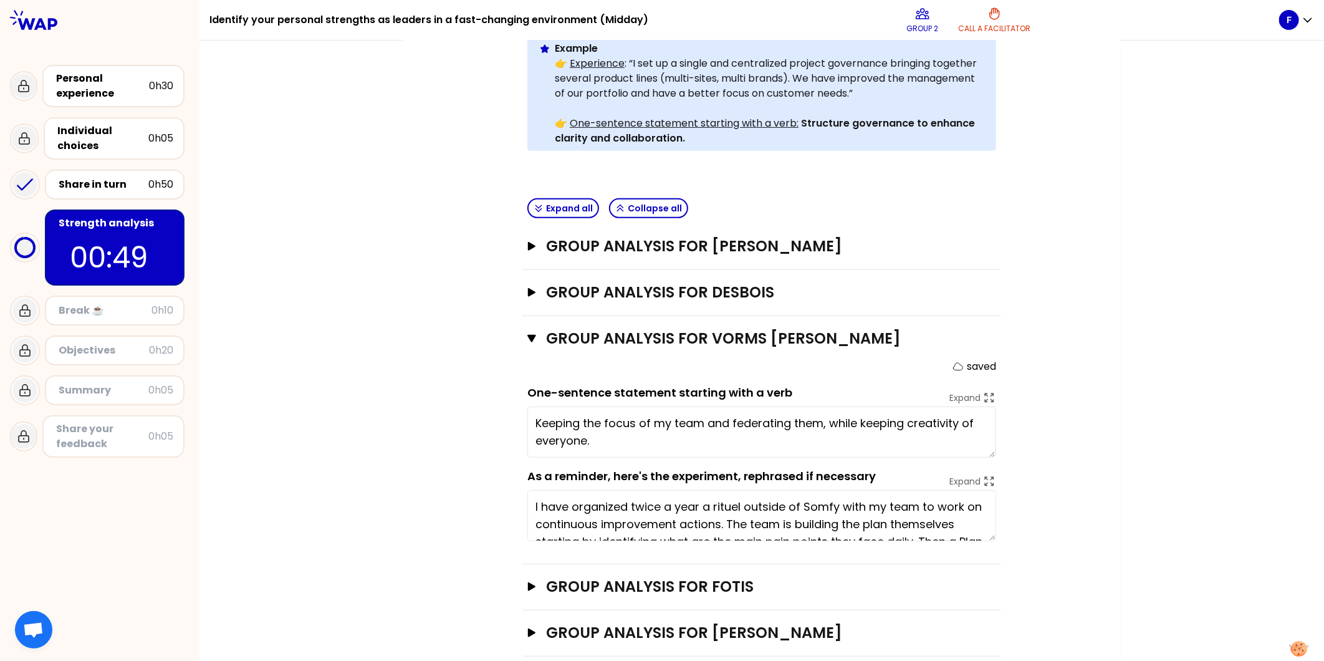
click at [532, 407] on textarea "Keeping the focus of my team and federating them, while keeping creativity of e…" at bounding box center [762, 432] width 469 height 51
drag, startPoint x: 634, startPoint y: 399, endPoint x: 523, endPoint y: 405, distance: 111.2
click at [528, 407] on textarea "Keeping the focus of my team and federating them, while keeping creativity of e…" at bounding box center [762, 432] width 469 height 51
click at [1063, 353] on div "Objectives # As a group, identify the strength behind each experience that help…" at bounding box center [762, 239] width 668 height 836
click at [566, 407] on textarea "Focus team and federating them, while keeping creativity of everyone." at bounding box center [762, 432] width 469 height 51
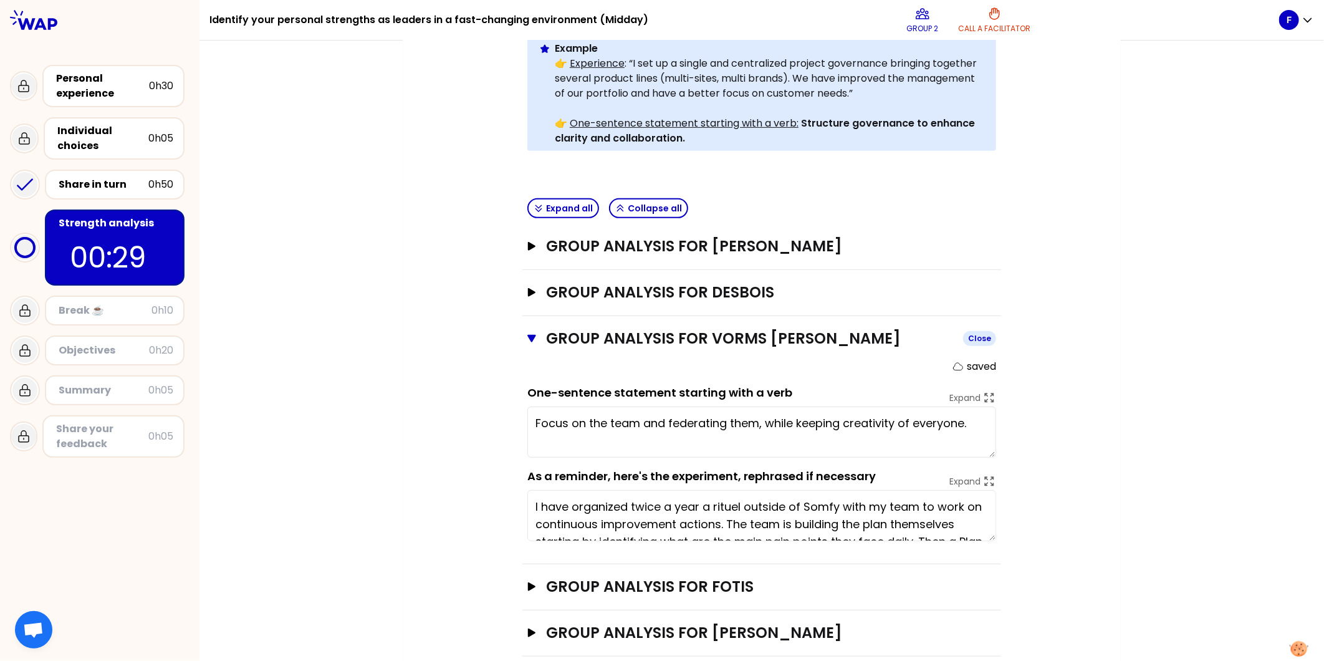
type textarea "Focus on the team and federating them, while keeping creativity of everyone."
click at [528, 335] on icon "button" at bounding box center [532, 338] width 9 height 7
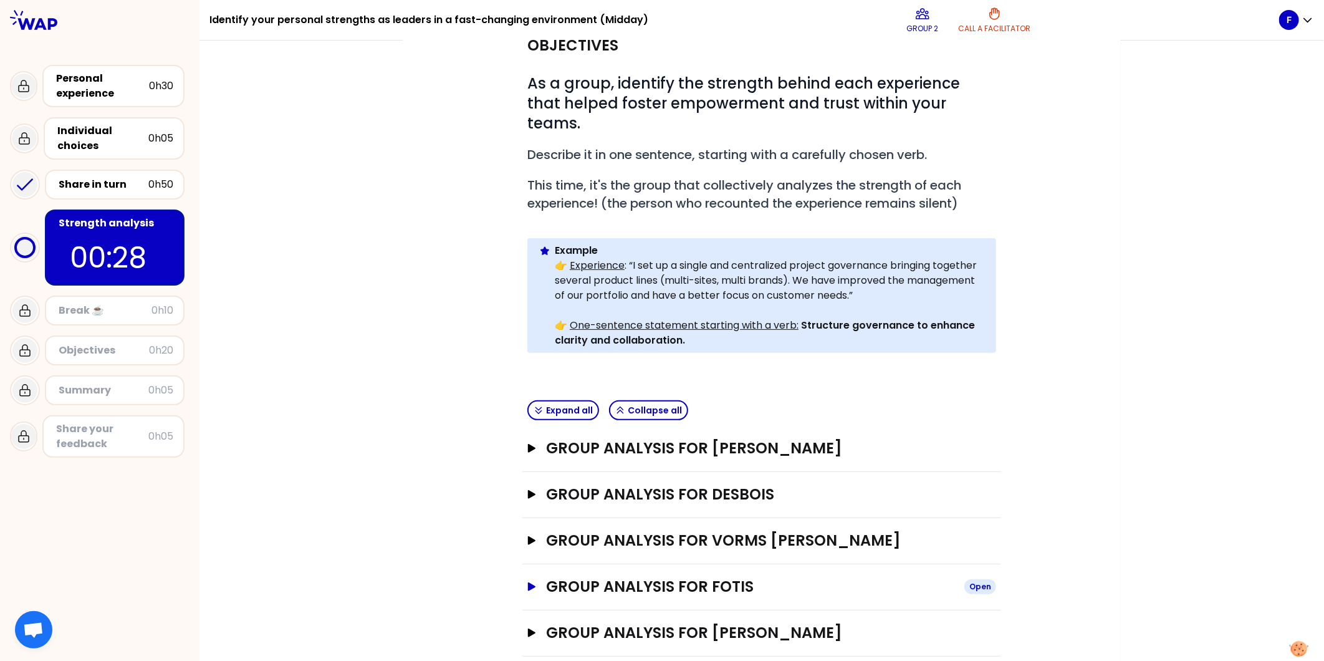
click at [528, 582] on icon "button" at bounding box center [531, 586] width 7 height 9
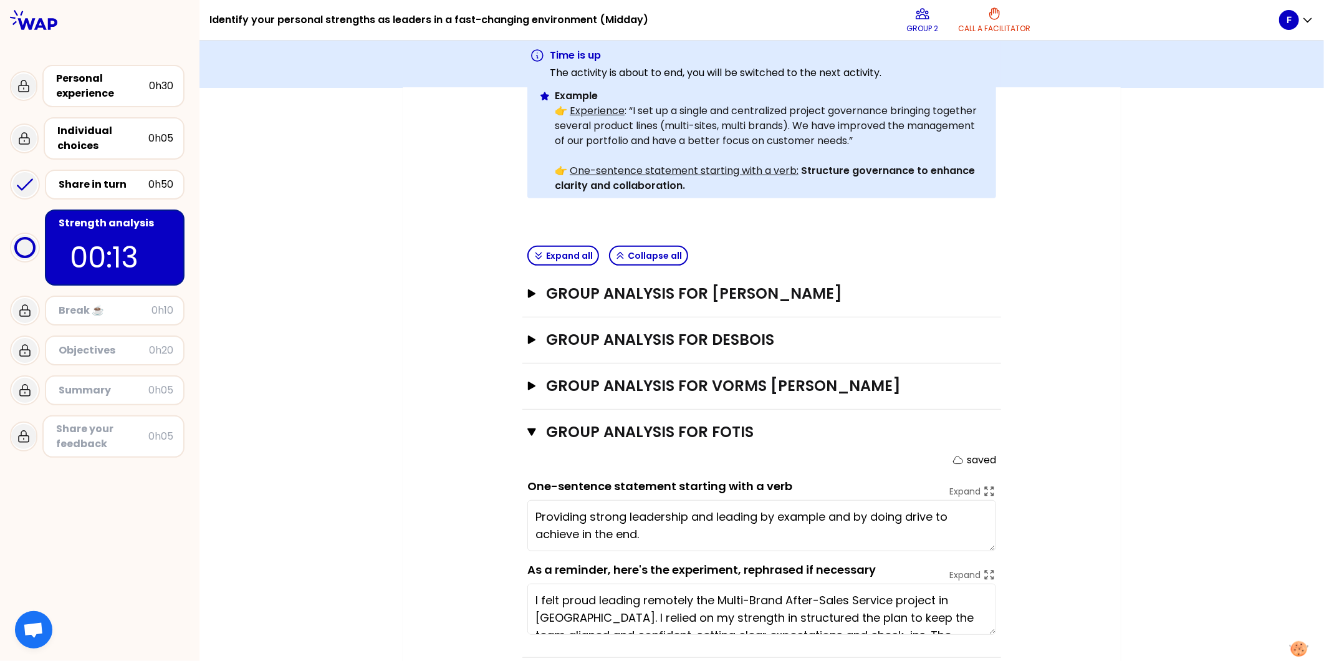
scroll to position [387, 0]
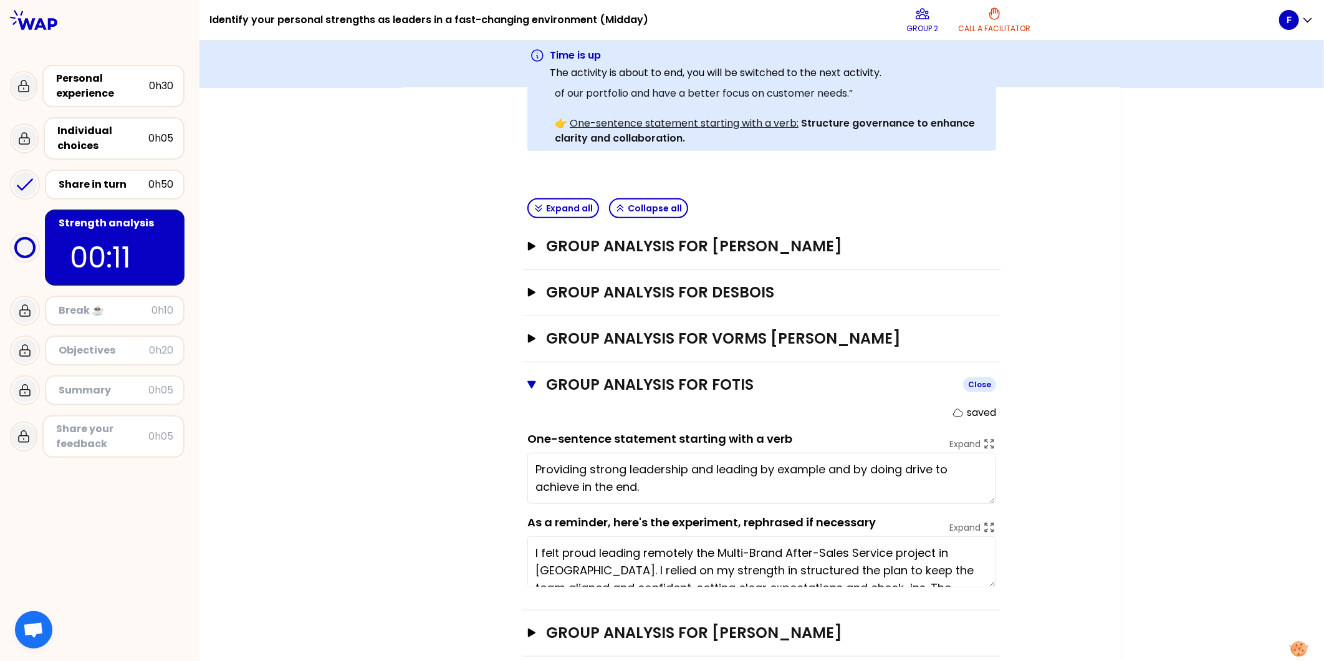
click at [531, 380] on icon "button" at bounding box center [532, 385] width 9 height 10
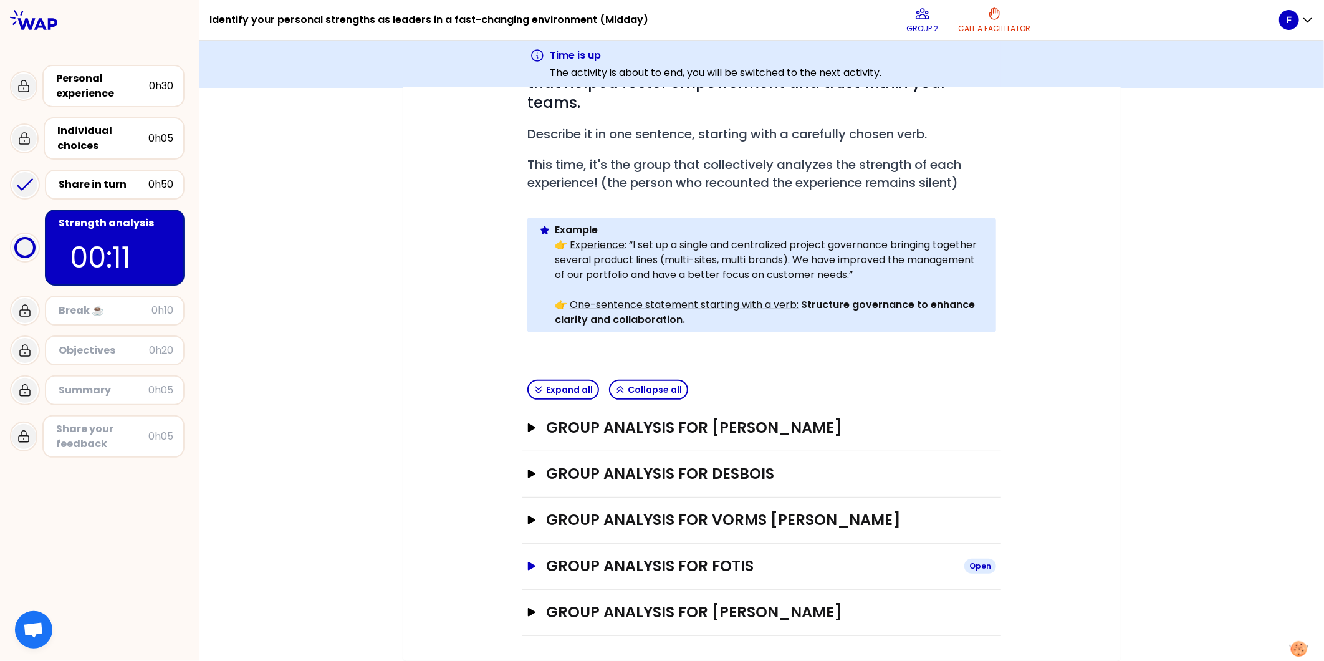
scroll to position [184, 0]
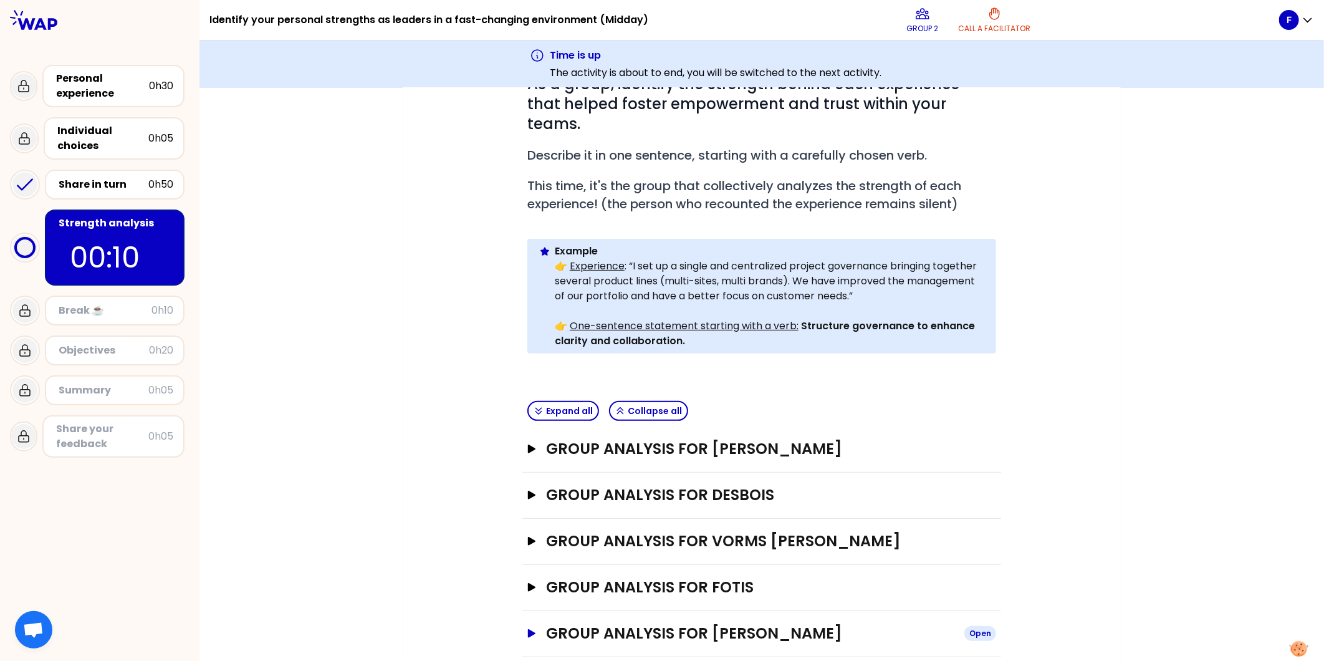
click at [528, 629] on icon "button" at bounding box center [531, 633] width 7 height 9
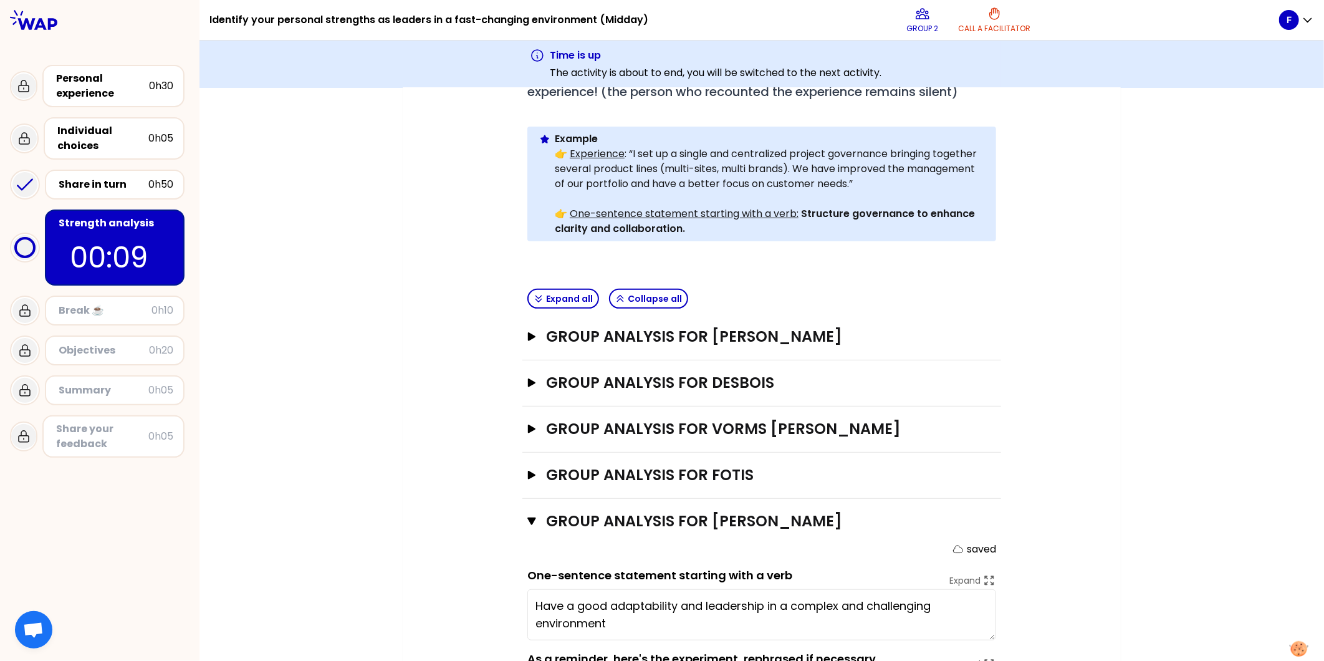
scroll to position [387, 0]
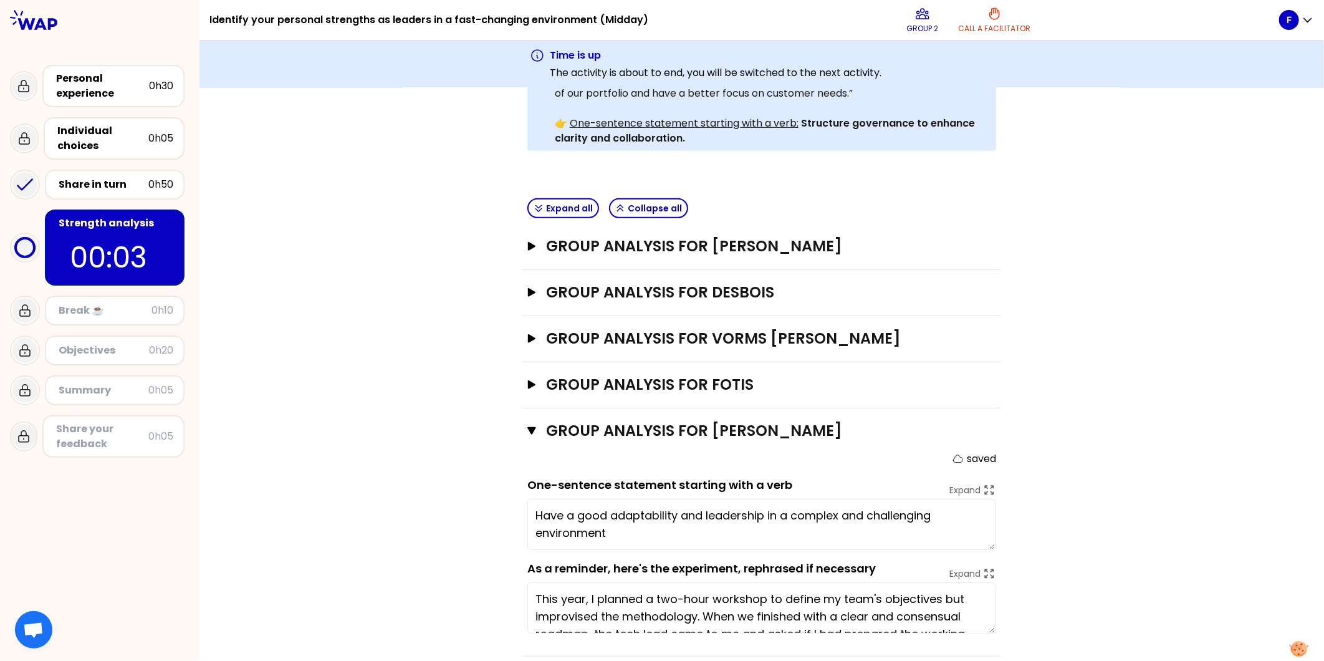
drag, startPoint x: 612, startPoint y: 491, endPoint x: 531, endPoint y: 491, distance: 80.4
click at [531, 499] on textarea "Have a good adaptability and leadership in a complex and challenging environment" at bounding box center [762, 524] width 469 height 51
click at [449, 422] on div "Objectives # As a group, identify the strength behind each experience that help…" at bounding box center [762, 239] width 668 height 836
click at [529, 427] on icon "button" at bounding box center [532, 430] width 9 height 7
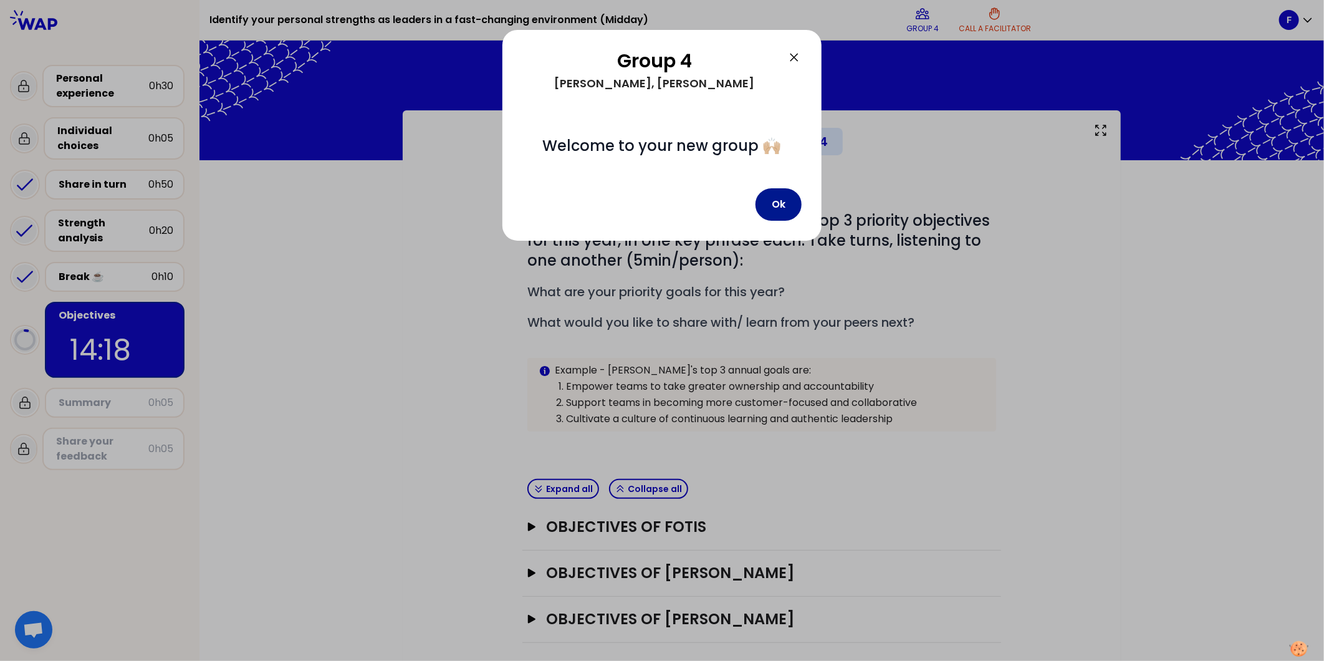
click at [778, 198] on button "Ok" at bounding box center [779, 204] width 46 height 32
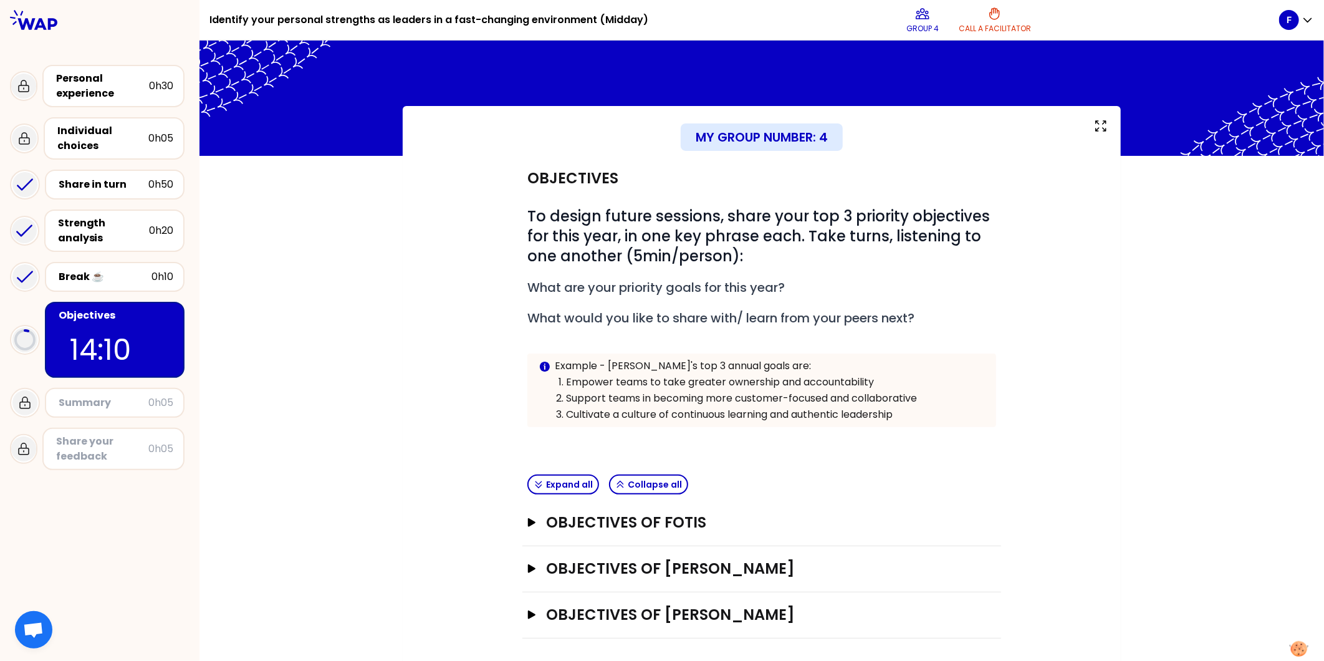
scroll to position [6, 0]
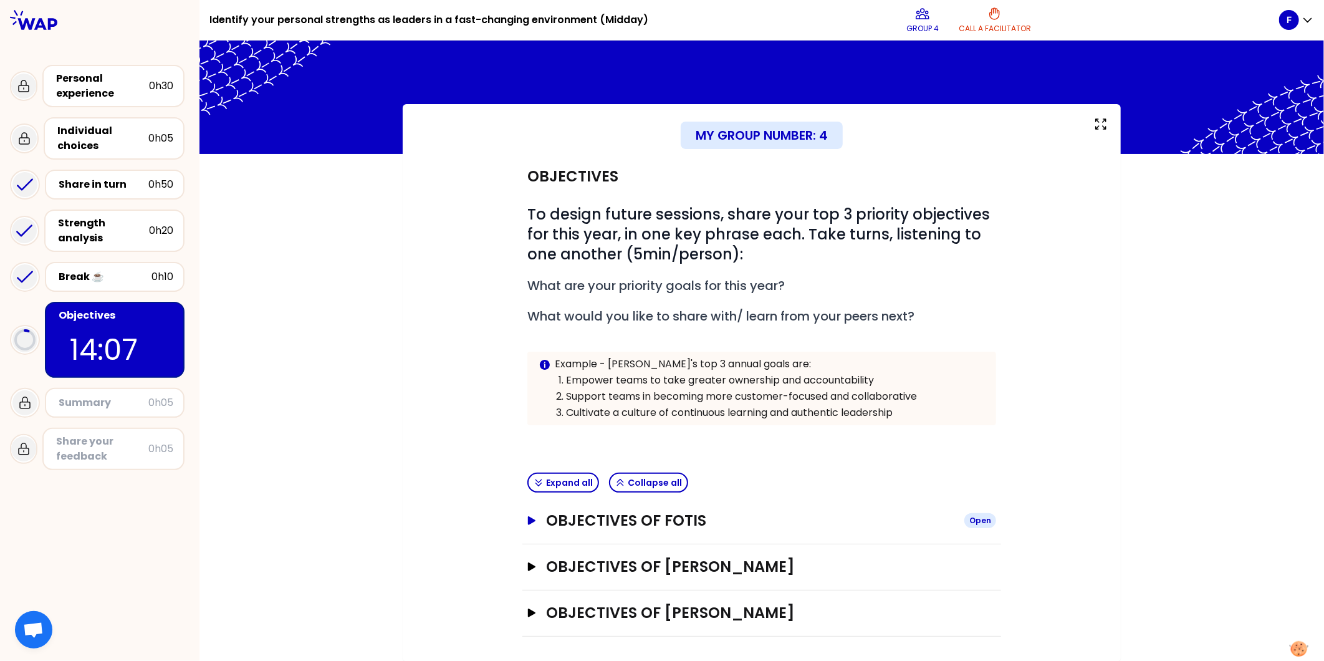
click at [528, 520] on icon "button" at bounding box center [531, 520] width 7 height 9
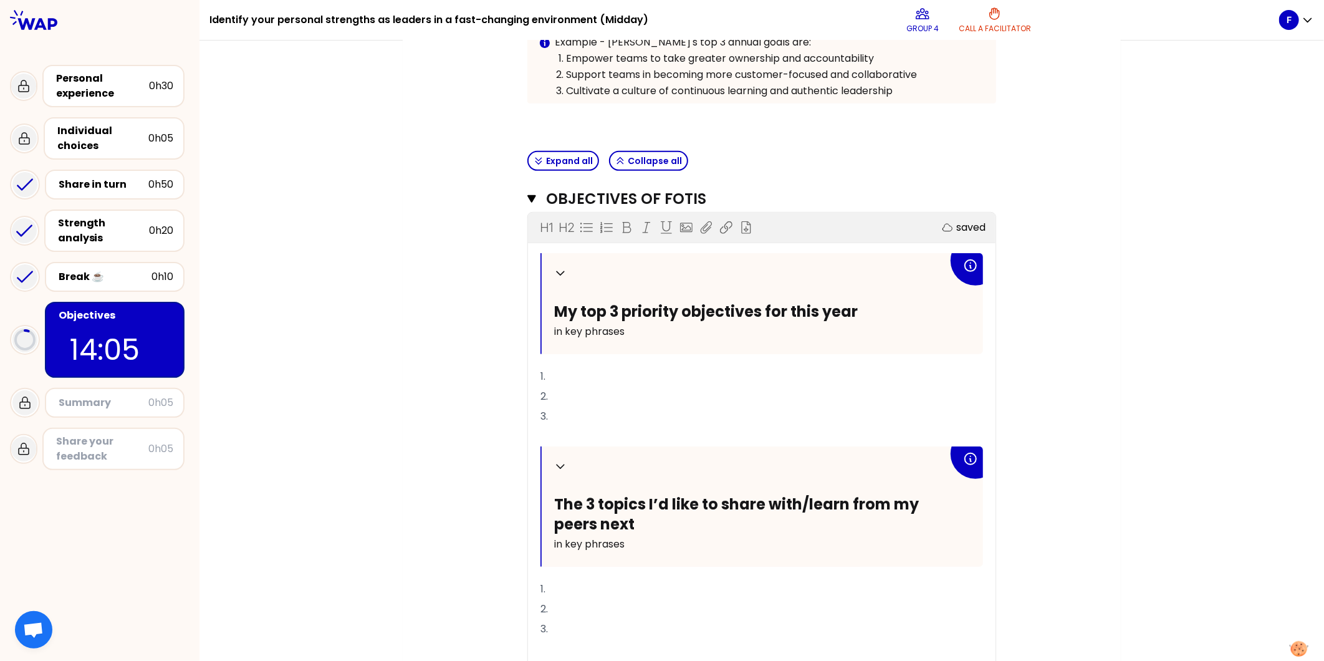
scroll to position [352, 0]
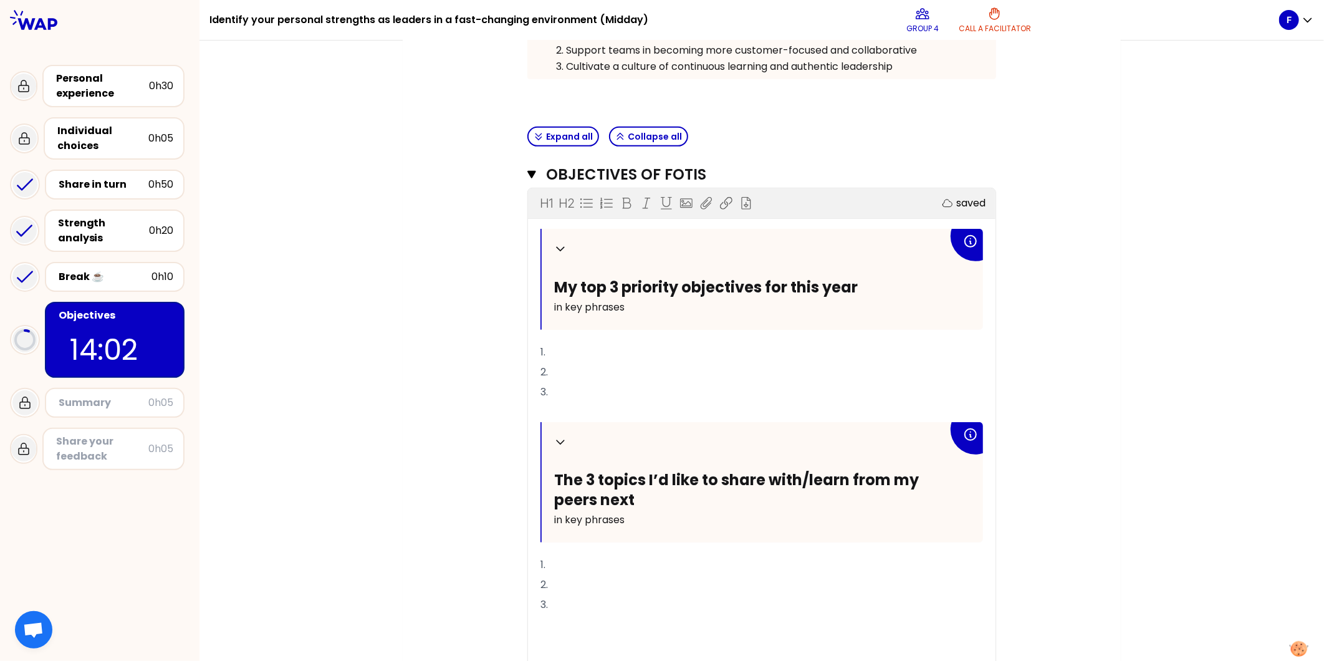
click at [576, 349] on p "1." at bounding box center [762, 352] width 443 height 20
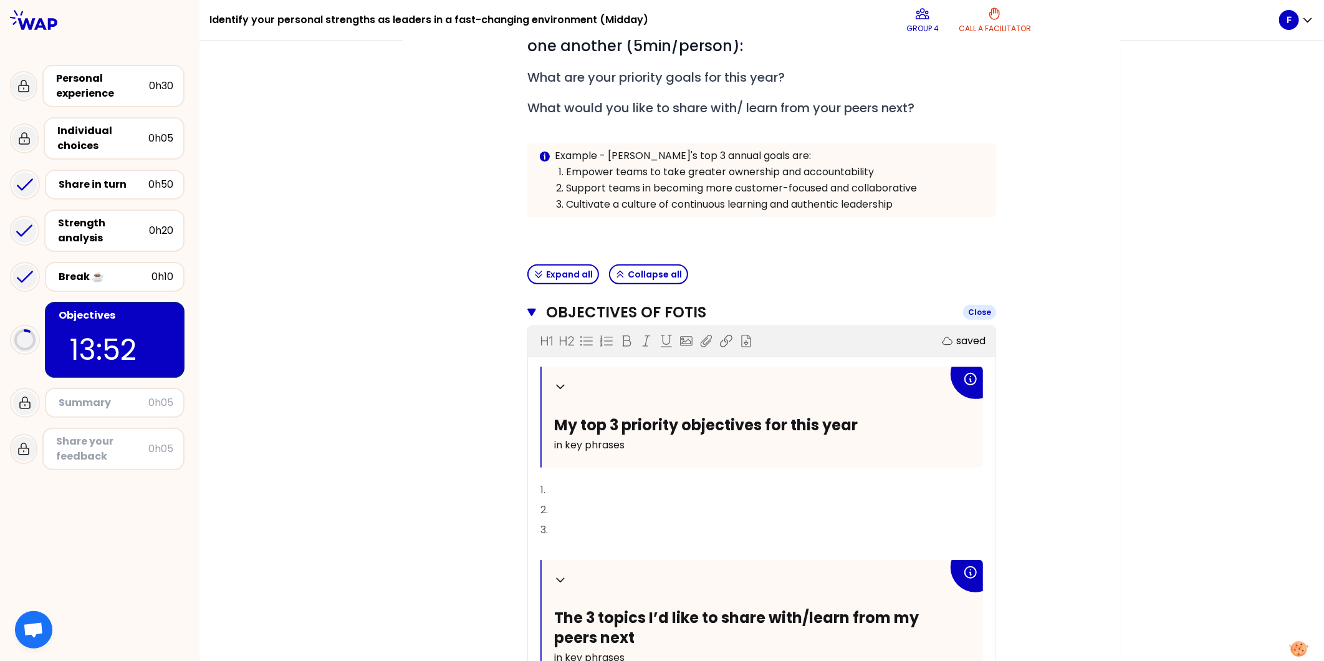
scroll to position [214, 0]
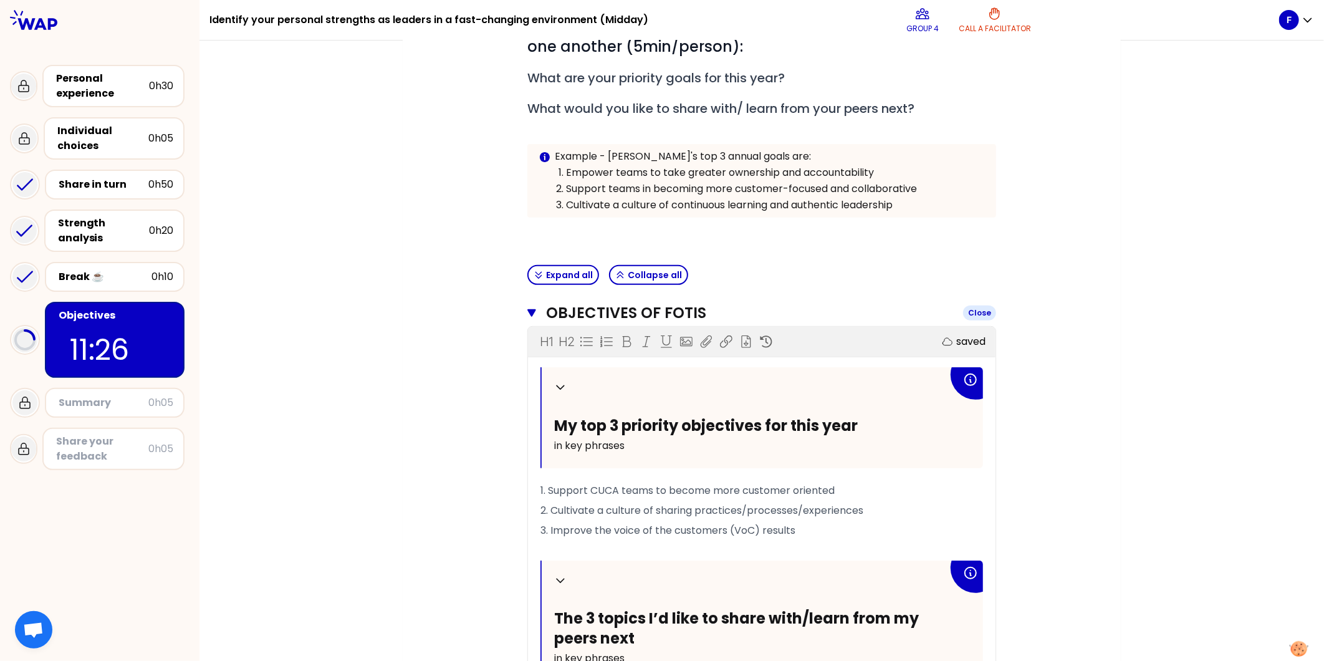
click at [528, 312] on icon "button" at bounding box center [532, 313] width 9 height 10
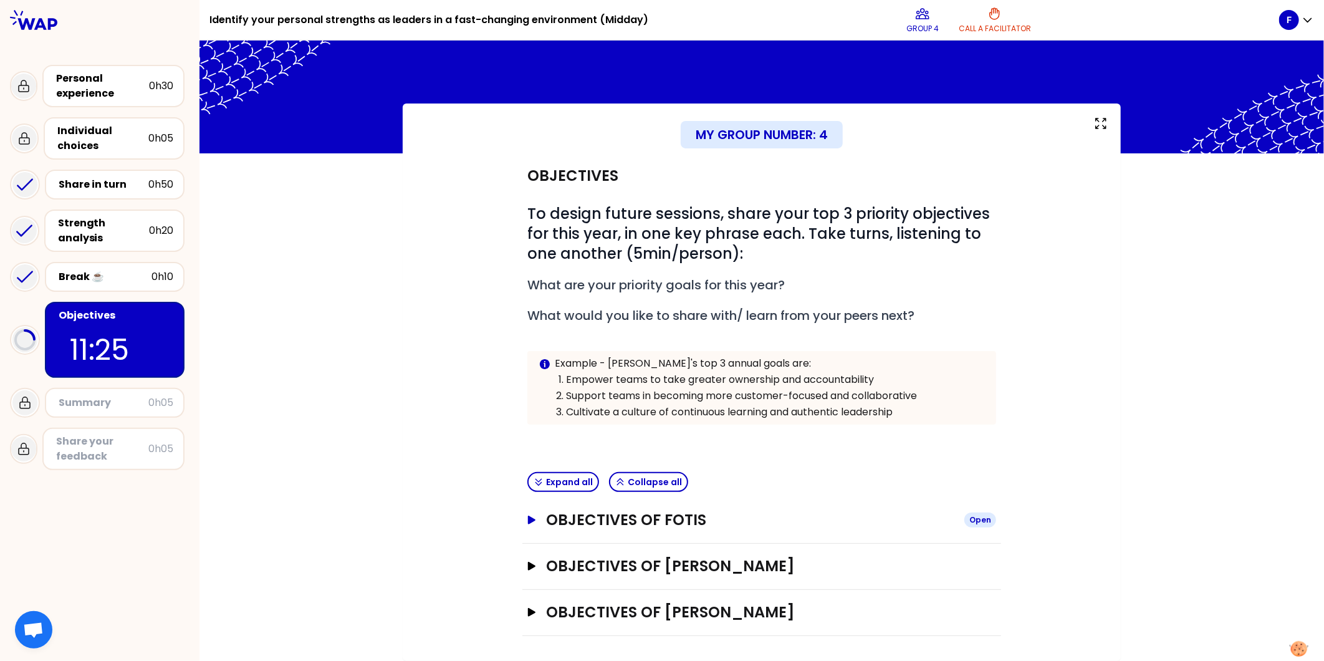
scroll to position [6, 0]
click at [528, 519] on icon "button" at bounding box center [531, 520] width 7 height 9
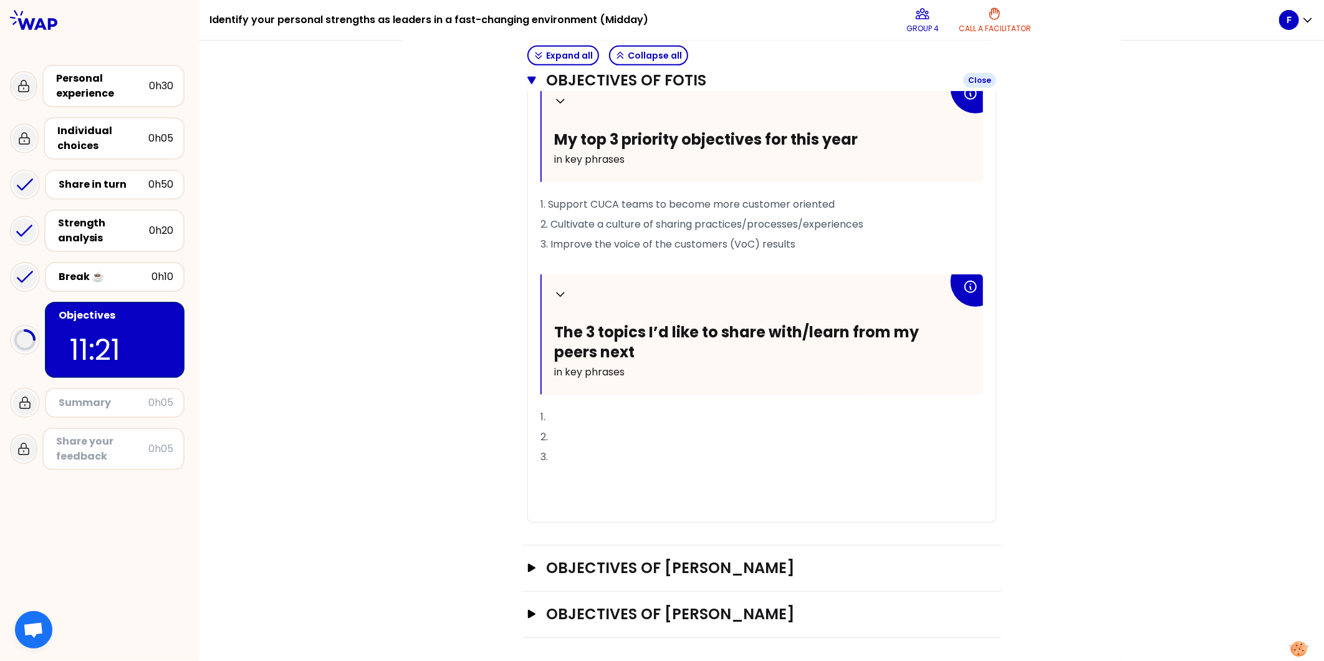
scroll to position [501, 0]
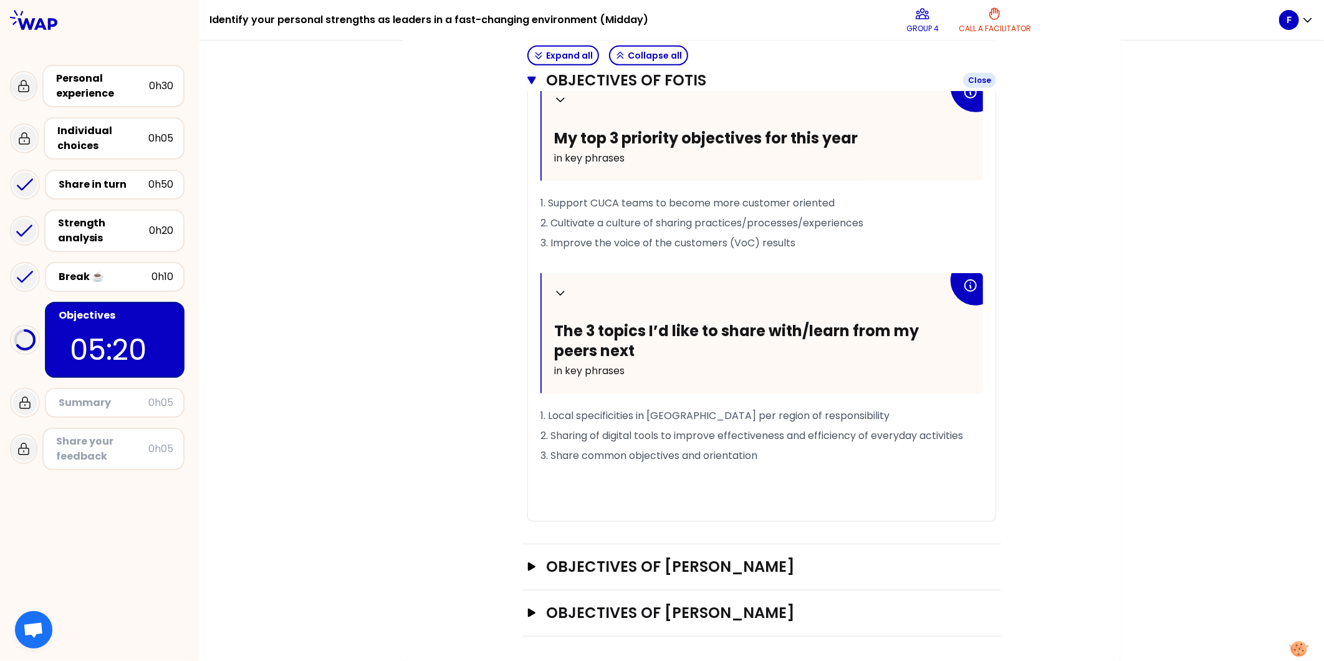
click at [528, 79] on icon "button" at bounding box center [532, 80] width 9 height 7
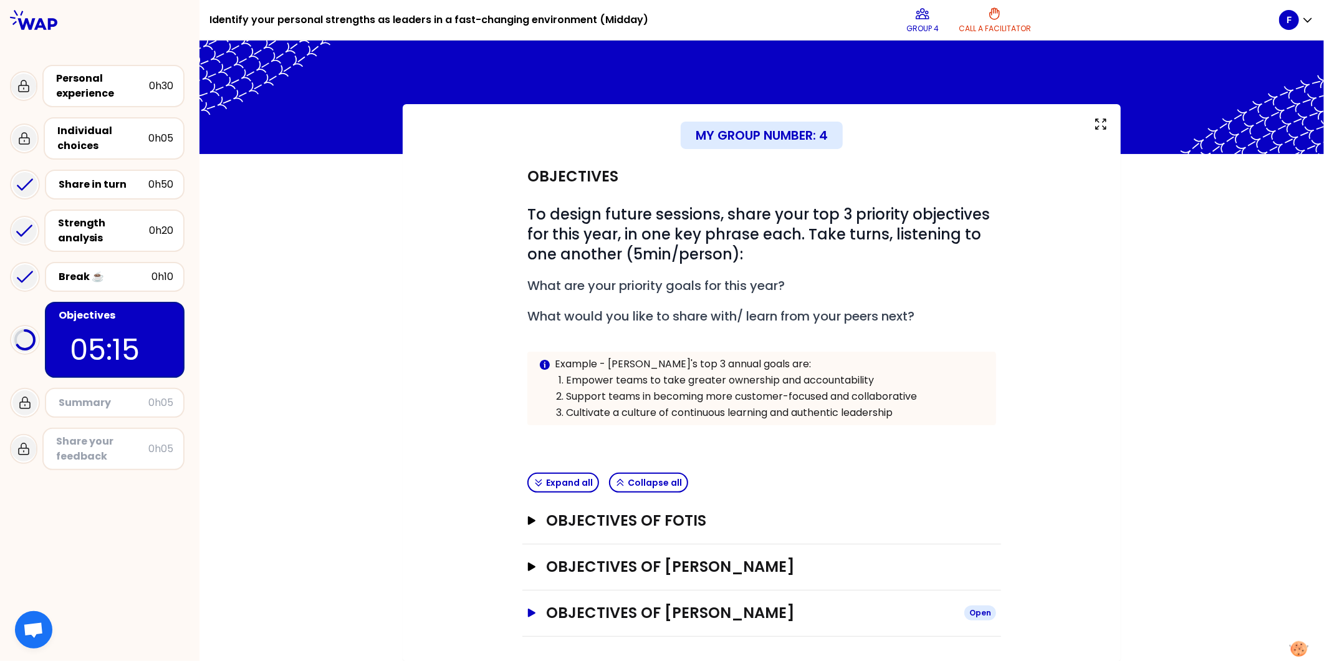
click at [528, 612] on icon "button" at bounding box center [531, 613] width 7 height 9
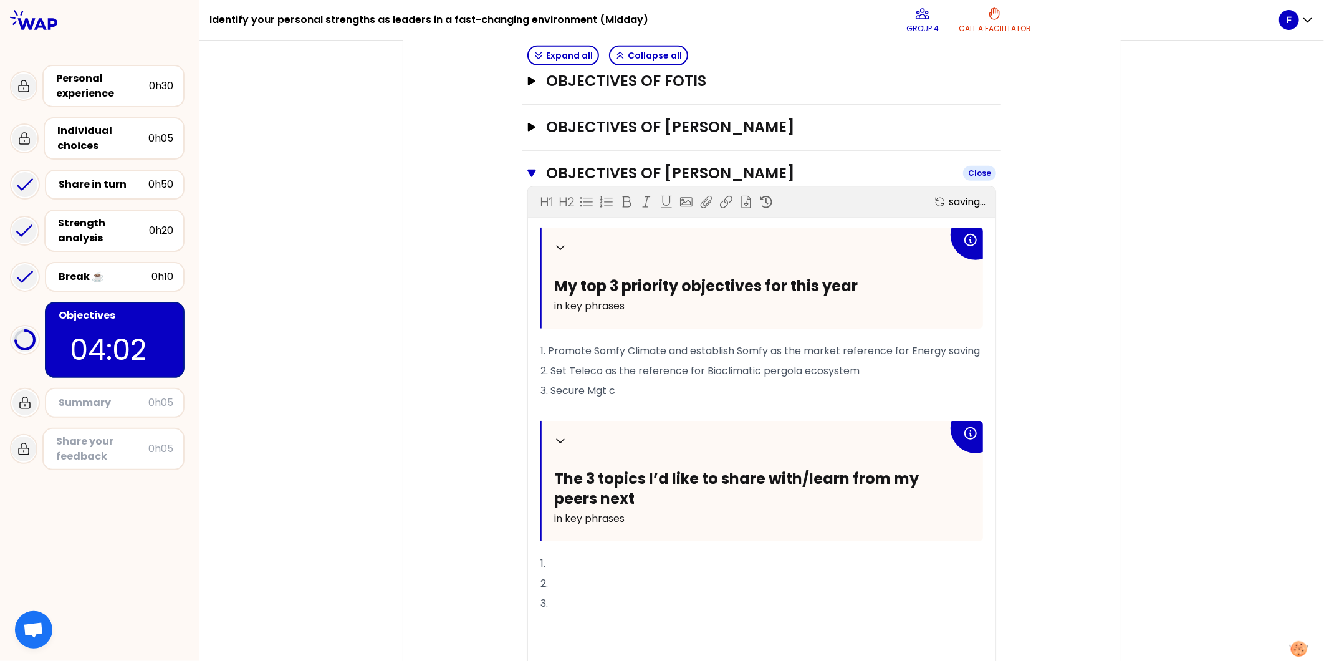
scroll to position [422, 0]
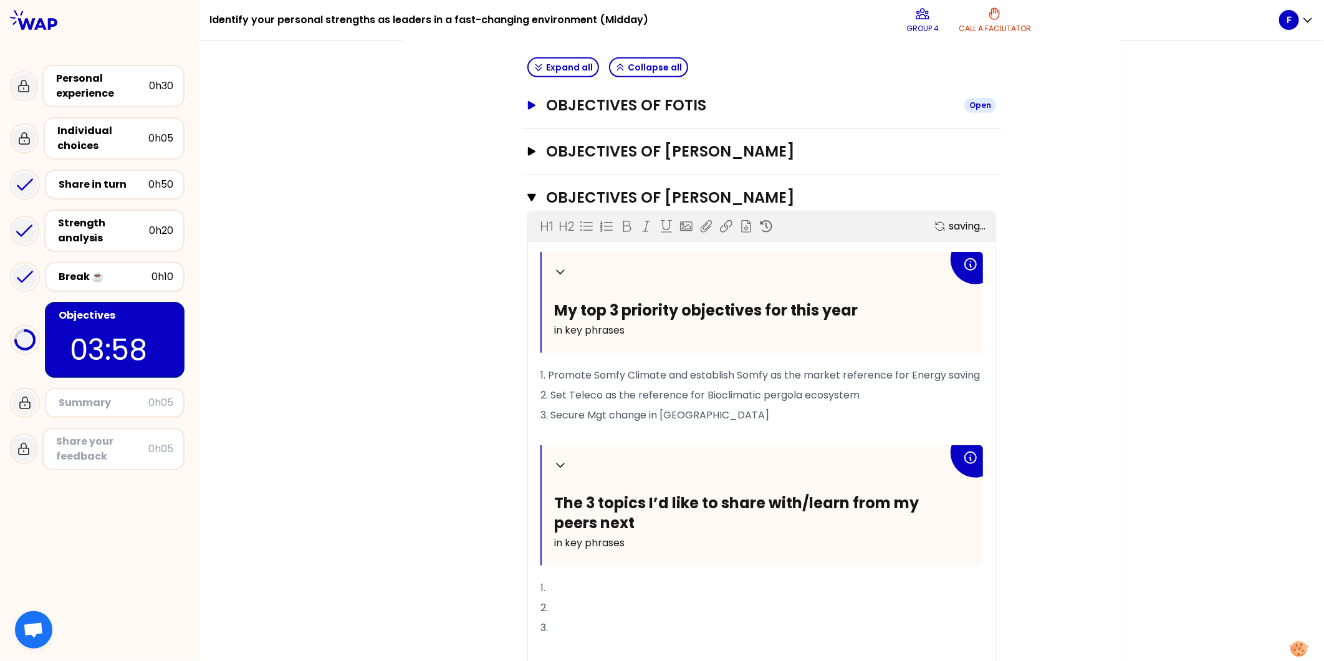
click at [528, 102] on icon "button" at bounding box center [531, 105] width 7 height 9
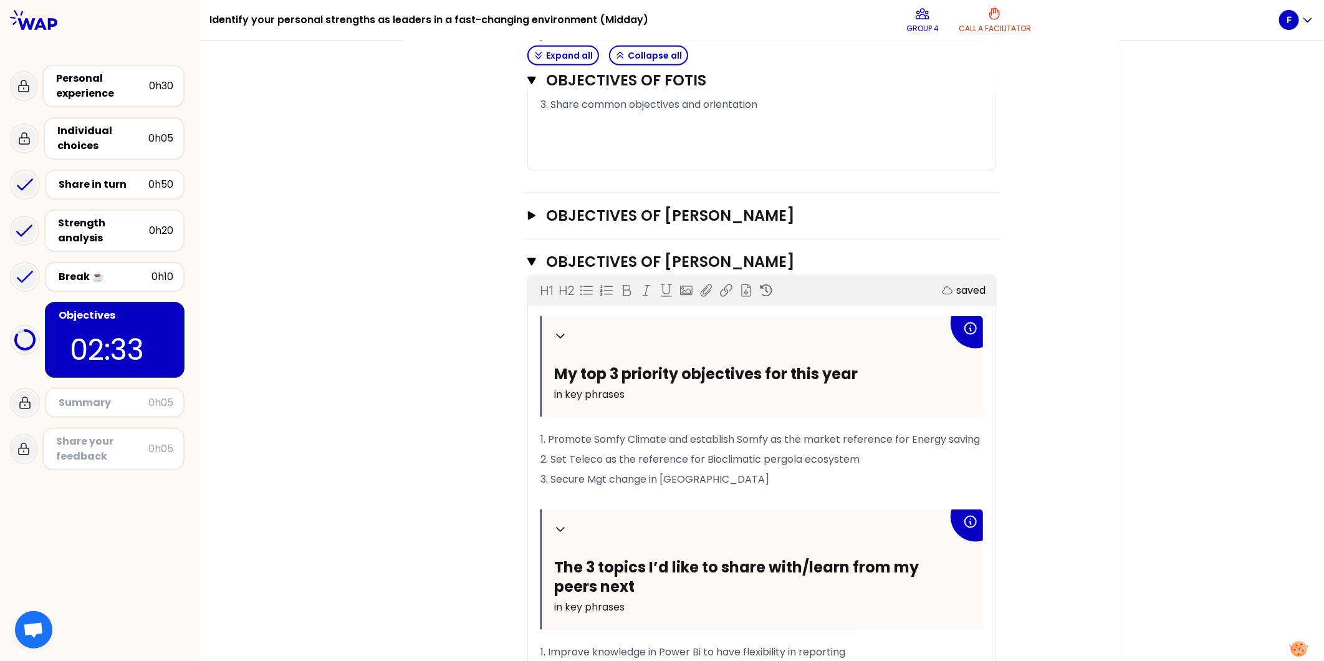
scroll to position [857, 0]
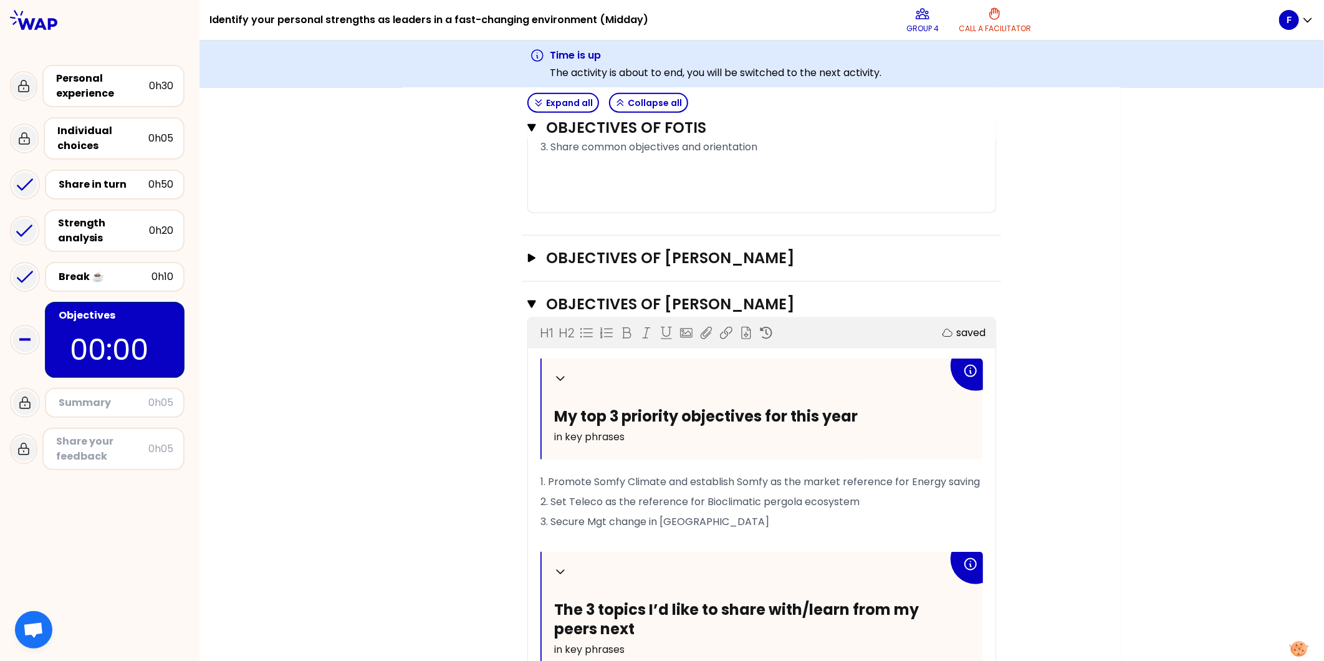
click at [100, 311] on div "Objectives 00:00" at bounding box center [115, 340] width 140 height 76
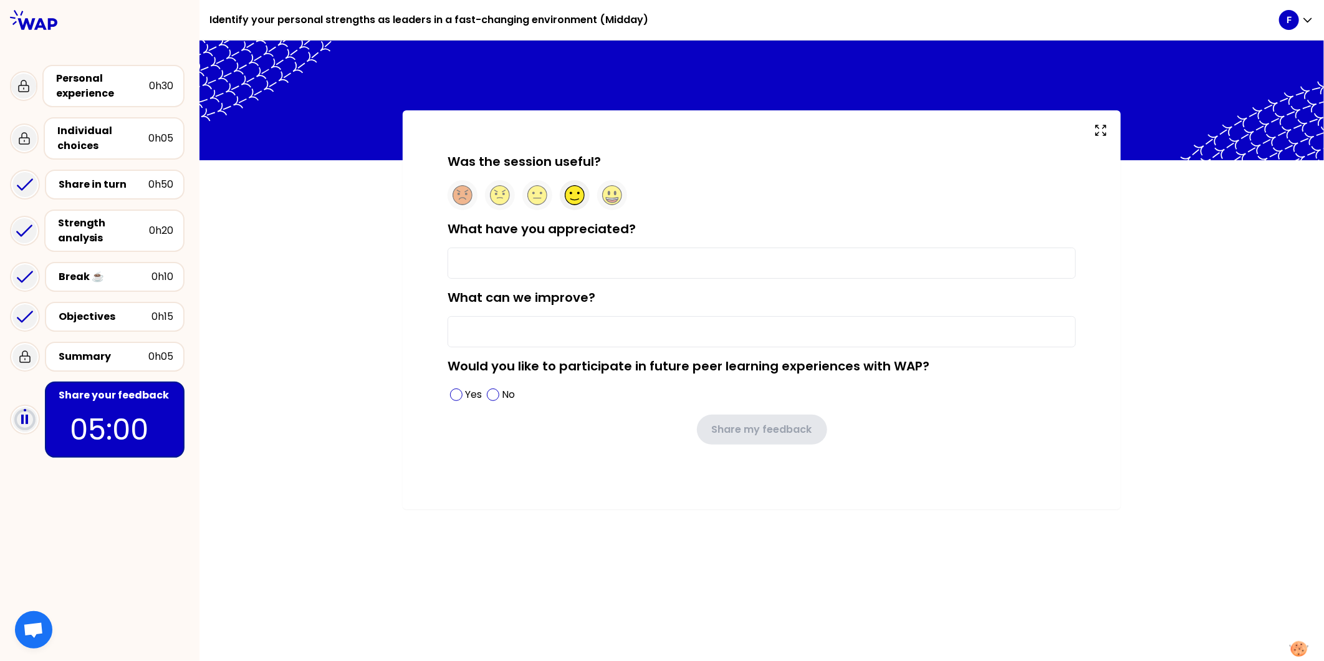
click at [575, 195] on circle at bounding box center [575, 195] width 19 height 19
click at [607, 272] on input "What have you appreciated?" at bounding box center [762, 263] width 629 height 31
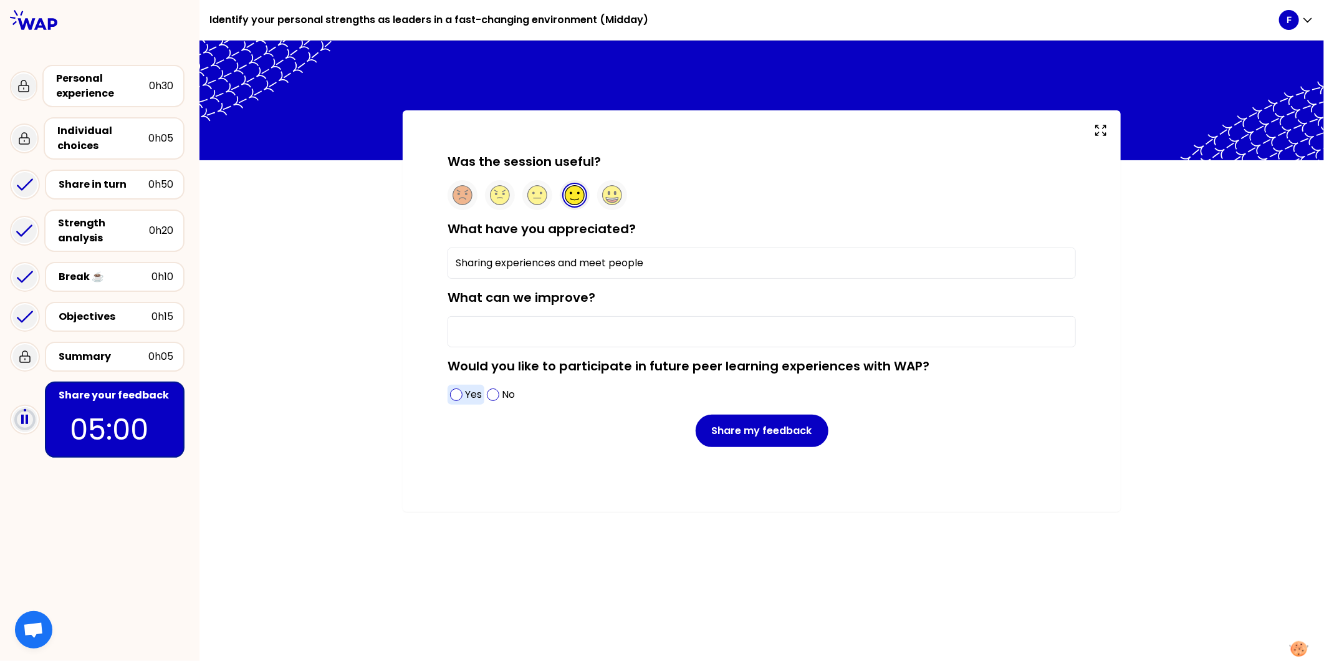
click at [455, 401] on span at bounding box center [456, 394] width 12 height 12
click at [502, 334] on input "What can we improve?" at bounding box center [762, 331] width 629 height 31
click at [705, 266] on input "Sharing experiences and meet people" at bounding box center [762, 263] width 629 height 31
click at [721, 266] on input "Sharing experiences , meet people and have the oppportunity to learn" at bounding box center [762, 263] width 629 height 31
type input "Sharing experiences , meet people and have the opportunity to learn"
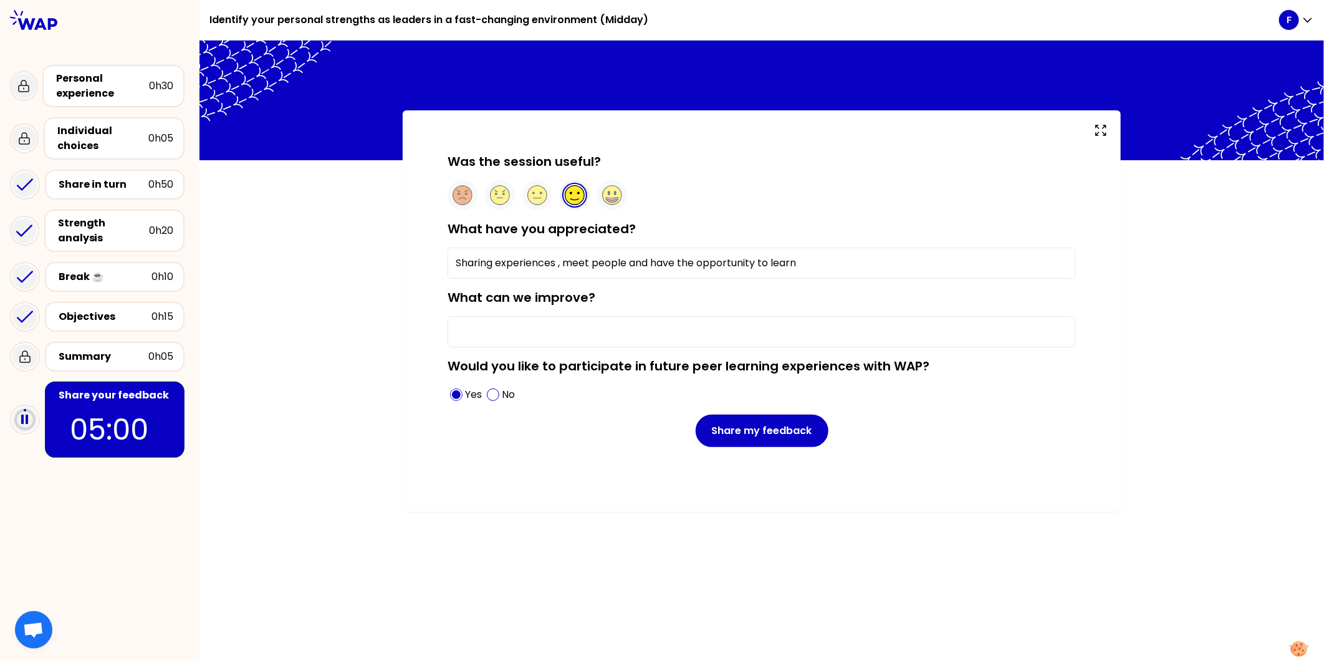
click at [568, 337] on input "What can we improve?" at bounding box center [762, 331] width 629 height 31
type input "T"
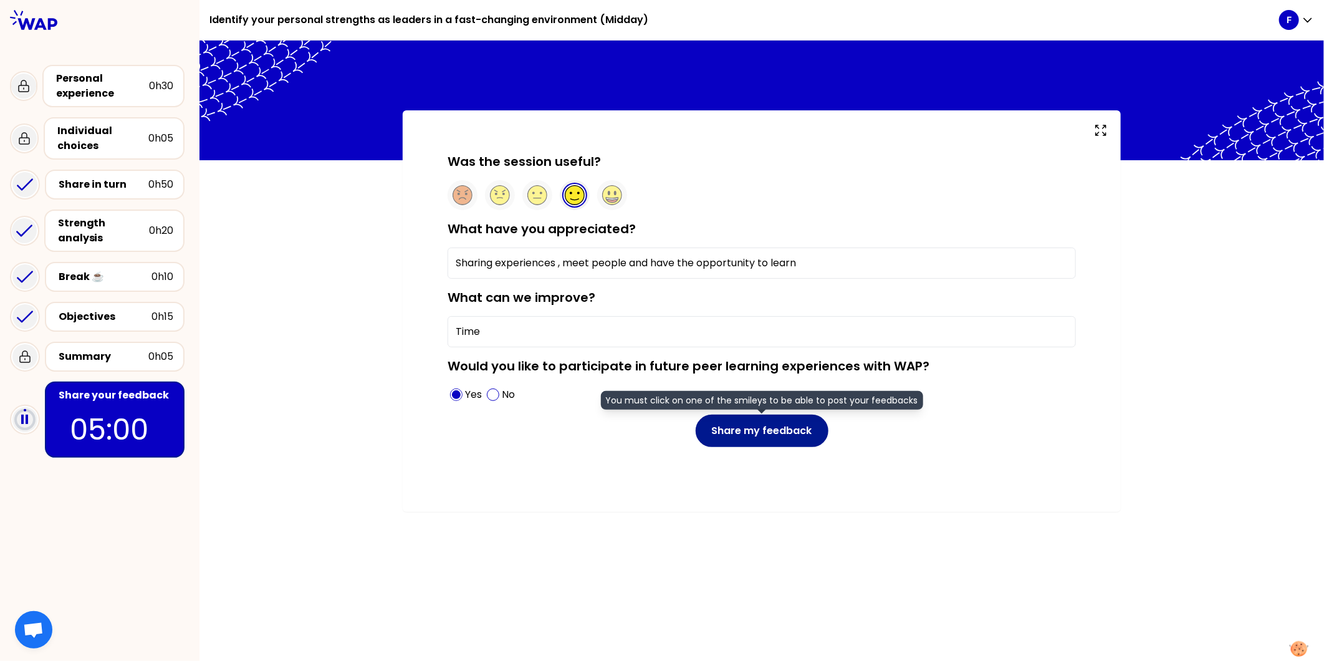
type input "Time"
click at [794, 431] on button "Share my feedback" at bounding box center [762, 431] width 133 height 32
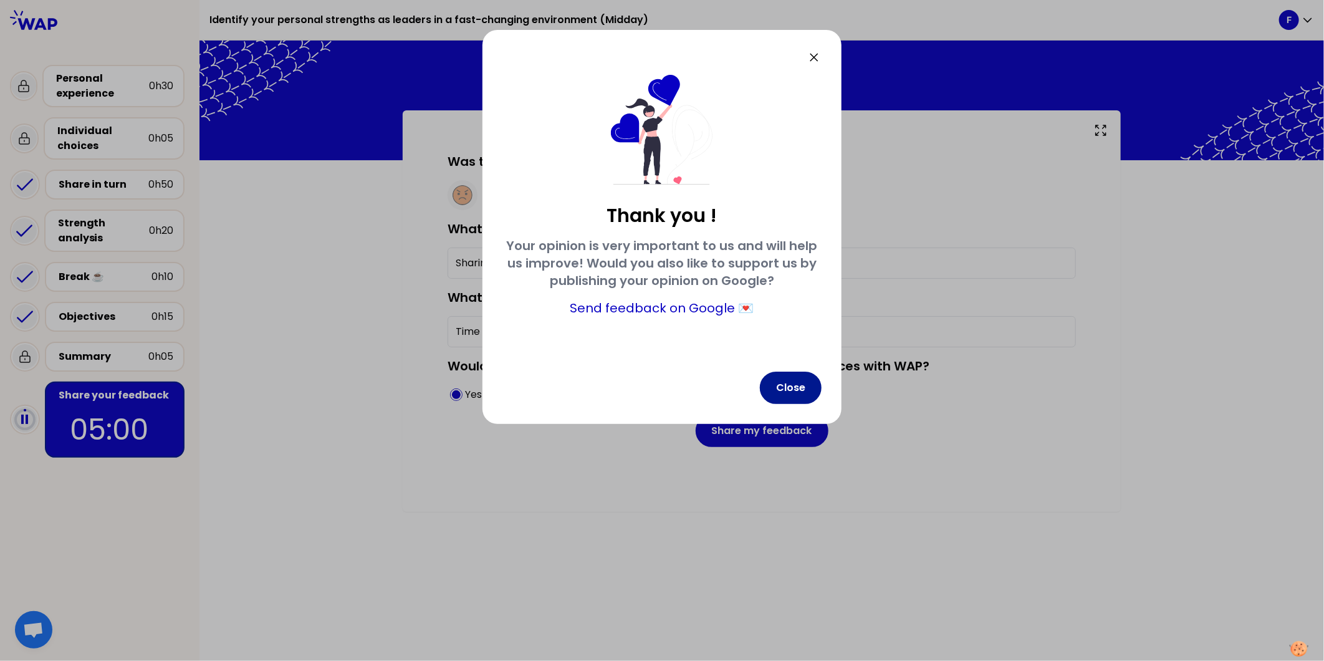
click at [774, 383] on button "Close" at bounding box center [791, 388] width 62 height 32
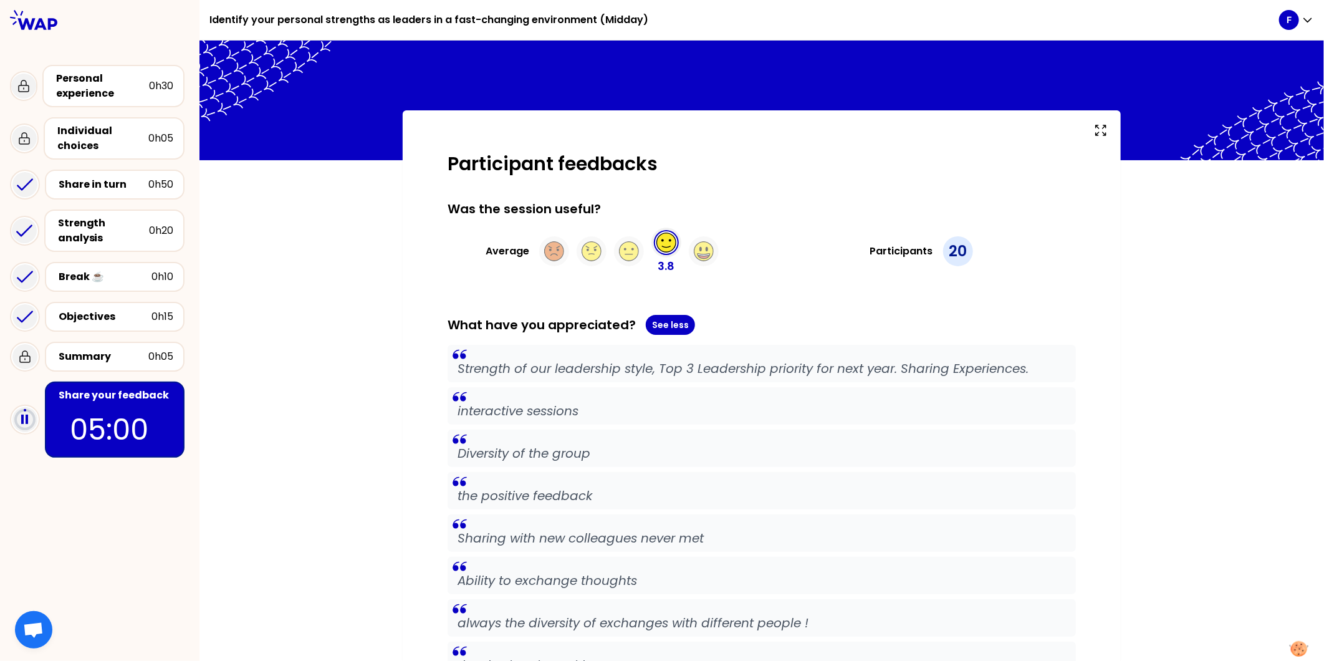
drag, startPoint x: 730, startPoint y: 432, endPoint x: 721, endPoint y: 221, distance: 211.6
